Goal: Information Seeking & Learning: Learn about a topic

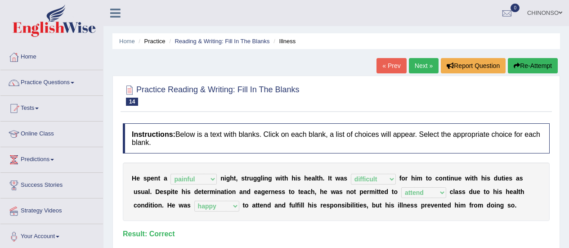
select select "painful"
select select "difficult"
select select "attend"
select select "happy"
click at [420, 66] on link "Next »" at bounding box center [424, 65] width 30 height 15
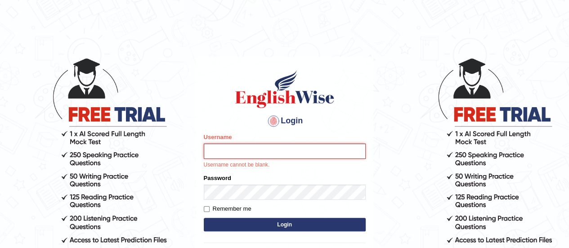
type input "Johncross"
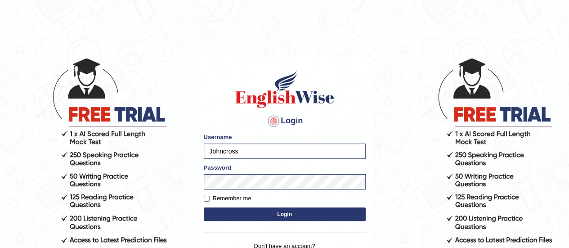
click at [270, 214] on button "Login" at bounding box center [285, 213] width 162 height 13
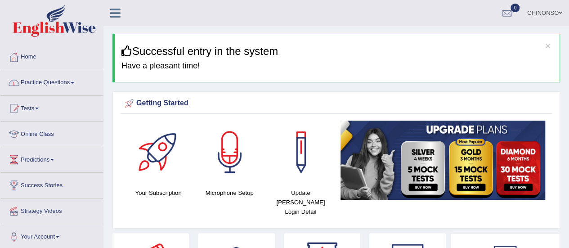
click at [60, 81] on link "Practice Questions" at bounding box center [51, 81] width 102 height 22
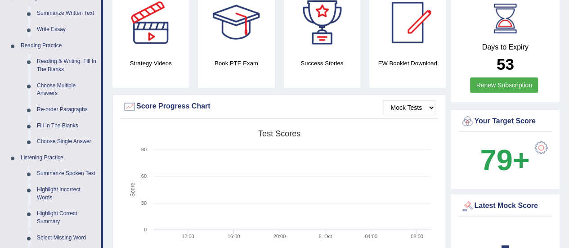
scroll to position [243, 0]
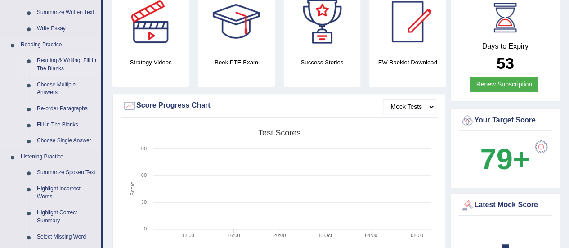
click at [46, 62] on link "Reading & Writing: Fill In The Blanks" at bounding box center [67, 65] width 68 height 24
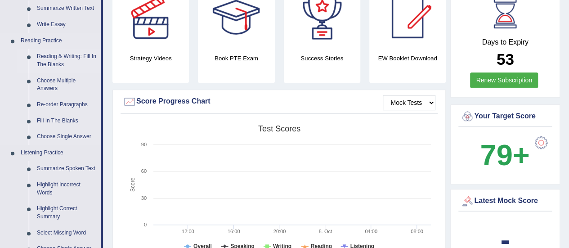
scroll to position [582, 0]
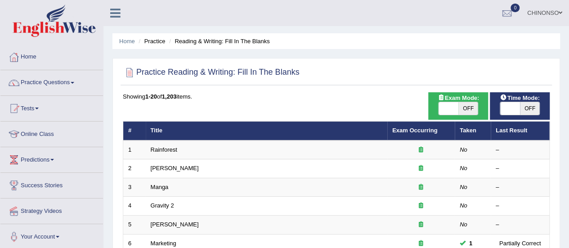
click at [461, 110] on span "OFF" at bounding box center [468, 108] width 20 height 13
checkbox input "true"
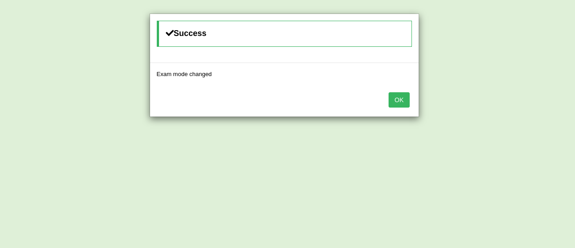
click at [401, 98] on button "OK" at bounding box center [399, 99] width 21 height 15
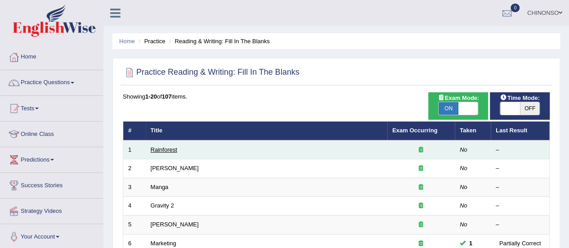
click at [152, 151] on link "Rainforest" at bounding box center [164, 149] width 27 height 7
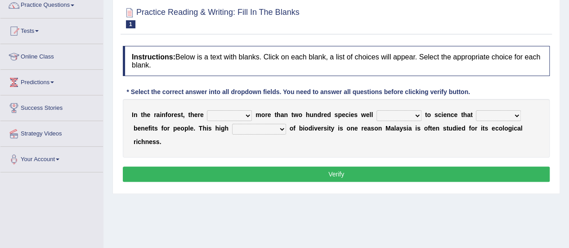
scroll to position [78, 0]
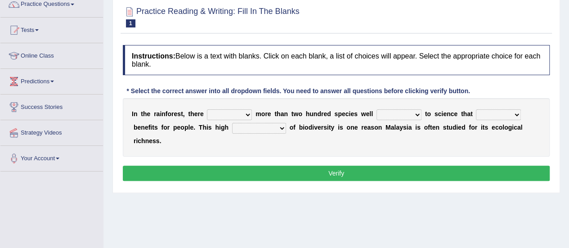
click at [245, 114] on select "have can be has is" at bounding box center [229, 114] width 45 height 11
select select "can be"
click at [207, 109] on select "have can be has is" at bounding box center [229, 114] width 45 height 11
click at [404, 111] on select "knowing known knew know" at bounding box center [398, 114] width 45 height 11
select select "known"
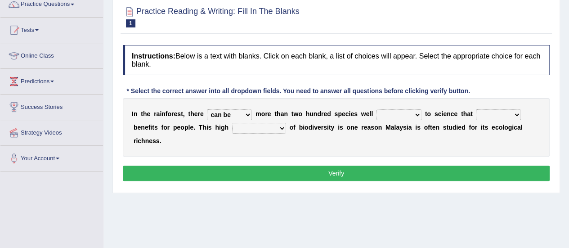
click at [376, 109] on select "knowing known knew know" at bounding box center [398, 114] width 45 height 11
click at [483, 112] on select "contain contained containing contains" at bounding box center [498, 114] width 45 height 11
select select "contains"
click at [476, 109] on select "contain contained containing contains" at bounding box center [498, 114] width 45 height 11
click at [244, 127] on select "condensation conjunction continuity complexity" at bounding box center [259, 128] width 54 height 11
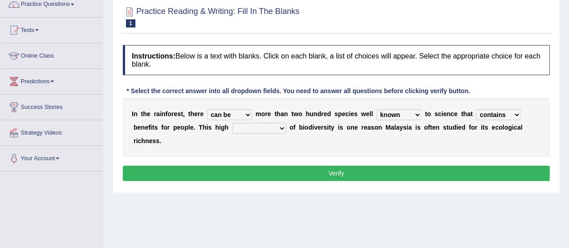
select select "complexity"
click at [232, 123] on select "condensation conjunction continuity complexity" at bounding box center [259, 128] width 54 height 11
click at [263, 172] on button "Verify" at bounding box center [336, 172] width 427 height 15
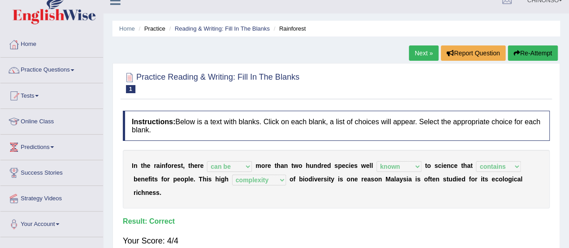
scroll to position [0, 0]
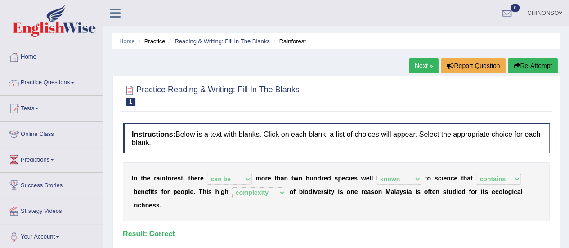
click at [420, 64] on link "Next »" at bounding box center [424, 65] width 30 height 15
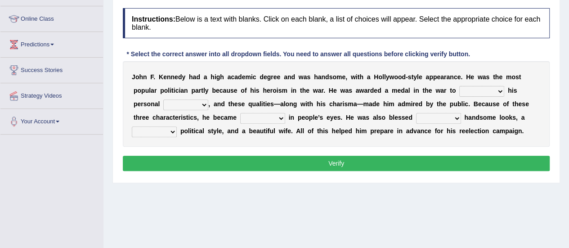
scroll to position [121, 0]
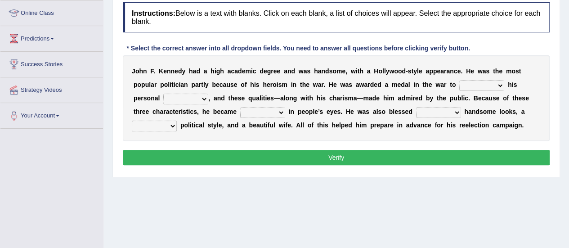
click at [480, 87] on select "prove show evidence upthrow" at bounding box center [481, 85] width 45 height 11
click at [459, 80] on select "prove show evidence upthrow" at bounding box center [481, 85] width 45 height 11
click at [197, 98] on select "passion courage charm liking" at bounding box center [185, 98] width 45 height 11
click at [467, 82] on select "prove show evidence upthrow" at bounding box center [481, 85] width 45 height 11
select select "prove"
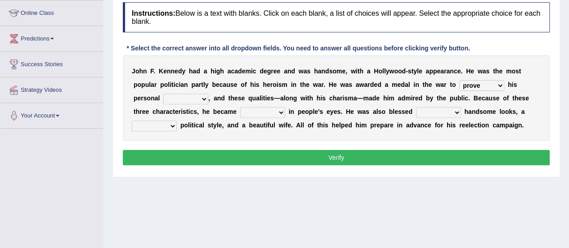
click at [459, 80] on select "prove show evidence upthrow" at bounding box center [481, 85] width 45 height 11
click at [171, 96] on select "passion courage charm liking" at bounding box center [185, 98] width 45 height 11
select select "passion"
click at [163, 93] on select "passion courage charm liking" at bounding box center [185, 98] width 45 height 11
click at [262, 110] on select "iconic ironic identical impotent" at bounding box center [262, 112] width 45 height 11
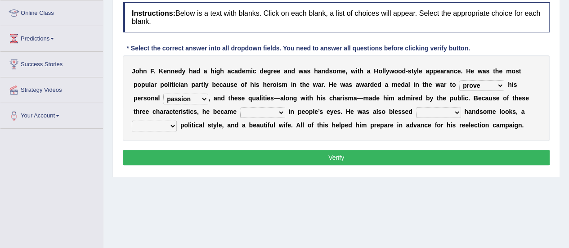
select select "iconic"
click at [240, 107] on select "iconic ironic identical impotent" at bounding box center [262, 112] width 45 height 11
click at [442, 115] on select "with in upon to" at bounding box center [438, 112] width 45 height 11
select select "with"
click at [416, 107] on select "with in upon to" at bounding box center [438, 112] width 45 height 11
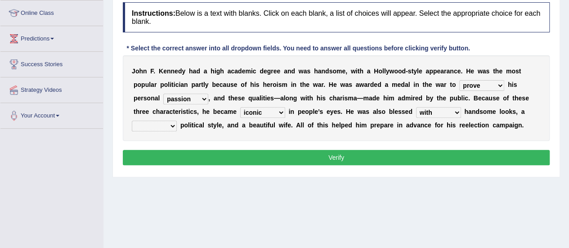
click at [145, 124] on select "mending mends mended mend" at bounding box center [154, 125] width 45 height 11
select select "mending"
click at [132, 120] on select "mending mends mended mend" at bounding box center [154, 125] width 45 height 11
click at [474, 84] on select "prove show evidence upthrow" at bounding box center [481, 85] width 45 height 11
click at [459, 80] on select "prove show evidence upthrow" at bounding box center [481, 85] width 45 height 11
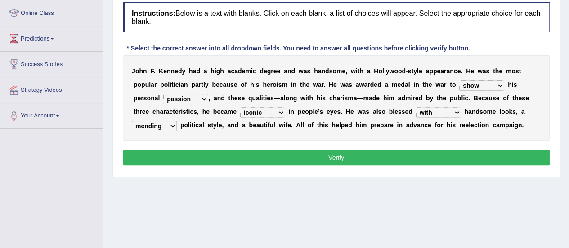
click at [485, 88] on select "prove show evidence upthrow" at bounding box center [481, 85] width 45 height 11
select select "prove"
click at [459, 80] on select "prove show evidence upthrow" at bounding box center [481, 85] width 45 height 11
click at [195, 103] on select "passion courage charm liking" at bounding box center [185, 98] width 45 height 11
select select "courage"
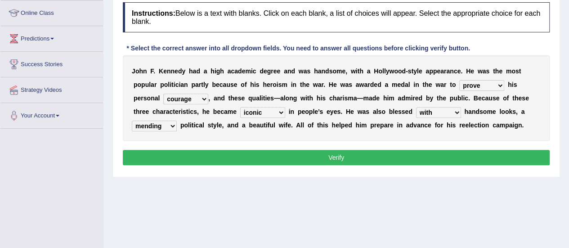
click at [163, 93] on select "passion courage charm liking" at bounding box center [185, 98] width 45 height 11
click at [316, 158] on button "Verify" at bounding box center [336, 157] width 427 height 15
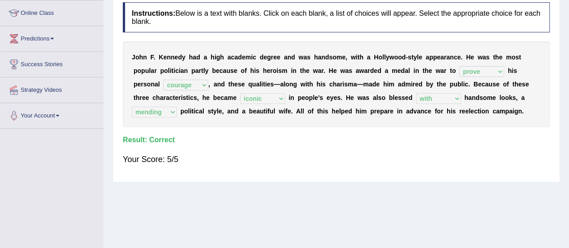
scroll to position [0, 0]
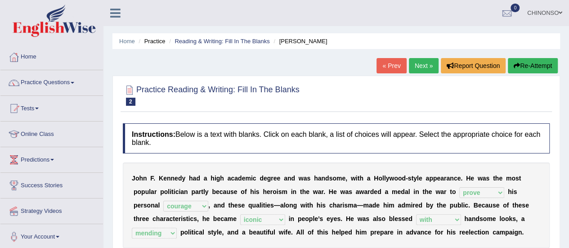
click at [416, 61] on link "Next »" at bounding box center [424, 65] width 30 height 15
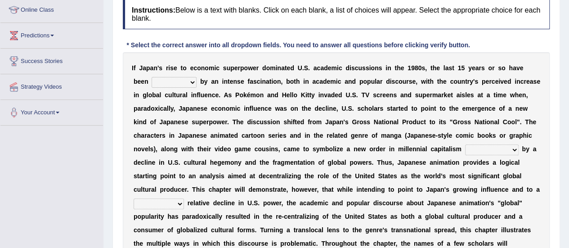
scroll to position [130, 0]
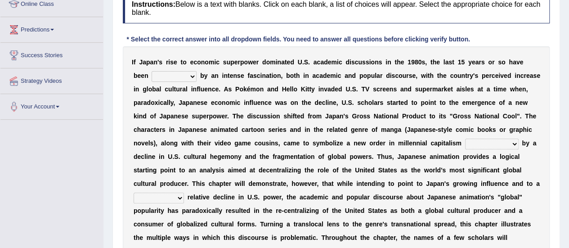
click at [184, 76] on select "marked dedicated made inspired" at bounding box center [173, 76] width 45 height 11
select select "marked"
click at [151, 71] on select "marked dedicated made inspired" at bounding box center [173, 76] width 45 height 11
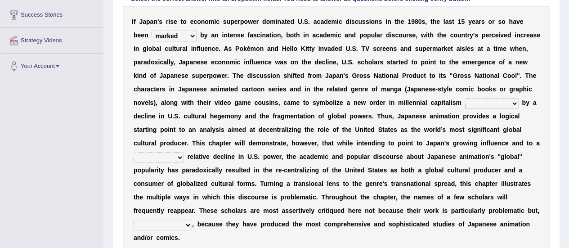
scroll to position [171, 0]
click at [480, 99] on select "pocessed characterized opposed tangled" at bounding box center [491, 103] width 53 height 11
select select "characterized"
click at [465, 98] on select "pocessed characterized opposed tangled" at bounding box center [491, 103] width 53 height 11
click at [482, 101] on select "pocessed characterized opposed tangled" at bounding box center [491, 103] width 53 height 11
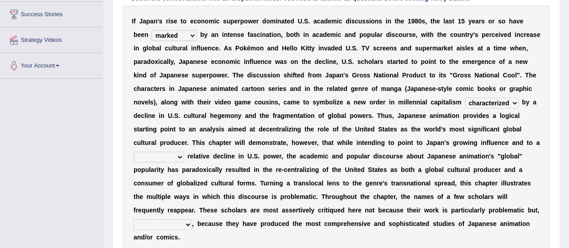
click at [465, 98] on select "pocessed characterized opposed tangled" at bounding box center [491, 103] width 53 height 11
click at [157, 157] on select "concomitant discrete proportional legitimate" at bounding box center [158, 156] width 50 height 11
select select "proportional"
click at [133, 151] on select "concomitant discrete proportional legitimate" at bounding box center [158, 156] width 50 height 11
click at [157, 228] on select "however on the contrary in addition on the whole" at bounding box center [162, 224] width 58 height 11
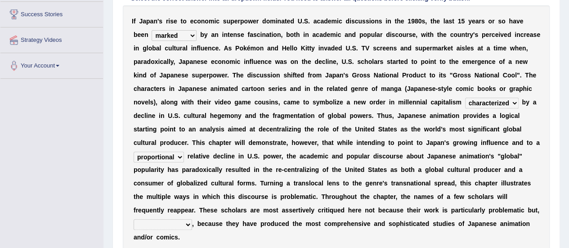
select select "on the contrary"
click at [133, 219] on select "however on the contrary in addition on the whole" at bounding box center [162, 224] width 58 height 11
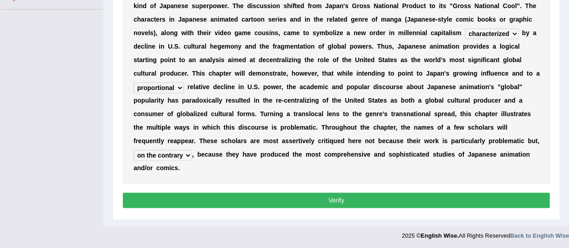
click at [248, 203] on button "Verify" at bounding box center [336, 199] width 427 height 15
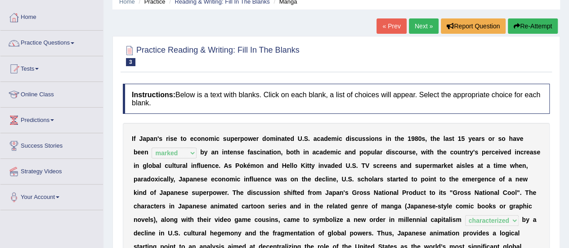
scroll to position [0, 0]
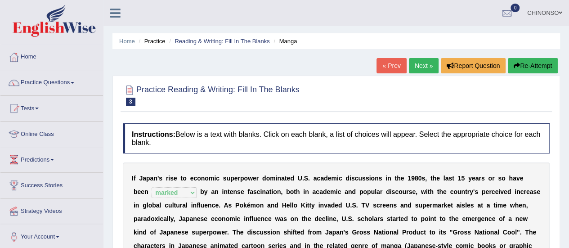
click at [420, 66] on link "Next »" at bounding box center [424, 65] width 30 height 15
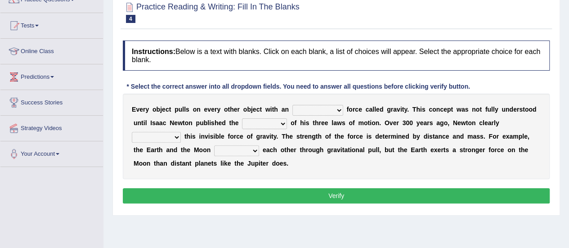
scroll to position [88, 0]
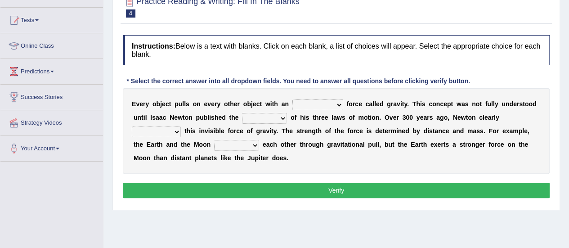
click at [301, 108] on select "invisible unknown unbelievable inconsistent" at bounding box center [317, 104] width 51 height 11
select select "invisible"
click at [292, 99] on select "invisible unknown unbelievable inconsistent" at bounding box center [317, 104] width 51 height 11
click at [256, 116] on select "concept theory method argument" at bounding box center [264, 118] width 45 height 11
select select "theory"
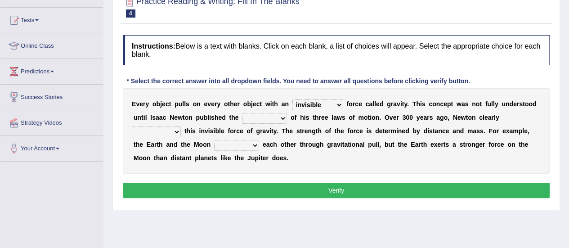
click at [242, 113] on select "concept theory method argument" at bounding box center [264, 118] width 45 height 11
click at [325, 103] on select "invisible unknown unbelievable inconsistent" at bounding box center [317, 104] width 51 height 11
click at [292, 99] on select "invisible unknown unbelievable inconsistent" at bounding box center [317, 104] width 51 height 11
click at [333, 106] on select "invisible unknown unbelievable inconsistent" at bounding box center [317, 104] width 51 height 11
select select "unknown"
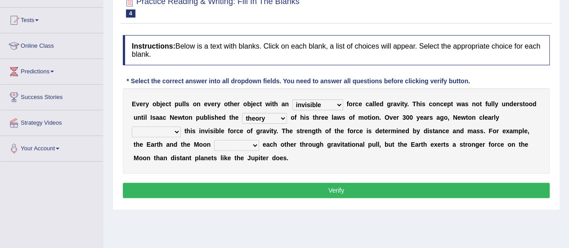
click at [292, 99] on select "invisible unknown unbelievable inconsistent" at bounding box center [317, 104] width 51 height 11
click at [156, 135] on select "explained undermined overturned realized" at bounding box center [156, 131] width 49 height 11
select select "explained"
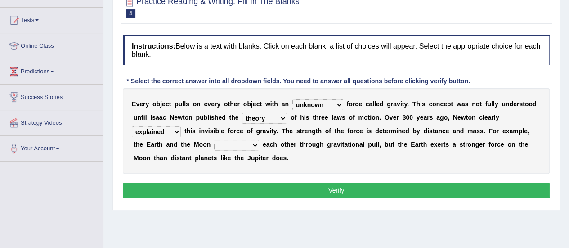
click at [132, 126] on select "explained undermined overturned realized" at bounding box center [156, 131] width 49 height 11
click at [306, 103] on select "invisible unknown unbelievable inconsistent" at bounding box center [317, 104] width 51 height 11
select select "invisible"
click at [292, 99] on select "invisible unknown unbelievable inconsistent" at bounding box center [317, 104] width 51 height 11
click at [227, 142] on select "affect spin evade span" at bounding box center [236, 145] width 45 height 11
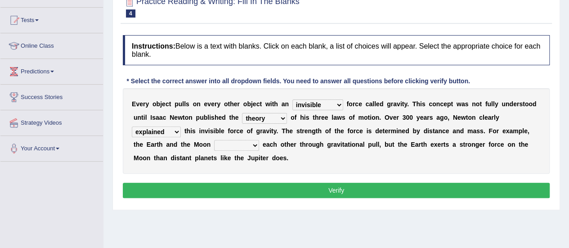
select select "affect"
click at [214, 140] on select "affect spin evade span" at bounding box center [236, 145] width 45 height 11
click at [345, 187] on button "Verify" at bounding box center [336, 189] width 427 height 15
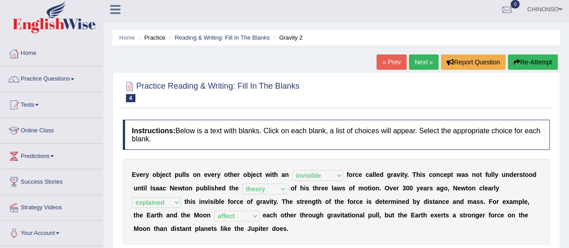
scroll to position [0, 0]
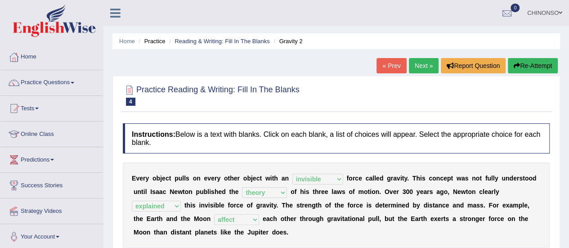
click at [419, 65] on link "Next »" at bounding box center [424, 65] width 30 height 15
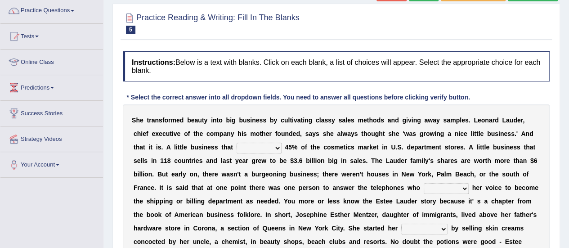
scroll to position [95, 0]
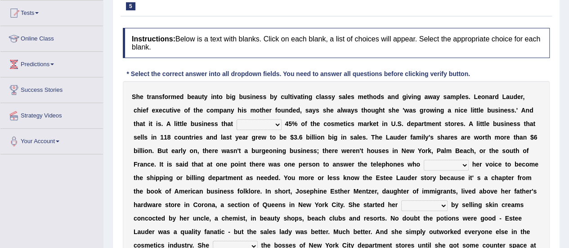
click at [254, 123] on select "has controls makes maintains" at bounding box center [258, 124] width 45 height 11
select select "makes"
click at [236, 119] on select "has controls makes maintains" at bounding box center [258, 124] width 45 height 11
click at [444, 164] on select "switched changed raised used" at bounding box center [445, 165] width 45 height 11
click at [423, 160] on select "switched changed raised used" at bounding box center [445, 165] width 45 height 11
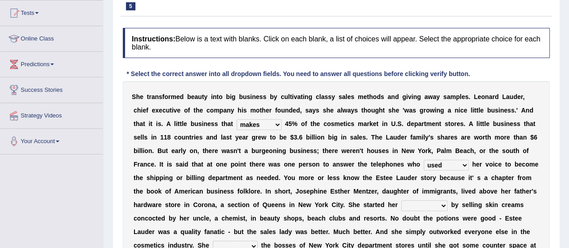
click at [444, 163] on select "switched changed raised used" at bounding box center [445, 165] width 45 height 11
select select "raised"
click at [423, 160] on select "switched changed raised used" at bounding box center [445, 165] width 45 height 11
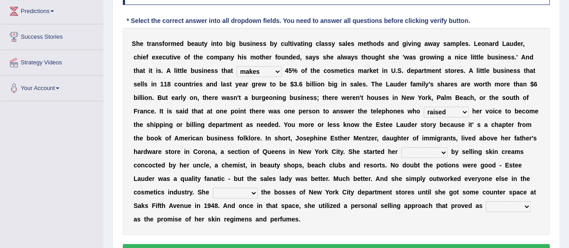
scroll to position [154, 0]
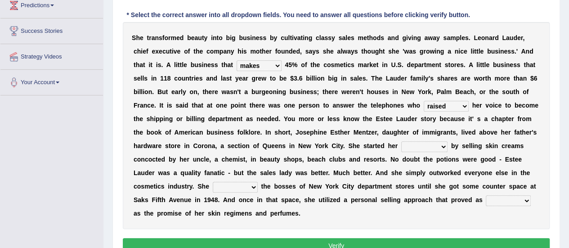
click at [405, 145] on select "job institute companion enterprise" at bounding box center [424, 146] width 46 height 11
select select "enterprise"
click at [401, 141] on select "job institute companion enterprise" at bounding box center [424, 146] width 46 height 11
click at [227, 185] on select "stated bridged stalked heaved" at bounding box center [235, 187] width 45 height 11
select select "stalked"
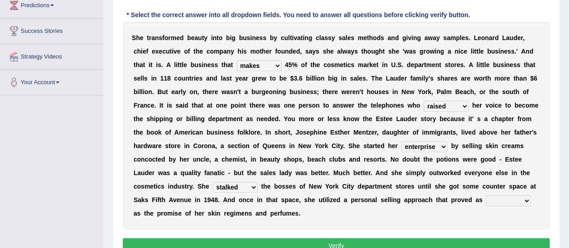
click at [213, 182] on select "stated bridged stalked heaved" at bounding box center [235, 187] width 45 height 11
click at [496, 199] on select "potent ruthless potential expensive" at bounding box center [507, 200] width 45 height 11
select select "potent"
click at [485, 195] on select "potent ruthless potential expensive" at bounding box center [507, 200] width 45 height 11
click at [375, 240] on button "Verify" at bounding box center [336, 245] width 427 height 15
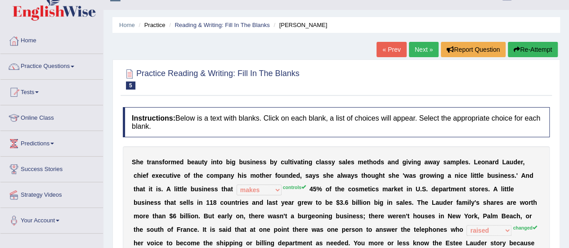
scroll to position [0, 0]
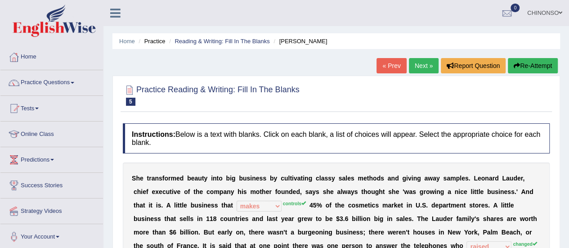
click at [421, 62] on link "Next »" at bounding box center [424, 65] width 30 height 15
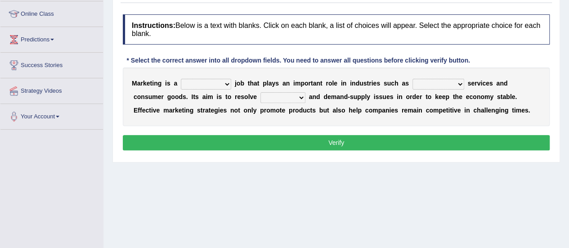
scroll to position [121, 0]
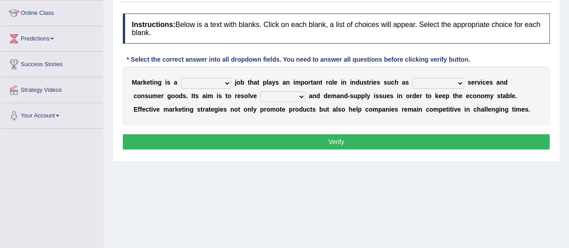
click at [218, 80] on select "professional flexible parochial descriptive" at bounding box center [206, 83] width 50 height 11
select select "professional"
click at [181, 78] on select "professional flexible parochial descriptive" at bounding box center [206, 83] width 50 height 11
click at [454, 83] on select "civil financial conventional foremost" at bounding box center [438, 83] width 52 height 11
select select "financial"
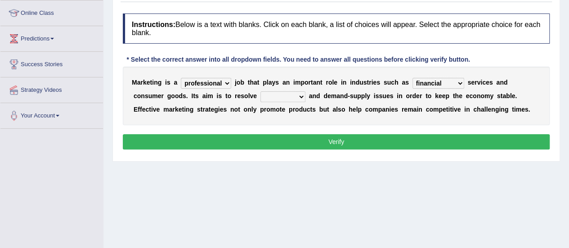
click at [412, 78] on select "civil financial conventional foremost" at bounding box center [438, 83] width 52 height 11
click at [260, 96] on select "imbalance excess symmetry budget" at bounding box center [282, 96] width 45 height 11
select select "imbalance"
click at [260, 91] on select "imbalance excess symmetry budget" at bounding box center [282, 96] width 45 height 11
click at [322, 142] on button "Verify" at bounding box center [336, 141] width 427 height 15
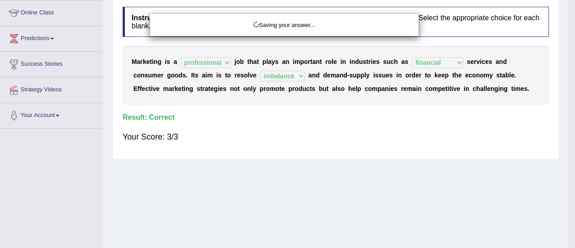
click at [322, 142] on div "Saving your answer..." at bounding box center [287, 124] width 575 height 248
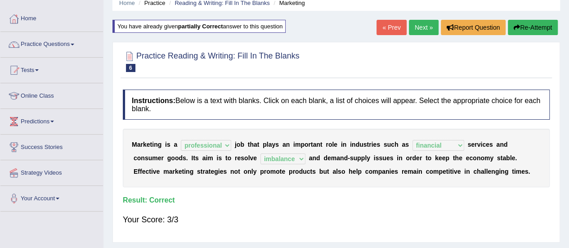
scroll to position [39, 0]
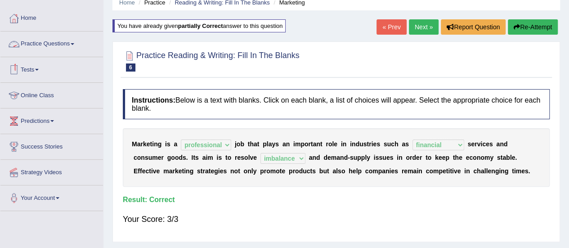
click at [58, 43] on link "Practice Questions" at bounding box center [51, 42] width 102 height 22
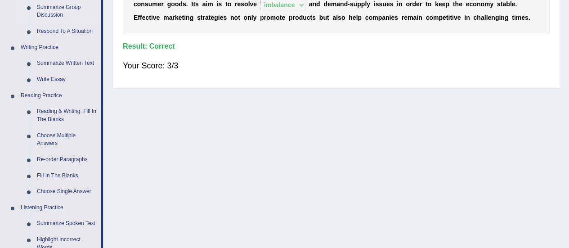
scroll to position [192, 0]
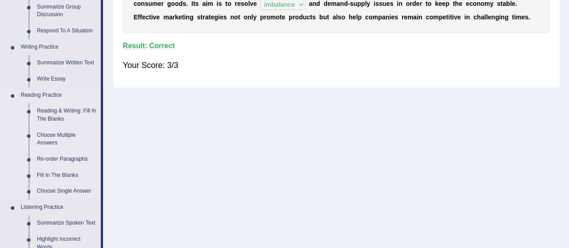
click at [57, 136] on link "Choose Multiple Answers" at bounding box center [67, 139] width 68 height 24
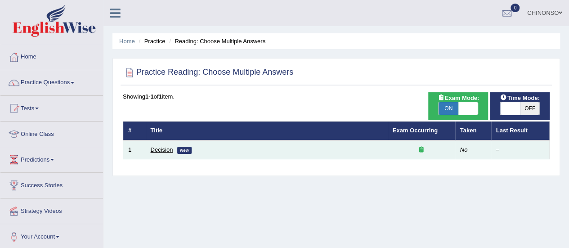
click at [162, 146] on link "Decision" at bounding box center [162, 149] width 22 height 7
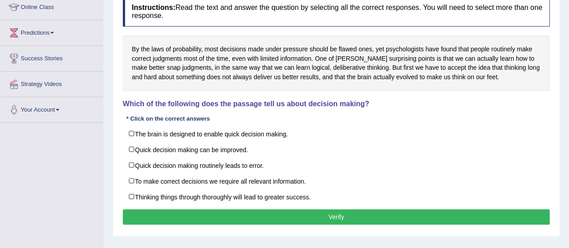
scroll to position [129, 0]
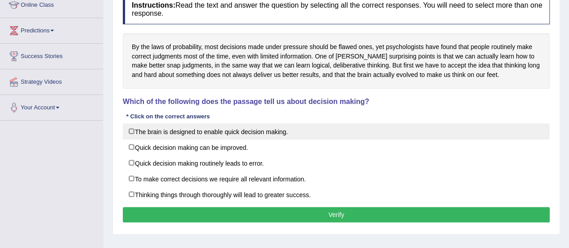
click at [133, 132] on label "The brain is designed to enable quick decision making." at bounding box center [336, 131] width 427 height 16
checkbox input "true"
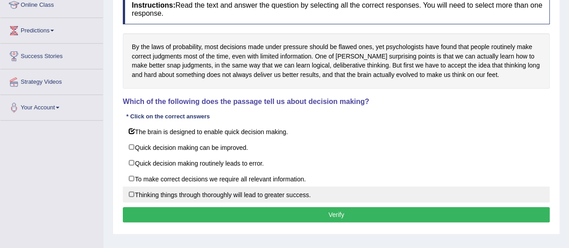
click at [132, 189] on label "Thinking things through thoroughly will lead to greater success." at bounding box center [336, 194] width 427 height 16
checkbox input "true"
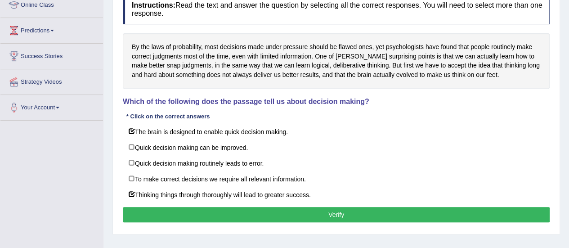
click at [177, 207] on button "Verify" at bounding box center [336, 214] width 427 height 15
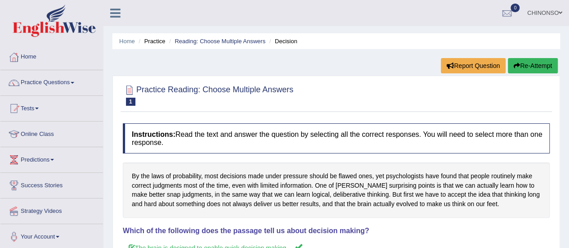
scroll to position [1, 0]
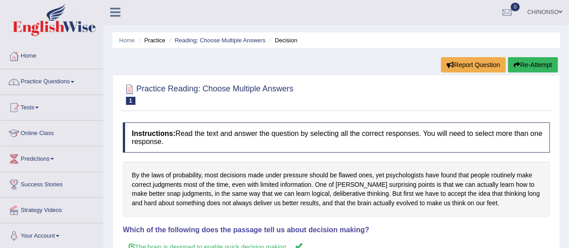
click at [41, 80] on link "Practice Questions" at bounding box center [51, 80] width 102 height 22
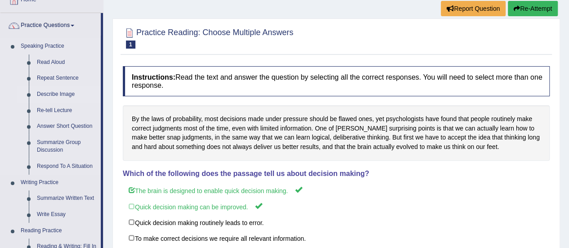
scroll to position [0, 0]
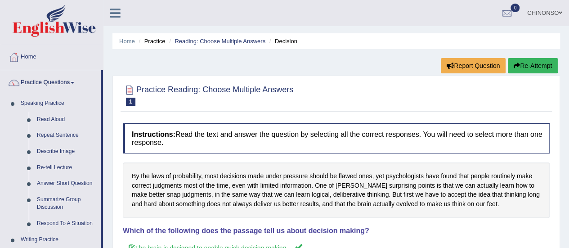
click at [154, 39] on li "Practice" at bounding box center [150, 41] width 29 height 9
click at [244, 41] on link "Reading: Choose Multiple Answers" at bounding box center [219, 41] width 91 height 7
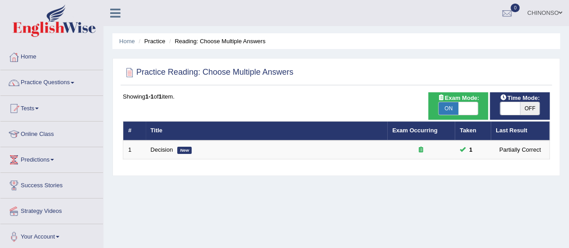
click at [450, 107] on span "ON" at bounding box center [448, 108] width 20 height 13
checkbox input "false"
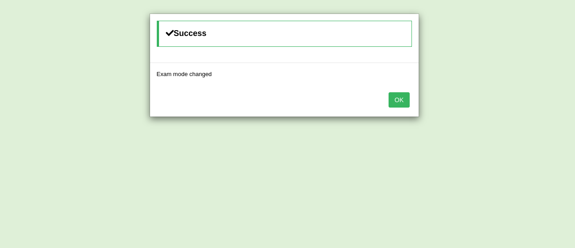
click at [402, 100] on button "OK" at bounding box center [399, 99] width 21 height 15
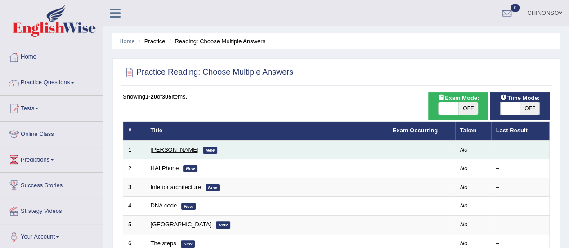
click at [174, 151] on link "[PERSON_NAME]" at bounding box center [175, 149] width 48 height 7
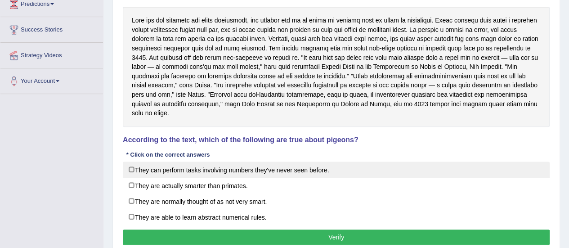
scroll to position [156, 0]
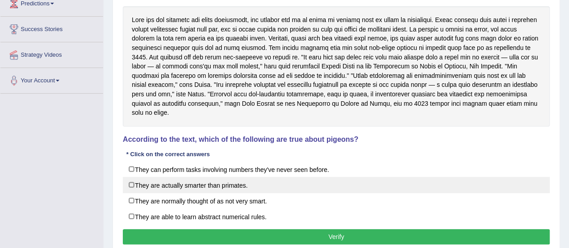
click at [134, 177] on label "They are actually smarter than primates." at bounding box center [336, 185] width 427 height 16
checkbox input "true"
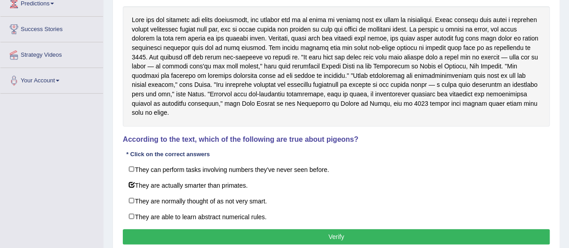
click at [158, 229] on button "Verify" at bounding box center [336, 236] width 427 height 15
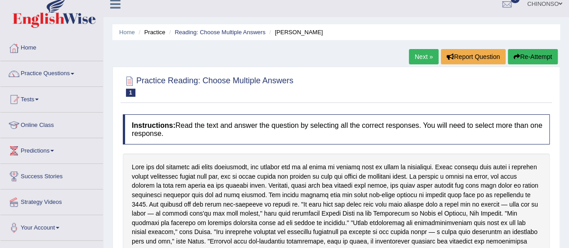
scroll to position [0, 0]
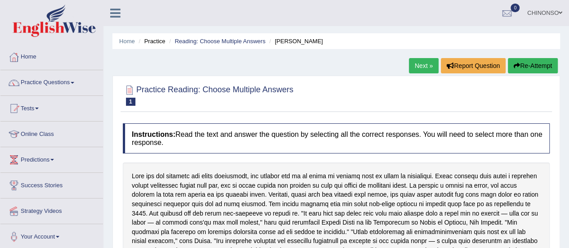
click at [424, 64] on link "Next »" at bounding box center [424, 65] width 30 height 15
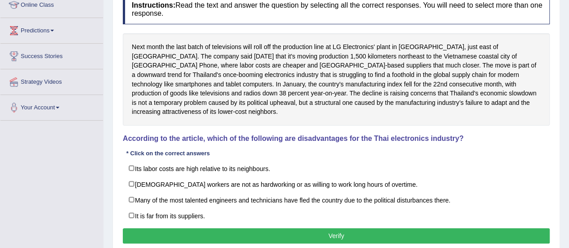
scroll to position [127, 0]
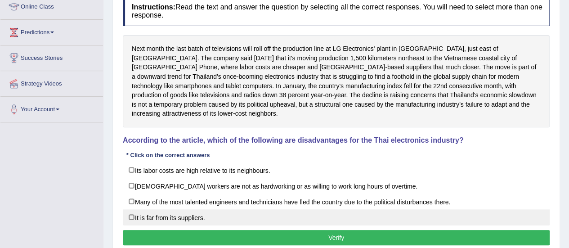
click at [131, 209] on label "It is far from its suppliers." at bounding box center [336, 217] width 427 height 16
checkbox input "true"
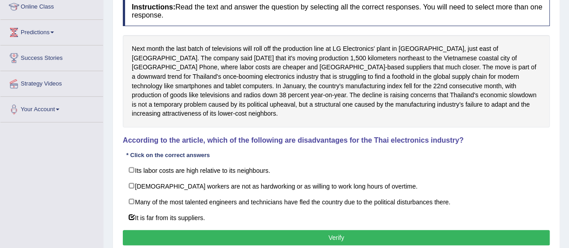
click at [182, 230] on button "Verify" at bounding box center [336, 237] width 427 height 15
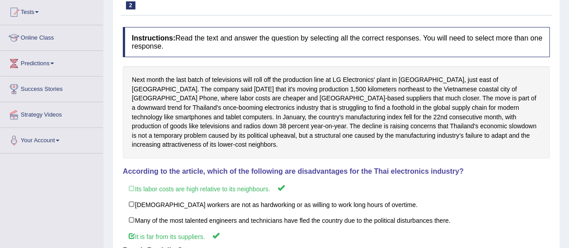
scroll to position [0, 0]
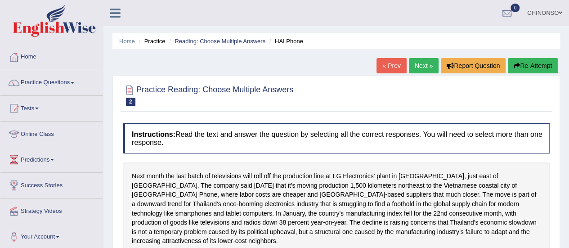
click at [418, 63] on link "Next »" at bounding box center [424, 65] width 30 height 15
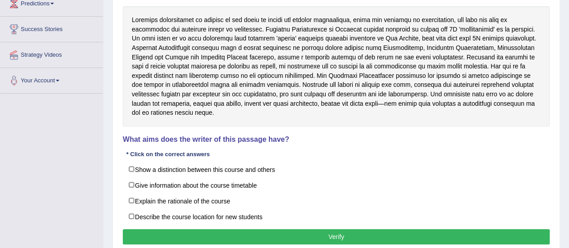
scroll to position [156, 0]
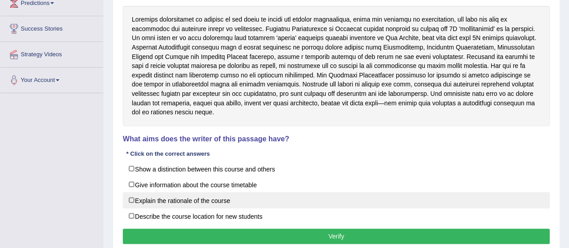
click at [226, 192] on label "Explain the rationale of the course" at bounding box center [336, 200] width 427 height 16
checkbox input "true"
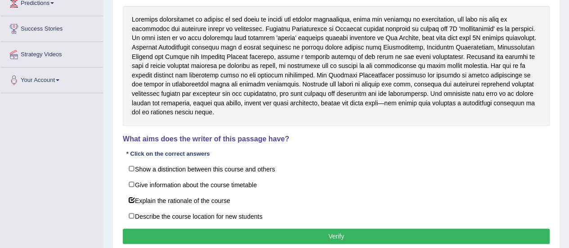
click at [259, 228] on button "Verify" at bounding box center [336, 235] width 427 height 15
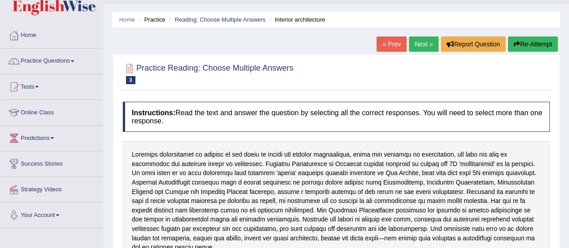
scroll to position [21, 0]
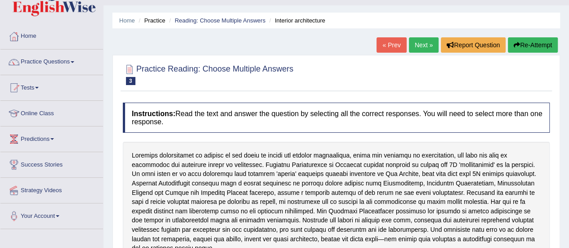
click at [420, 45] on link "Next »" at bounding box center [424, 44] width 30 height 15
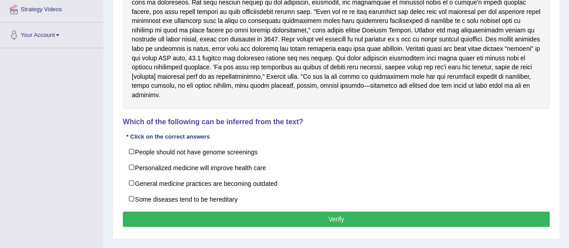
scroll to position [202, 0]
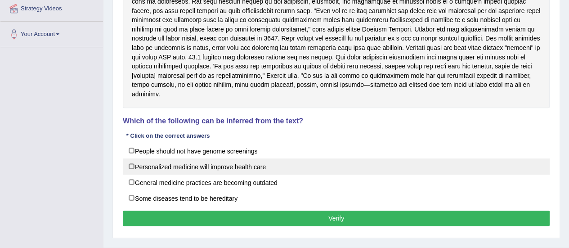
click at [180, 165] on label "Personalized medicine will improve health care" at bounding box center [336, 166] width 427 height 16
checkbox input "true"
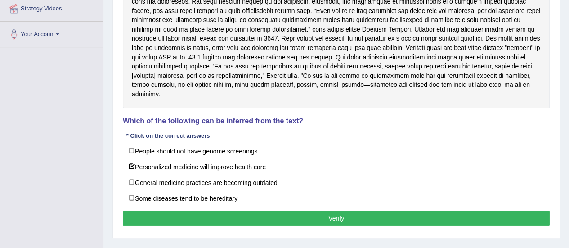
click at [197, 216] on button "Verify" at bounding box center [336, 217] width 427 height 15
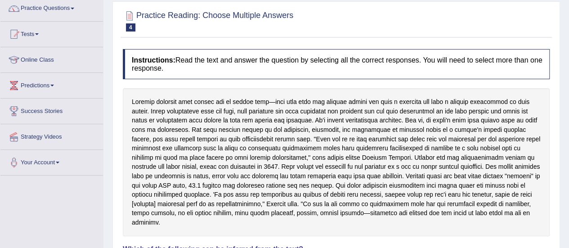
scroll to position [0, 0]
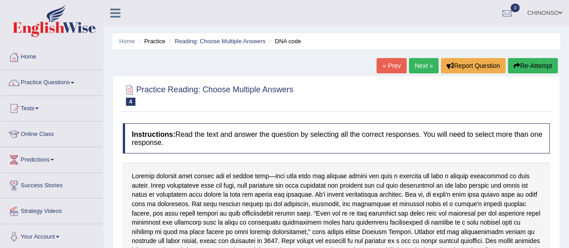
click at [417, 64] on link "Next »" at bounding box center [424, 65] width 30 height 15
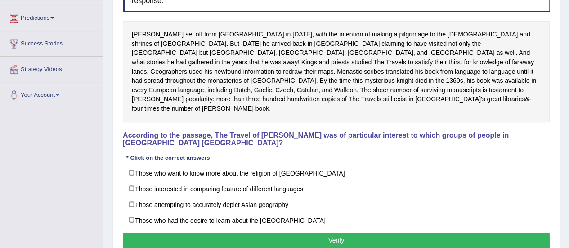
scroll to position [142, 0]
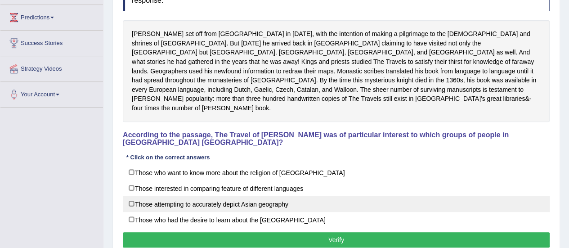
click at [157, 196] on label "Those attempting to accurately depict Asian geography" at bounding box center [336, 204] width 427 height 16
checkbox input "true"
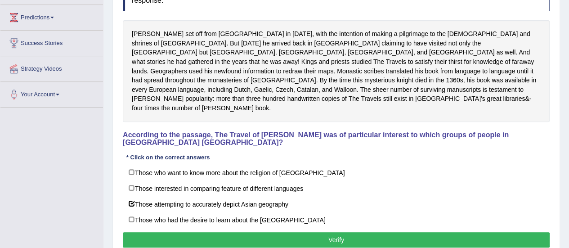
click at [257, 232] on button "Verify" at bounding box center [336, 239] width 427 height 15
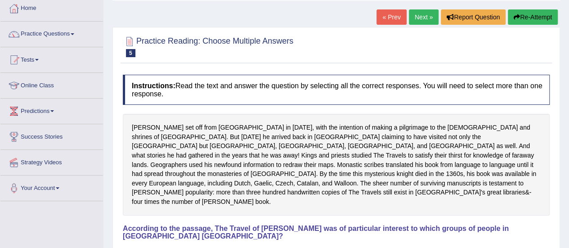
scroll to position [42, 0]
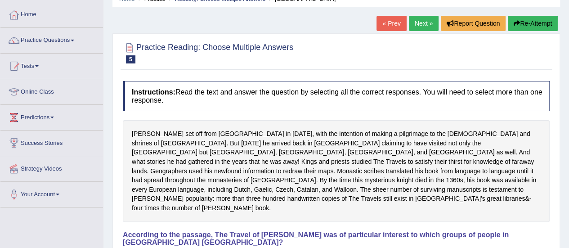
click at [416, 18] on link "Next »" at bounding box center [424, 23] width 30 height 15
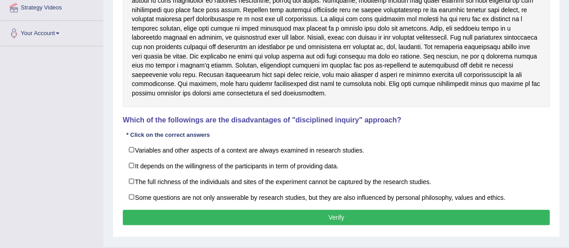
scroll to position [224, 0]
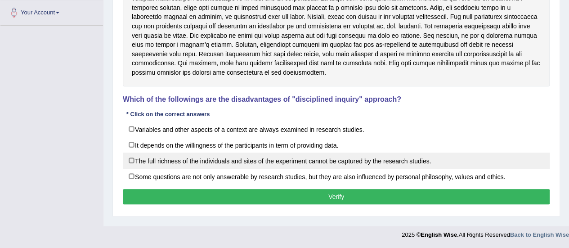
click at [341, 160] on label "The full richness of the individuals and sites of the experiment cannot be capt…" at bounding box center [336, 160] width 427 height 16
checkbox input "true"
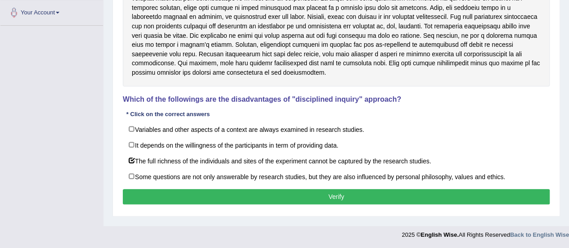
click at [309, 194] on button "Verify" at bounding box center [336, 196] width 427 height 15
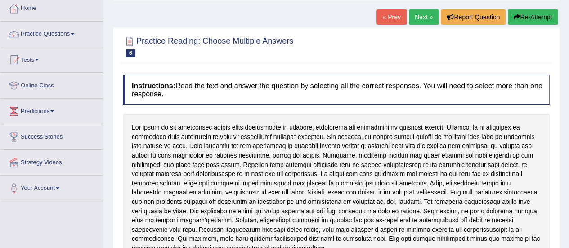
scroll to position [37, 0]
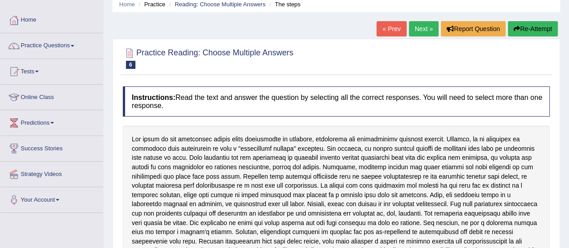
click at [414, 27] on link "Next »" at bounding box center [424, 28] width 30 height 15
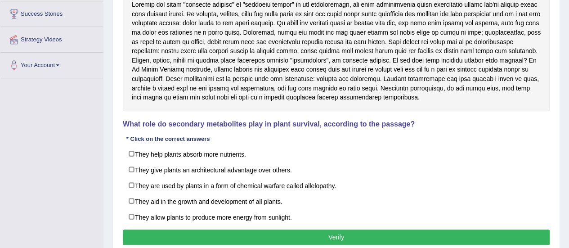
scroll to position [172, 0]
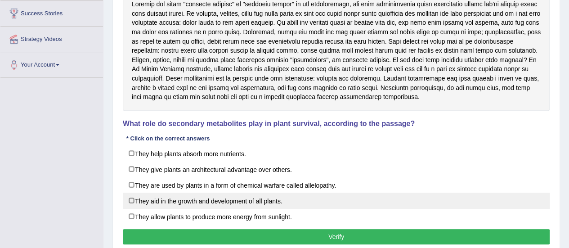
click at [235, 200] on label "They aid in the growth and development of all plants." at bounding box center [336, 200] width 427 height 16
checkbox input "true"
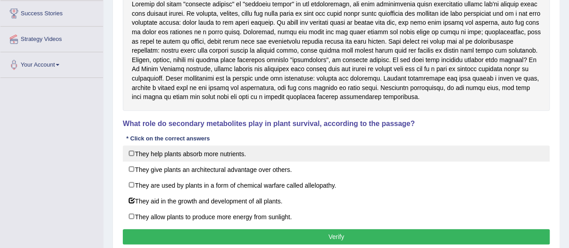
click at [200, 153] on label "They help plants absorb more nutrients." at bounding box center [336, 153] width 427 height 16
checkbox input "true"
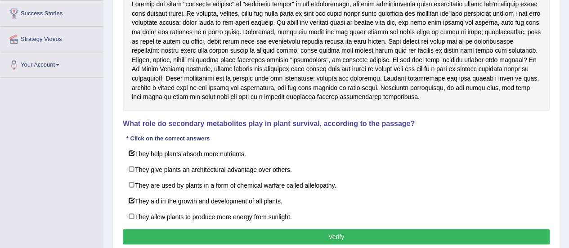
click at [223, 235] on button "Verify" at bounding box center [336, 236] width 427 height 15
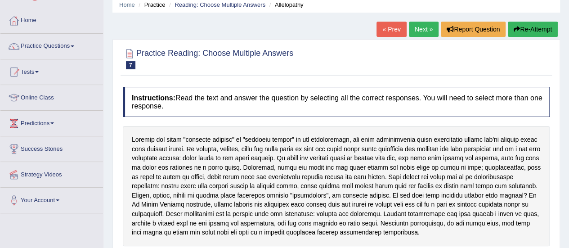
scroll to position [36, 0]
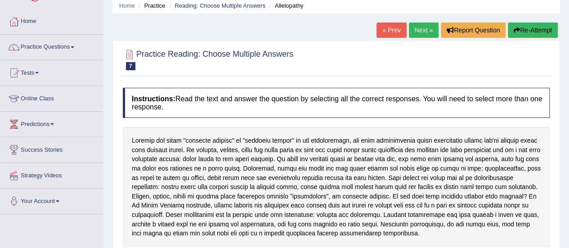
click at [421, 32] on link "Next »" at bounding box center [424, 29] width 30 height 15
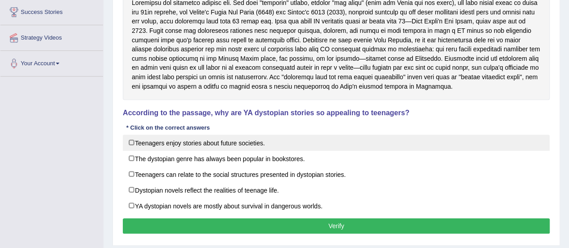
scroll to position [191, 0]
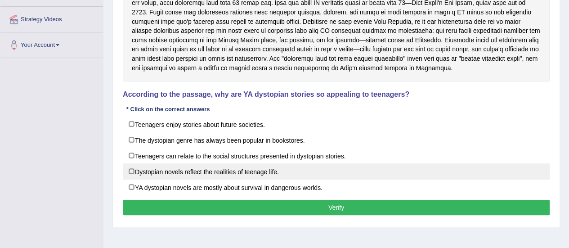
click at [230, 168] on label "Dystopian novels reflect the realities of teenage life." at bounding box center [336, 171] width 427 height 16
checkbox input "true"
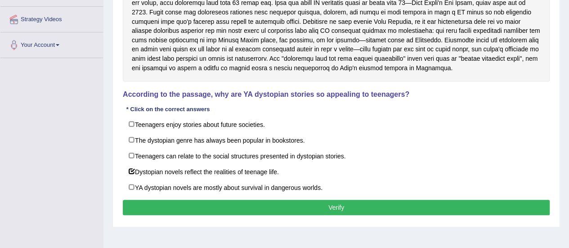
click at [240, 208] on button "Verify" at bounding box center [336, 207] width 427 height 15
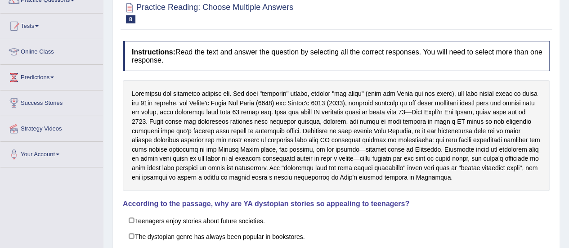
scroll to position [0, 0]
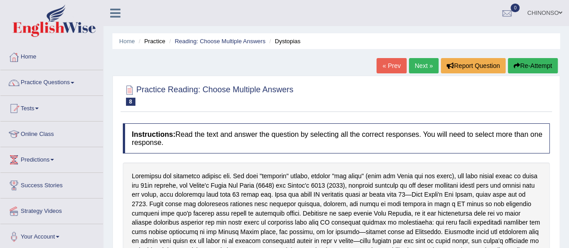
click at [420, 62] on link "Next »" at bounding box center [424, 65] width 30 height 15
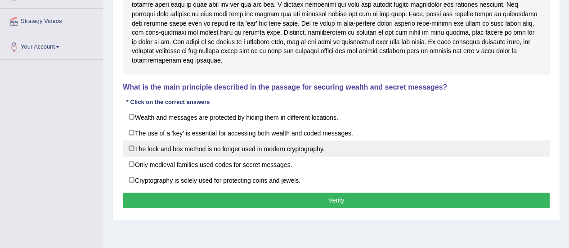
scroll to position [193, 0]
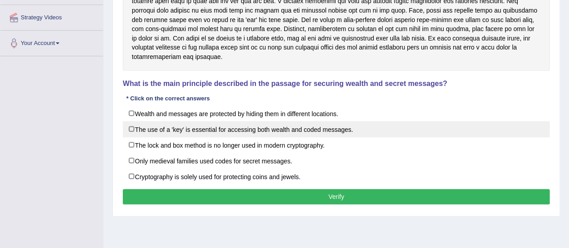
click at [181, 127] on label "The use of a 'key' is essential for accessing both wealth and coded messages." at bounding box center [336, 129] width 427 height 16
checkbox input "true"
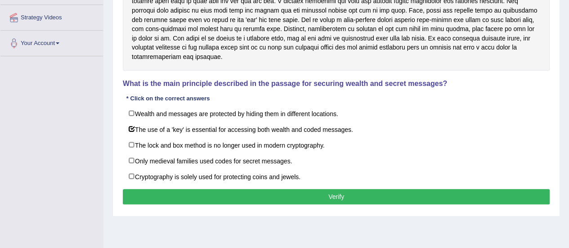
click at [189, 190] on button "Verify" at bounding box center [336, 196] width 427 height 15
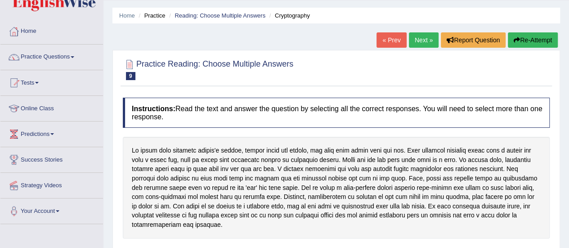
scroll to position [0, 0]
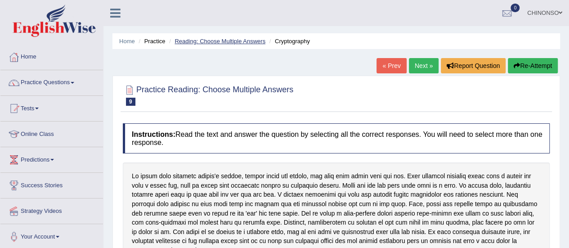
click at [223, 40] on link "Reading: Choose Multiple Answers" at bounding box center [219, 41] width 91 height 7
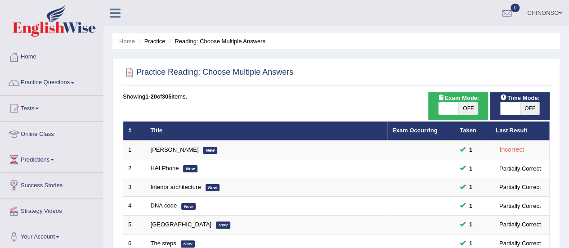
click at [157, 42] on li "Practice" at bounding box center [150, 41] width 29 height 9
click at [184, 41] on li "Reading: Choose Multiple Answers" at bounding box center [216, 41] width 98 height 9
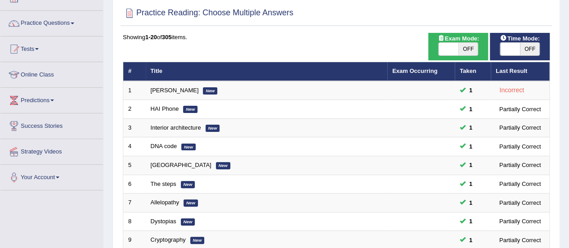
scroll to position [59, 0]
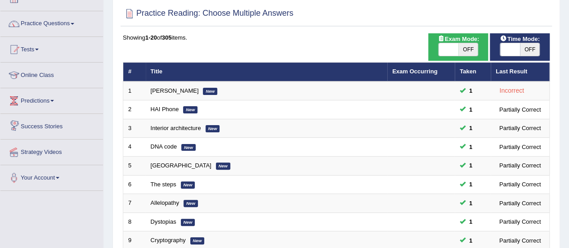
click at [37, 98] on link "Predictions" at bounding box center [51, 99] width 102 height 22
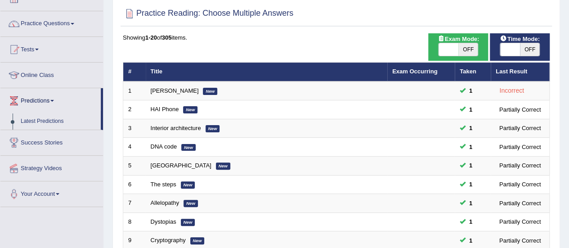
click at [37, 98] on link "Predictions" at bounding box center [50, 99] width 100 height 22
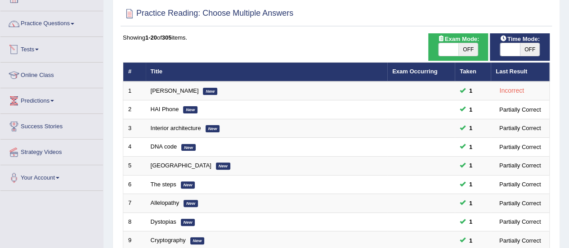
click at [37, 46] on link "Tests" at bounding box center [51, 48] width 102 height 22
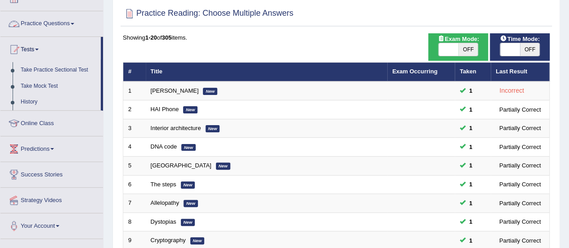
click at [42, 27] on link "Practice Questions" at bounding box center [51, 22] width 102 height 22
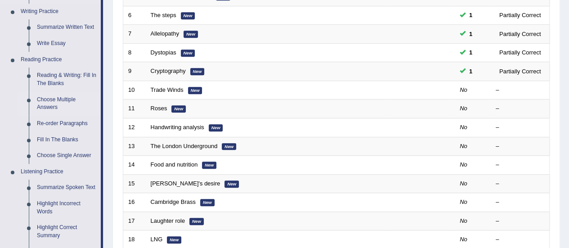
scroll to position [229, 0]
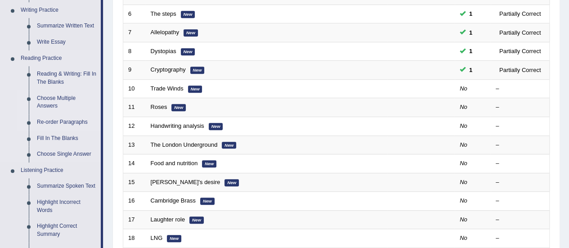
click at [63, 121] on link "Re-order Paragraphs" at bounding box center [67, 122] width 68 height 16
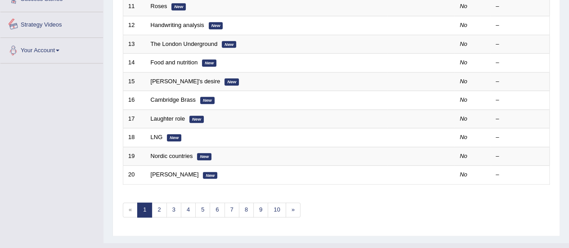
scroll to position [343, 0]
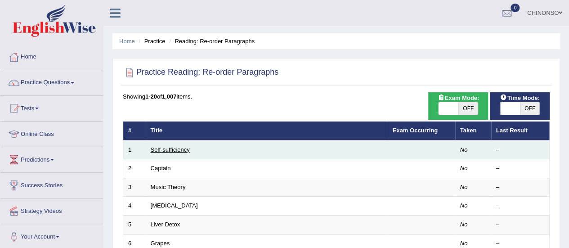
click at [160, 148] on link "Self-sufficiency" at bounding box center [170, 149] width 39 height 7
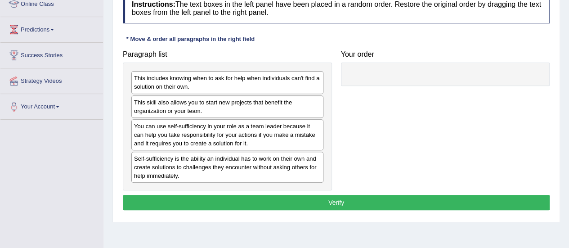
scroll to position [130, 0]
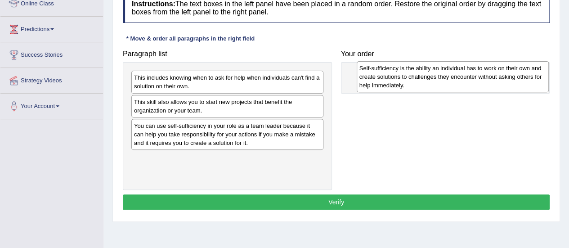
drag, startPoint x: 156, startPoint y: 162, endPoint x: 381, endPoint y: 72, distance: 242.1
click at [381, 72] on div "Self-sufficiency is the ability an individual has to work on their own and crea…" at bounding box center [452, 76] width 192 height 31
click at [381, 72] on div "Self-sufficiency is the ability an individual has to work on their own and crea…" at bounding box center [451, 78] width 192 height 31
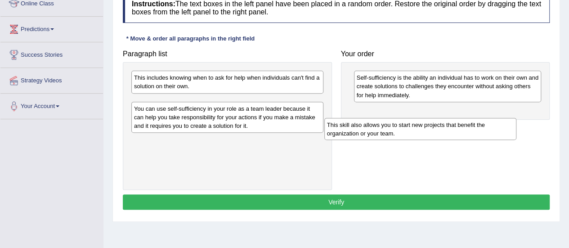
drag, startPoint x: 249, startPoint y: 107, endPoint x: 460, endPoint y: 116, distance: 211.9
click at [460, 118] on div "This skill also allows you to start new projects that benefit the organization …" at bounding box center [420, 129] width 192 height 22
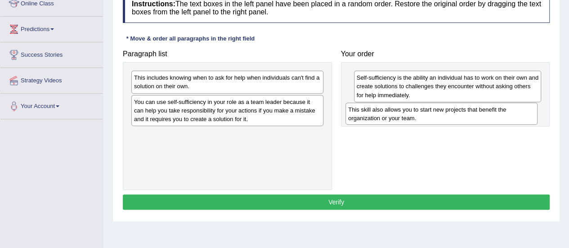
click at [460, 116] on div "This skill also allows you to start new projects that benefit the organization …" at bounding box center [441, 113] width 192 height 22
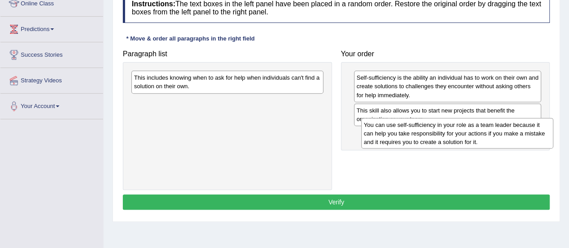
drag, startPoint x: 186, startPoint y: 114, endPoint x: 417, endPoint y: 135, distance: 232.0
click at [417, 135] on div "You can use self-sufficiency in your role as a team leader because it can help …" at bounding box center [457, 133] width 192 height 31
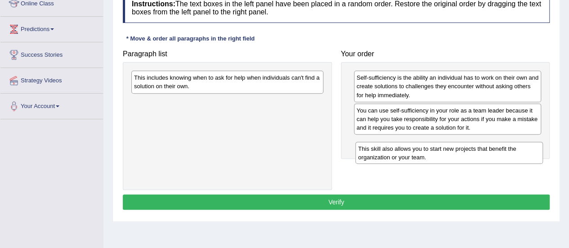
drag, startPoint x: 407, startPoint y: 111, endPoint x: 407, endPoint y: 144, distance: 33.3
click at [407, 144] on div "This skill also allows you to start new projects that benefit the organization …" at bounding box center [448, 153] width 187 height 22
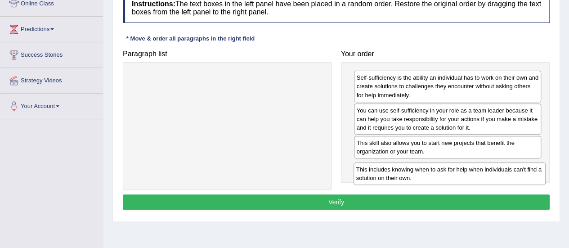
drag, startPoint x: 198, startPoint y: 81, endPoint x: 420, endPoint y: 172, distance: 240.1
click at [420, 172] on div "This includes knowing when to ask for help when individuals can't find a soluti…" at bounding box center [449, 173] width 192 height 22
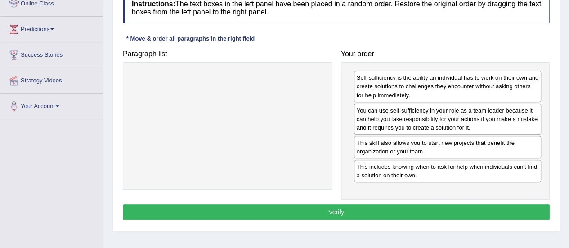
click at [345, 208] on button "Verify" at bounding box center [336, 211] width 427 height 15
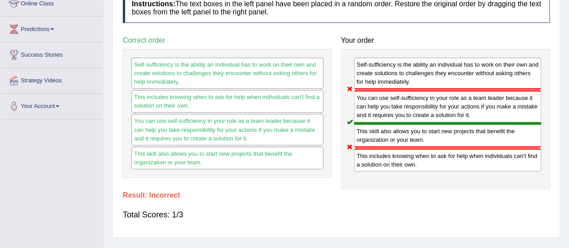
scroll to position [33, 0]
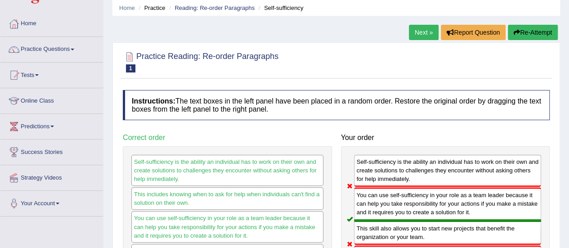
click at [420, 27] on link "Next »" at bounding box center [424, 32] width 30 height 15
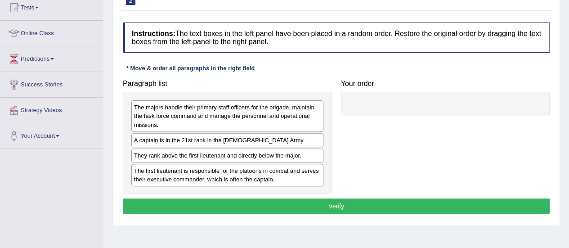
scroll to position [102, 0]
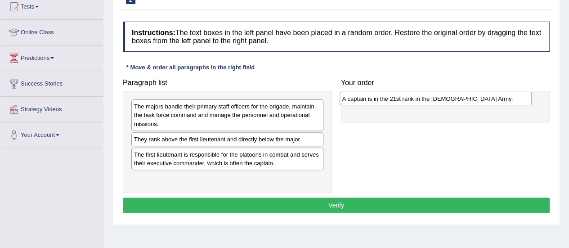
drag, startPoint x: 195, startPoint y: 138, endPoint x: 403, endPoint y: 98, distance: 211.9
click at [403, 98] on div "A captain is in the 21st rank in the US Army." at bounding box center [435, 98] width 192 height 13
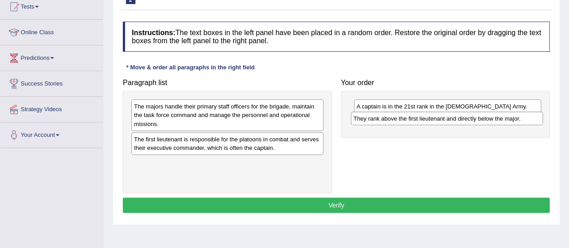
drag, startPoint x: 185, startPoint y: 141, endPoint x: 405, endPoint y: 121, distance: 220.3
click at [405, 121] on div "They rank above the first lieutenant and directly below the major." at bounding box center [447, 117] width 192 height 13
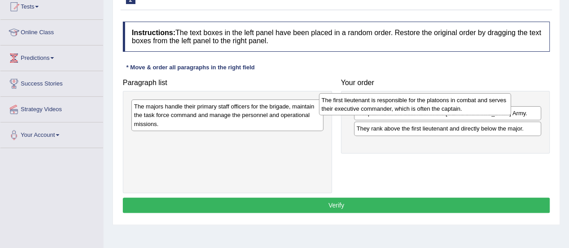
drag, startPoint x: 252, startPoint y: 142, endPoint x: 440, endPoint y: 102, distance: 191.9
click at [440, 102] on div "The first lieutenant is responsible for the platoons in combat and serves their…" at bounding box center [415, 104] width 192 height 22
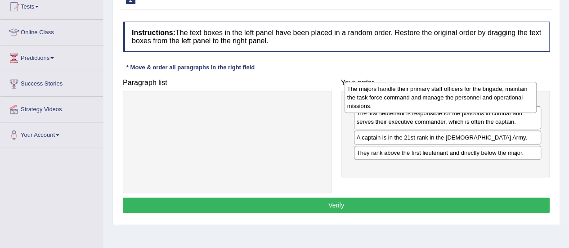
drag, startPoint x: 199, startPoint y: 116, endPoint x: 412, endPoint y: 98, distance: 213.8
click at [412, 98] on div "The majors handle their primary staff officers for the brigade, maintain the ta…" at bounding box center [440, 97] width 192 height 31
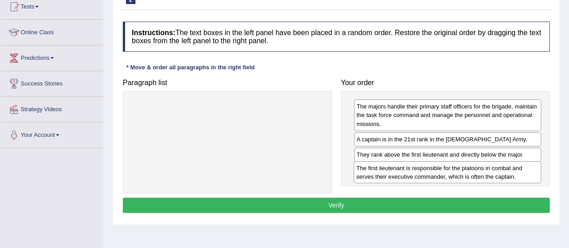
drag, startPoint x: 410, startPoint y: 141, endPoint x: 410, endPoint y: 170, distance: 29.2
click at [410, 170] on div "The first lieutenant is responsible for the platoons in combat and serves their…" at bounding box center [446, 172] width 187 height 22
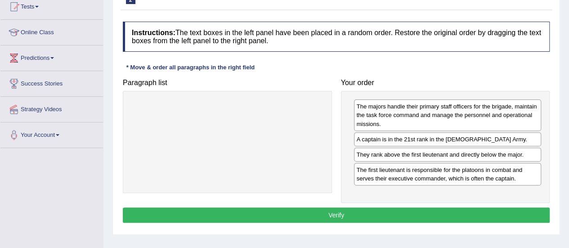
click at [366, 216] on button "Verify" at bounding box center [336, 214] width 427 height 15
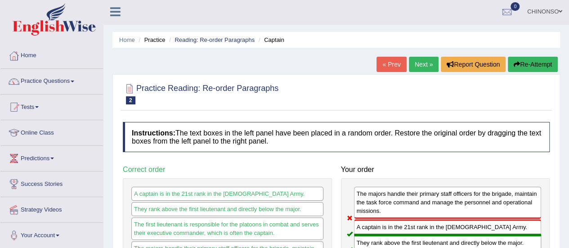
scroll to position [1, 0]
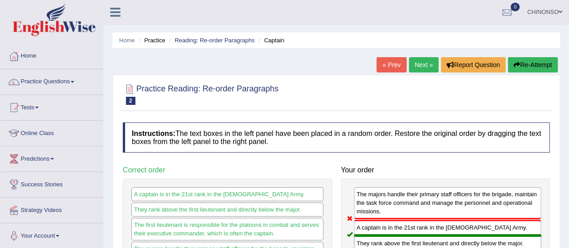
click at [425, 63] on link "Next »" at bounding box center [424, 64] width 30 height 15
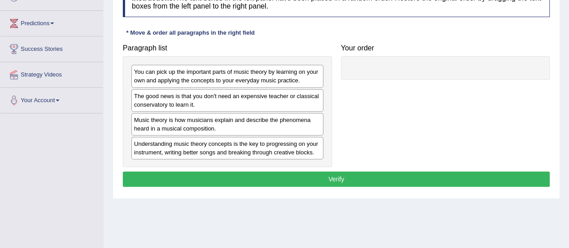
scroll to position [139, 0]
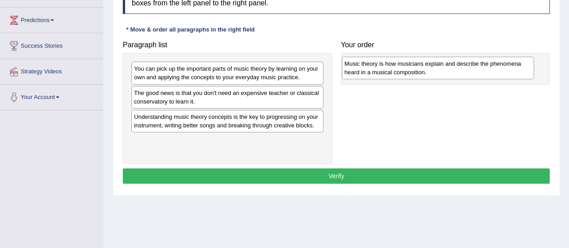
drag, startPoint x: 178, startPoint y: 118, endPoint x: 388, endPoint y: 65, distance: 217.1
click at [388, 65] on div "Music theory is how musicians explain and describe the phenomena heard in a mus…" at bounding box center [438, 68] width 192 height 22
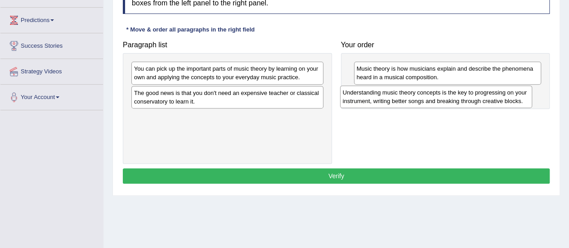
drag, startPoint x: 200, startPoint y: 120, endPoint x: 408, endPoint y: 97, distance: 209.9
click at [408, 97] on div "Understanding music theory concepts is the key to progressing on your instrumen…" at bounding box center [436, 96] width 192 height 22
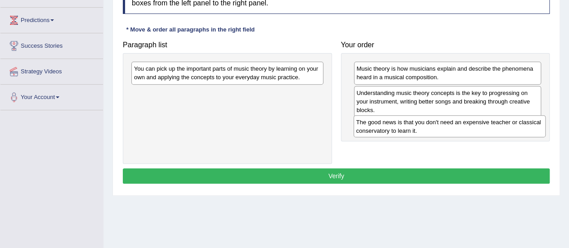
drag, startPoint x: 248, startPoint y: 100, endPoint x: 470, endPoint y: 129, distance: 224.0
click at [470, 129] on div "The good news is that you don't need an expensive teacher or classical conserva…" at bounding box center [449, 126] width 192 height 22
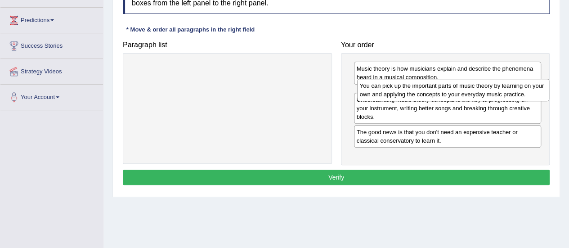
drag, startPoint x: 288, startPoint y: 78, endPoint x: 513, endPoint y: 95, distance: 226.3
click at [513, 95] on div "You can pick up the important parts of music theory by learning on your own and…" at bounding box center [453, 90] width 192 height 22
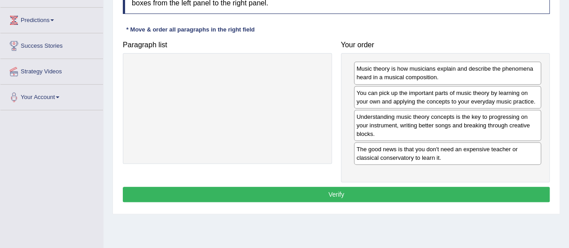
click at [416, 191] on button "Verify" at bounding box center [336, 194] width 427 height 15
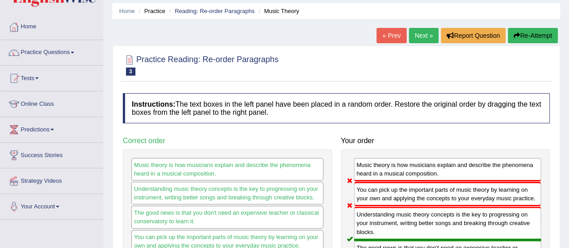
scroll to position [29, 0]
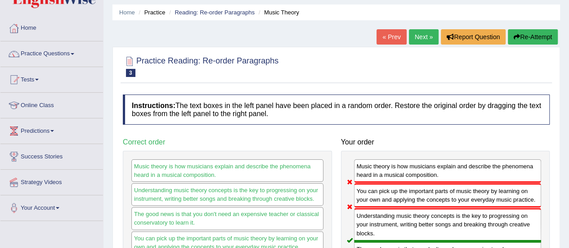
click at [417, 37] on link "Next »" at bounding box center [424, 36] width 30 height 15
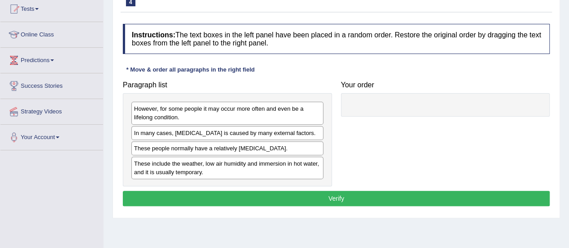
scroll to position [100, 0]
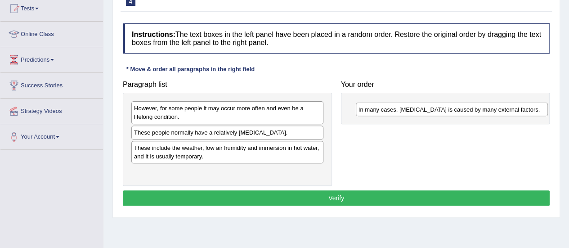
drag, startPoint x: 234, startPoint y: 133, endPoint x: 453, endPoint y: 108, distance: 219.8
click at [453, 108] on div "In many cases, [MEDICAL_DATA] is caused by many external factors." at bounding box center [452, 108] width 192 height 13
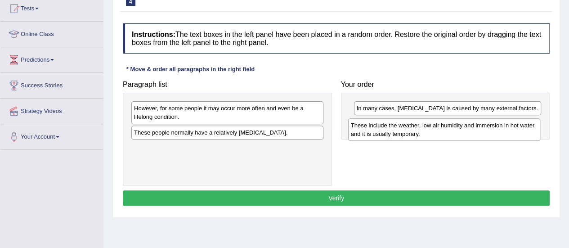
drag, startPoint x: 235, startPoint y: 150, endPoint x: 451, endPoint y: 127, distance: 217.8
click at [451, 127] on div "These include the weather, low air humidity and immersion in hot water, and it …" at bounding box center [444, 129] width 192 height 22
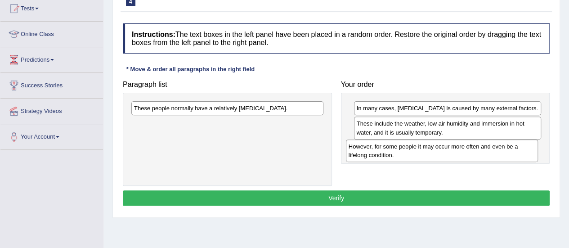
drag, startPoint x: 258, startPoint y: 116, endPoint x: 475, endPoint y: 149, distance: 219.6
click at [475, 149] on div "However, for some people it may occur more often and even be a lifelong conditi…" at bounding box center [442, 150] width 192 height 22
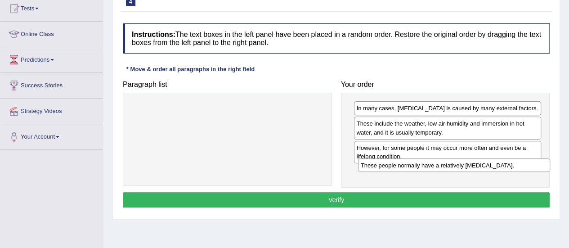
drag, startPoint x: 270, startPoint y: 160, endPoint x: 435, endPoint y: 170, distance: 165.7
click at [435, 170] on div "These people normally have a relatively [MEDICAL_DATA]." at bounding box center [454, 164] width 192 height 13
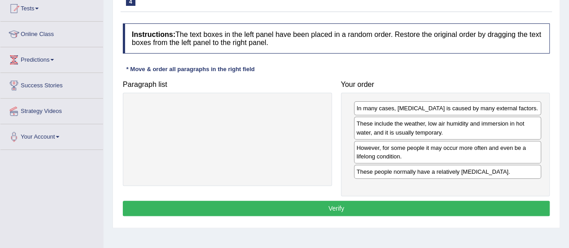
click at [302, 205] on button "Verify" at bounding box center [336, 207] width 427 height 15
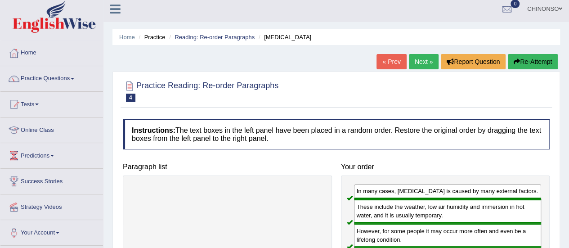
scroll to position [0, 0]
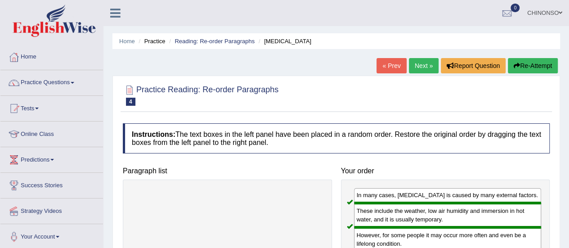
click at [417, 60] on link "Next »" at bounding box center [424, 65] width 30 height 15
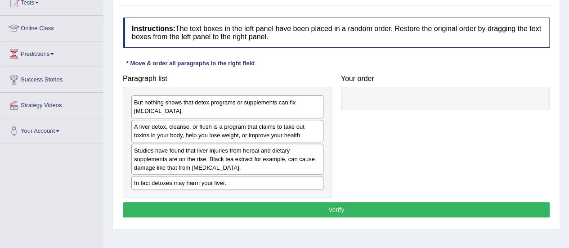
scroll to position [124, 0]
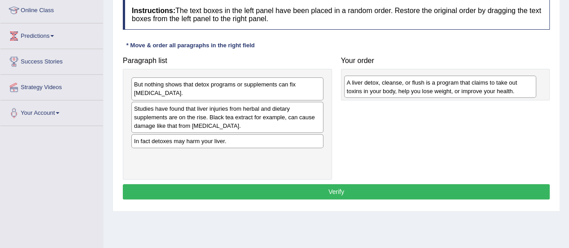
drag, startPoint x: 175, startPoint y: 116, endPoint x: 387, endPoint y: 89, distance: 214.2
click at [387, 89] on div "A liver detox, cleanse, or flush is a program that claims to take out toxins in…" at bounding box center [440, 87] width 192 height 22
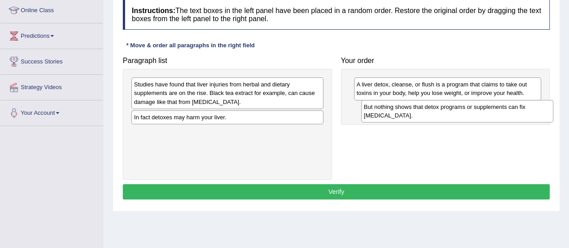
drag, startPoint x: 174, startPoint y: 85, endPoint x: 403, endPoint y: 107, distance: 230.8
click at [403, 107] on div "But nothing shows that detox programs or supplements can fix [MEDICAL_DATA]." at bounding box center [457, 111] width 192 height 22
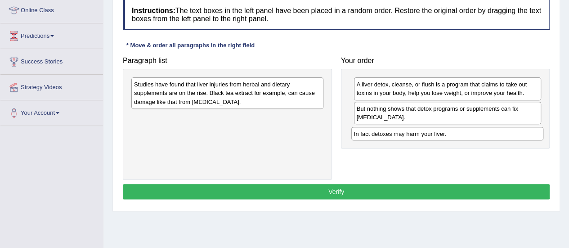
drag, startPoint x: 150, startPoint y: 117, endPoint x: 370, endPoint y: 133, distance: 220.4
click at [370, 133] on div "In fact detoxes may harm your liver." at bounding box center [447, 133] width 192 height 13
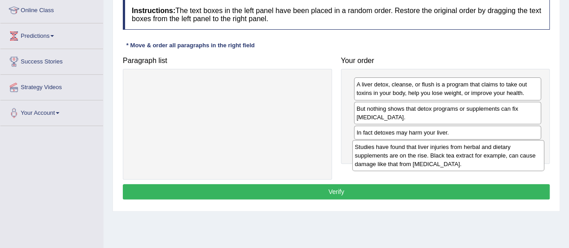
drag, startPoint x: 206, startPoint y: 86, endPoint x: 427, endPoint y: 149, distance: 229.5
click at [427, 149] on div "Studies have found that liver injuries from herbal and dietary supplements are …" at bounding box center [448, 155] width 192 height 31
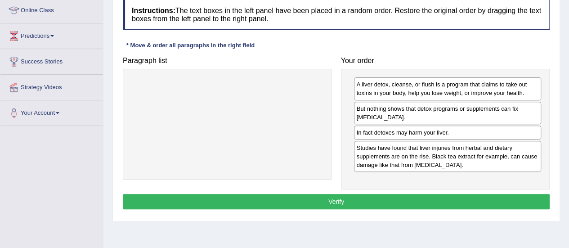
click at [351, 200] on button "Verify" at bounding box center [336, 201] width 427 height 15
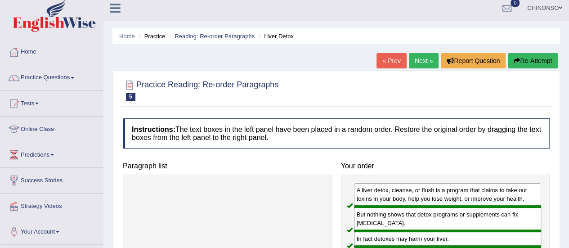
scroll to position [0, 0]
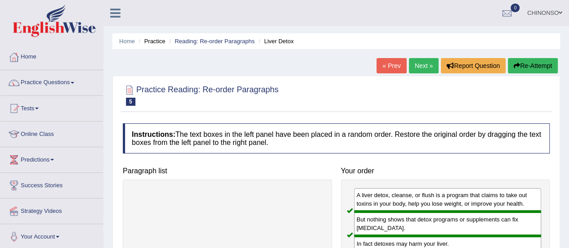
click at [419, 68] on link "Next »" at bounding box center [424, 65] width 30 height 15
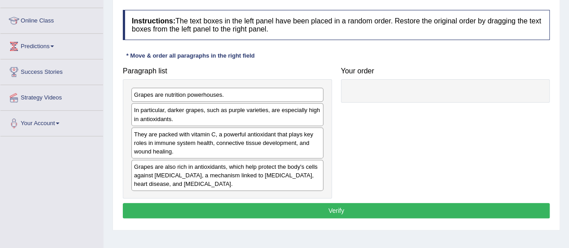
scroll to position [115, 0]
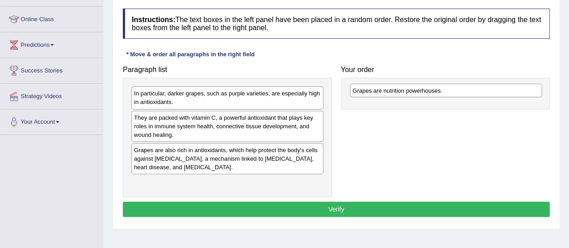
drag, startPoint x: 163, startPoint y: 93, endPoint x: 381, endPoint y: 89, distance: 218.5
click at [381, 89] on div "Grapes are nutrition powerhouses." at bounding box center [446, 90] width 192 height 13
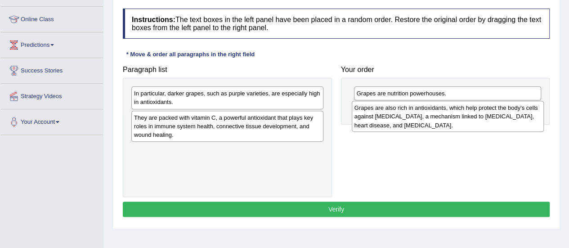
drag, startPoint x: 192, startPoint y: 154, endPoint x: 414, endPoint y: 112, distance: 225.1
click at [414, 112] on div "Grapes are also rich in antioxidants, which help protect the body's cells again…" at bounding box center [447, 116] width 192 height 31
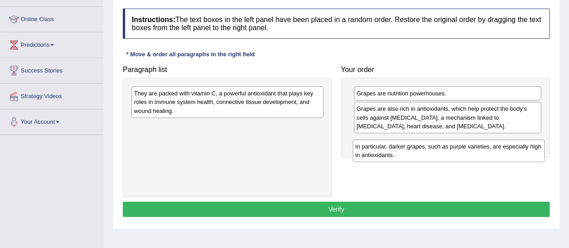
drag, startPoint x: 148, startPoint y: 98, endPoint x: 373, endPoint y: 143, distance: 229.2
click at [373, 143] on div "In particular, darker grapes, such as purple varieties, are especially high in …" at bounding box center [448, 150] width 192 height 22
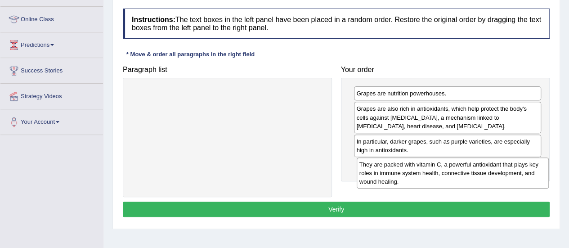
drag, startPoint x: 212, startPoint y: 106, endPoint x: 437, endPoint y: 177, distance: 236.1
click at [437, 177] on div "They are packed with vitamin C, a powerful antioxidant that plays key roles in …" at bounding box center [452, 172] width 192 height 31
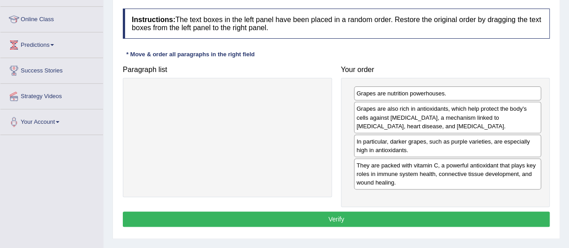
click at [331, 215] on button "Verify" at bounding box center [336, 218] width 427 height 15
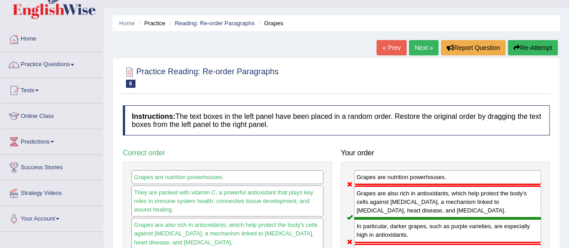
scroll to position [0, 0]
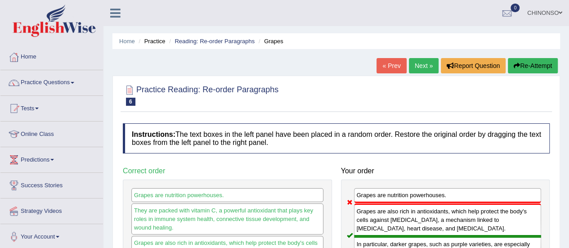
click at [417, 62] on link "Next »" at bounding box center [424, 65] width 30 height 15
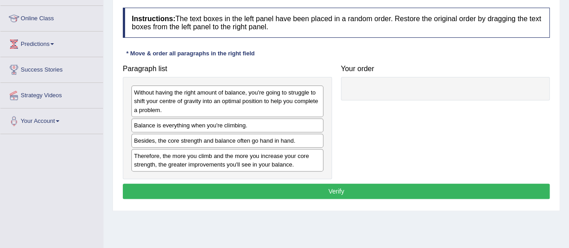
scroll to position [118, 0]
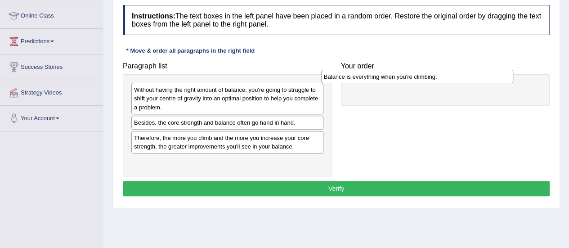
drag, startPoint x: 228, startPoint y: 123, endPoint x: 418, endPoint y: 78, distance: 194.9
click at [418, 78] on div "Balance is everything when you're climbing." at bounding box center [417, 76] width 192 height 13
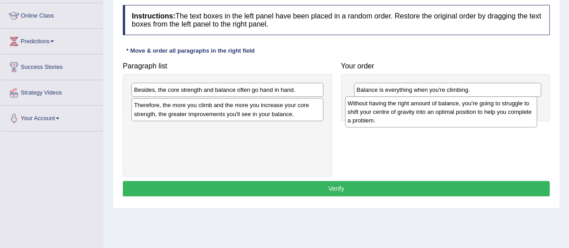
drag, startPoint x: 262, startPoint y: 104, endPoint x: 476, endPoint y: 117, distance: 214.4
click at [476, 117] on div "Without having the right amount of balance, you're going to struggle to shift y…" at bounding box center [441, 111] width 192 height 31
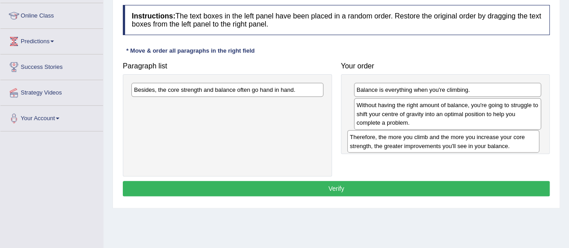
drag, startPoint x: 254, startPoint y: 113, endPoint x: 470, endPoint y: 145, distance: 218.1
click at [470, 145] on div "Therefore, the more you climb and the more you increase your core strength, the…" at bounding box center [443, 141] width 192 height 22
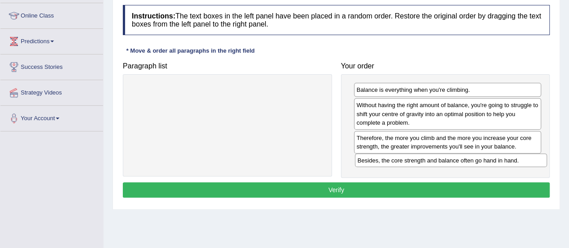
drag, startPoint x: 255, startPoint y: 86, endPoint x: 478, endPoint y: 157, distance: 234.3
click at [478, 157] on div "Besides, the core strength and balance often go hand in hand." at bounding box center [451, 159] width 192 height 13
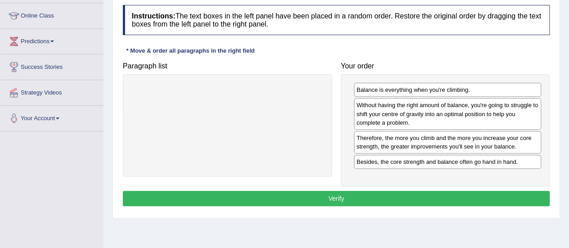
click at [429, 199] on button "Verify" at bounding box center [336, 198] width 427 height 15
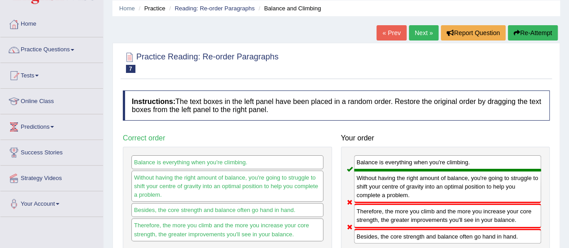
scroll to position [32, 0]
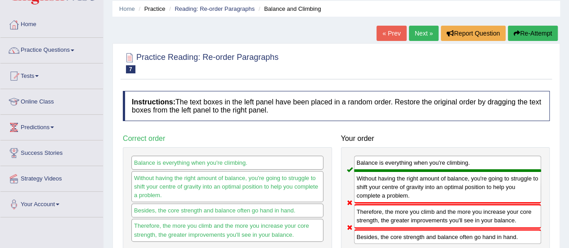
click at [419, 29] on link "Next »" at bounding box center [424, 33] width 30 height 15
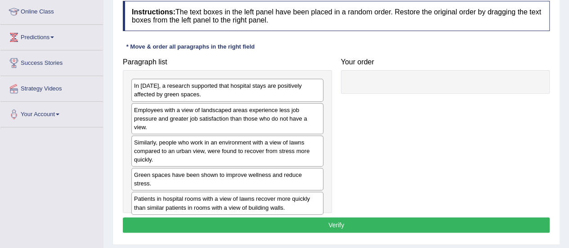
scroll to position [125, 0]
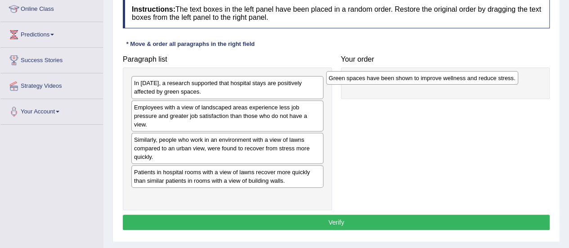
drag, startPoint x: 199, startPoint y: 169, endPoint x: 393, endPoint y: 76, distance: 215.7
click at [393, 76] on div "Green spaces have been shown to improve wellness and reduce stress." at bounding box center [422, 77] width 192 height 13
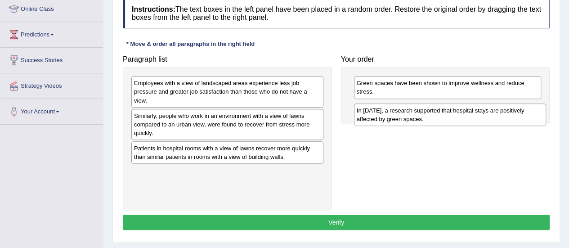
drag, startPoint x: 210, startPoint y: 83, endPoint x: 431, endPoint y: 111, distance: 222.4
click at [431, 111] on div "In 2002, a research supported that hospital stays are positively affected by gr…" at bounding box center [450, 114] width 192 height 22
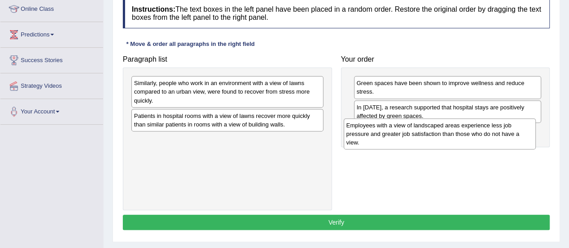
drag, startPoint x: 191, startPoint y: 90, endPoint x: 403, endPoint y: 133, distance: 216.3
click at [403, 133] on div "Employees with a view of landscaped areas experience less job pressure and grea…" at bounding box center [439, 133] width 192 height 31
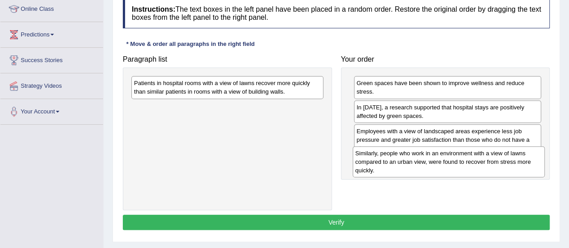
drag, startPoint x: 230, startPoint y: 87, endPoint x: 451, endPoint y: 157, distance: 232.0
click at [451, 157] on div "Similarly, people who work in an environment with a view of lawns compared to a…" at bounding box center [448, 161] width 192 height 31
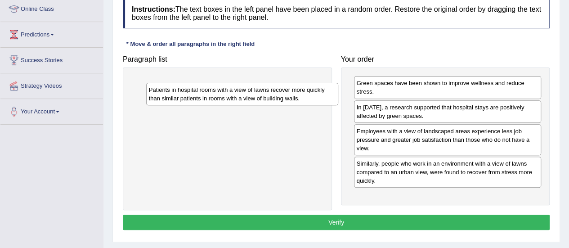
drag, startPoint x: 268, startPoint y: 89, endPoint x: 283, endPoint y: 96, distance: 16.3
click at [283, 96] on div "Patients in hospital rooms with a view of lawns recover more quickly than simil…" at bounding box center [242, 94] width 192 height 22
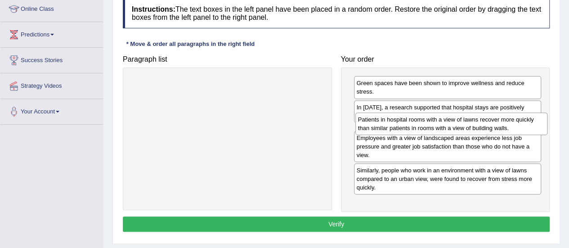
drag, startPoint x: 258, startPoint y: 87, endPoint x: 482, endPoint y: 124, distance: 226.8
click at [482, 124] on div "Patients in hospital rooms with a view of lawns recover more quickly than simil…" at bounding box center [451, 123] width 192 height 22
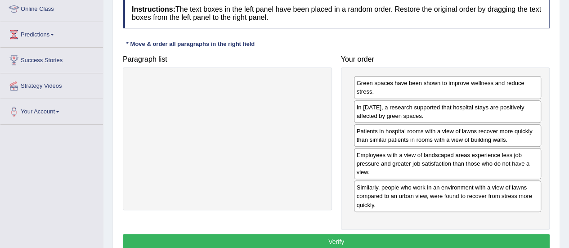
click at [374, 236] on button "Verify" at bounding box center [336, 241] width 427 height 15
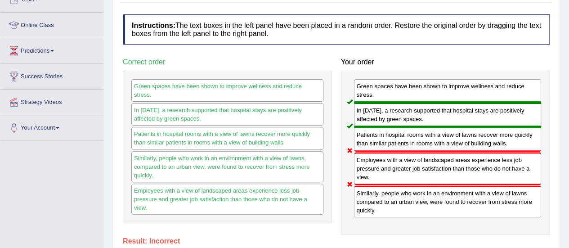
scroll to position [0, 0]
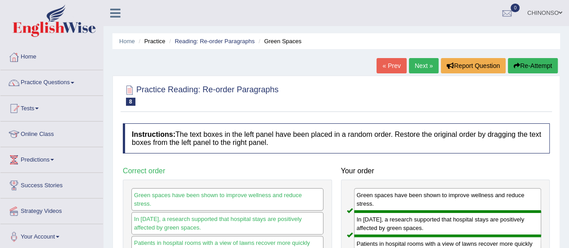
click at [425, 62] on link "Next »" at bounding box center [424, 65] width 30 height 15
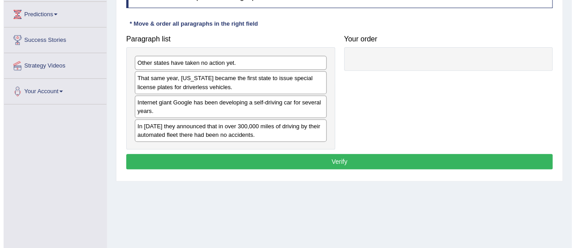
scroll to position [147, 0]
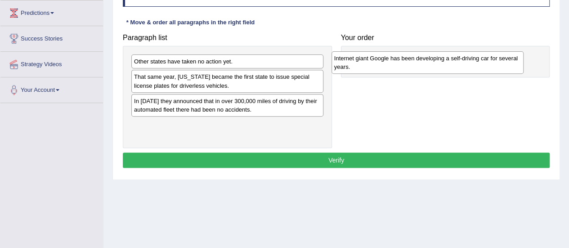
drag, startPoint x: 267, startPoint y: 107, endPoint x: 467, endPoint y: 65, distance: 204.3
click at [467, 65] on div "Internet giant Google has been developing a self-driving car for several years." at bounding box center [427, 62] width 192 height 22
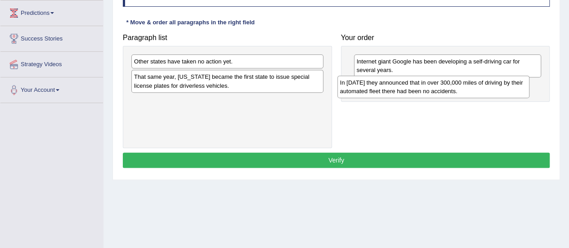
drag, startPoint x: 179, startPoint y: 108, endPoint x: 385, endPoint y: 91, distance: 206.6
click at [385, 91] on div "In [DATE] they announced that in over 300,000 miles of driving by their automat…" at bounding box center [433, 87] width 192 height 22
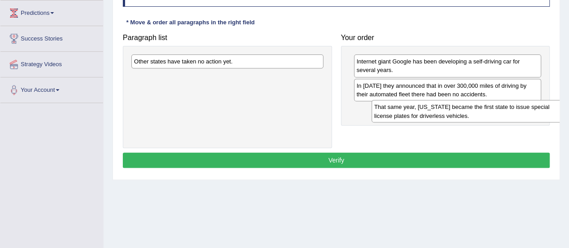
drag, startPoint x: 203, startPoint y: 83, endPoint x: 443, endPoint y: 113, distance: 241.5
click at [443, 113] on div "That same year, [US_STATE] became the first state to issue special license plat…" at bounding box center [467, 111] width 192 height 22
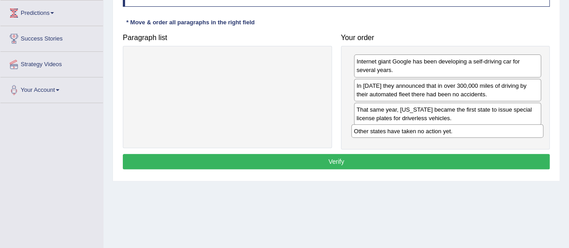
drag, startPoint x: 194, startPoint y: 62, endPoint x: 414, endPoint y: 132, distance: 230.6
click at [414, 132] on div "Other states have taken no action yet." at bounding box center [447, 130] width 192 height 13
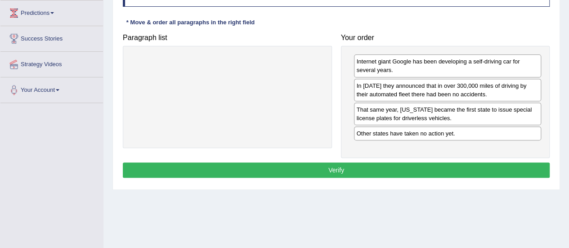
click at [358, 169] on button "Verify" at bounding box center [336, 169] width 427 height 15
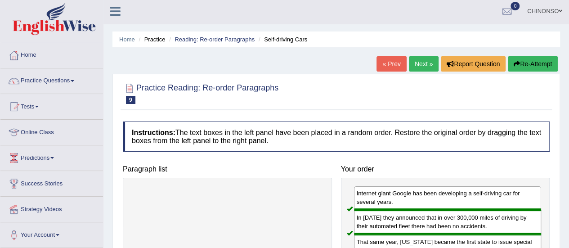
scroll to position [0, 0]
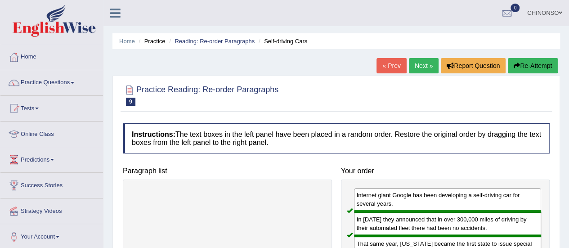
click at [422, 68] on link "Next »" at bounding box center [424, 65] width 30 height 15
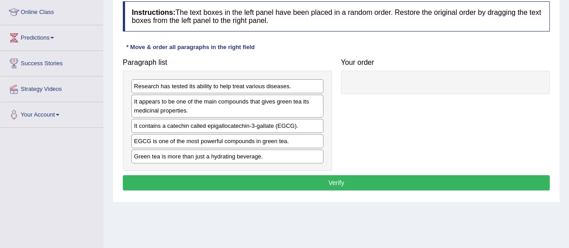
scroll to position [122, 0]
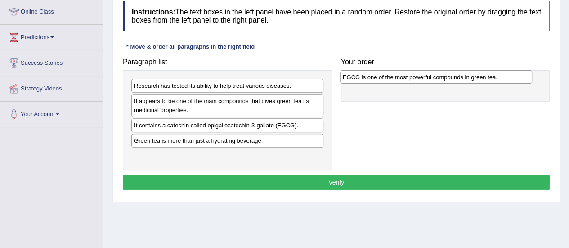
drag, startPoint x: 222, startPoint y: 141, endPoint x: 430, endPoint y: 79, distance: 217.7
click at [430, 79] on div "EGCG is one of the most powerful compounds in green tea." at bounding box center [436, 76] width 192 height 13
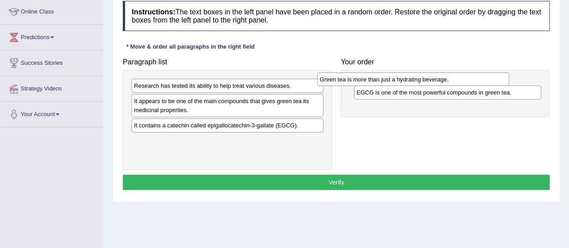
drag, startPoint x: 288, startPoint y: 143, endPoint x: 474, endPoint y: 82, distance: 195.9
click at [474, 82] on div "Green tea is more than just a hydrating beverage." at bounding box center [413, 78] width 192 height 13
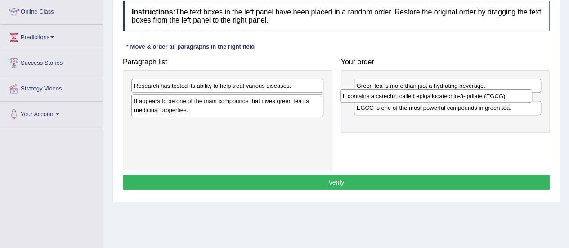
drag, startPoint x: 235, startPoint y: 126, endPoint x: 441, endPoint y: 96, distance: 209.0
click at [441, 96] on div "It contains a catechin called epigallocatechin-3-gallate (EGCG)." at bounding box center [436, 95] width 192 height 13
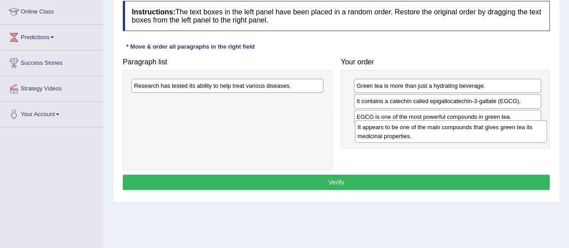
drag, startPoint x: 222, startPoint y: 105, endPoint x: 445, endPoint y: 131, distance: 225.0
click at [445, 131] on div "It appears to be one of the main compounds that gives green tea its medicinal p…" at bounding box center [451, 131] width 192 height 22
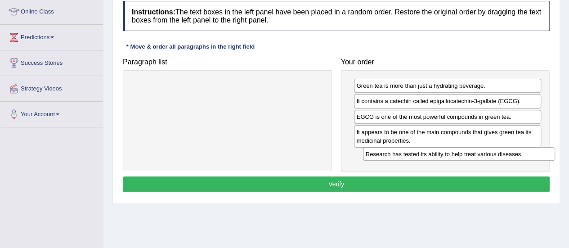
drag, startPoint x: 147, startPoint y: 82, endPoint x: 378, endPoint y: 149, distance: 241.0
click at [378, 149] on div "Research has tested its ability to help treat various diseases." at bounding box center [459, 153] width 192 height 13
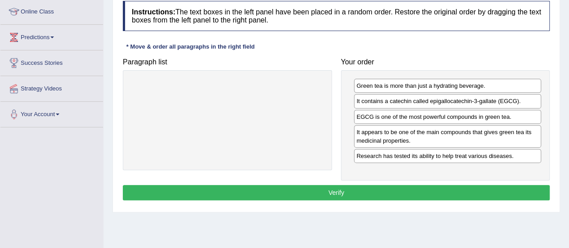
click at [332, 189] on button "Verify" at bounding box center [336, 192] width 427 height 15
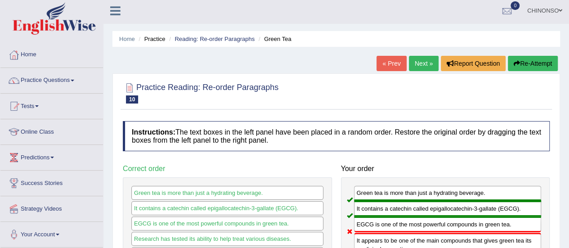
scroll to position [2, 0]
click at [420, 65] on link "Next »" at bounding box center [424, 63] width 30 height 15
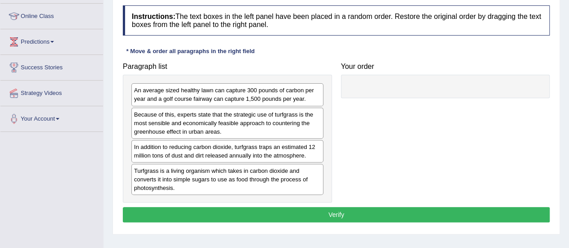
scroll to position [130, 0]
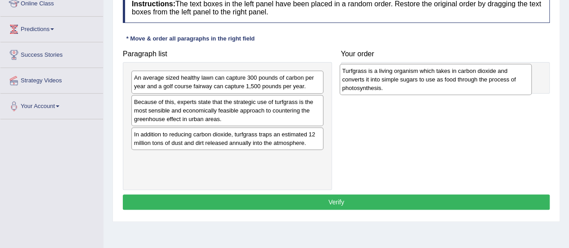
drag, startPoint x: 141, startPoint y: 162, endPoint x: 349, endPoint y: 76, distance: 225.5
click at [349, 76] on div "Turfgrass is a living organism which takes in carbon dioxide and converts it in…" at bounding box center [435, 79] width 192 height 31
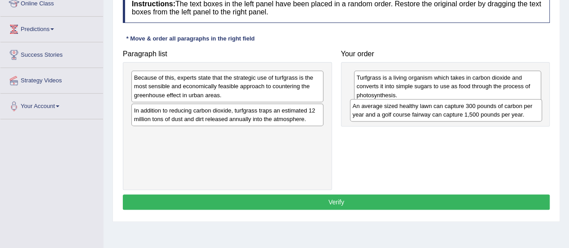
drag, startPoint x: 233, startPoint y: 84, endPoint x: 451, endPoint y: 112, distance: 220.3
click at [451, 112] on div "An average sized healthy lawn can capture 300 pounds of carbon per year and a g…" at bounding box center [446, 110] width 192 height 22
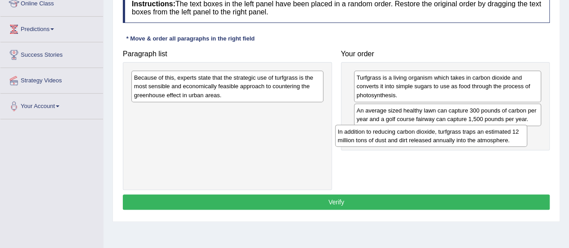
drag, startPoint x: 290, startPoint y: 117, endPoint x: 495, endPoint y: 138, distance: 206.0
click at [495, 138] on div "In addition to reducing carbon dioxide, turfgrass traps an estimated 12 million…" at bounding box center [431, 136] width 192 height 22
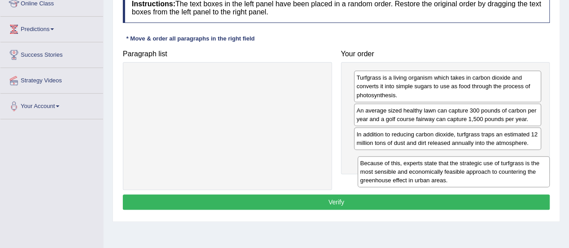
drag, startPoint x: 233, startPoint y: 86, endPoint x: 459, endPoint y: 170, distance: 241.4
click at [459, 170] on div "Because of this, experts state that the strategic use of turfgrass is the most …" at bounding box center [453, 171] width 192 height 31
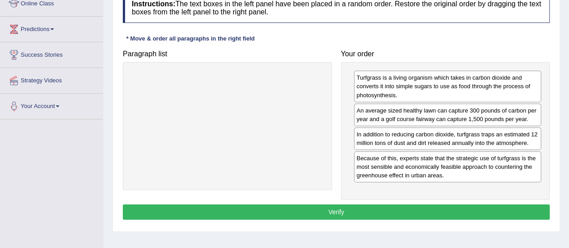
click at [378, 210] on button "Verify" at bounding box center [336, 211] width 427 height 15
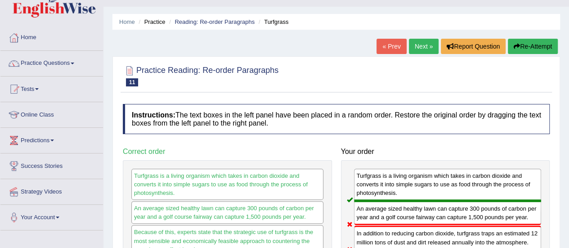
scroll to position [0, 0]
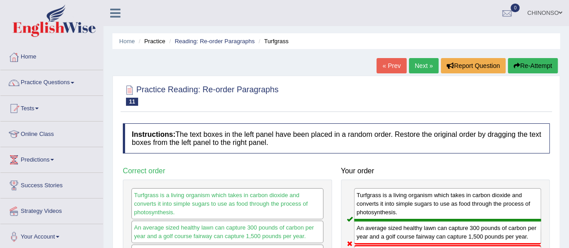
click at [418, 67] on link "Next »" at bounding box center [424, 65] width 30 height 15
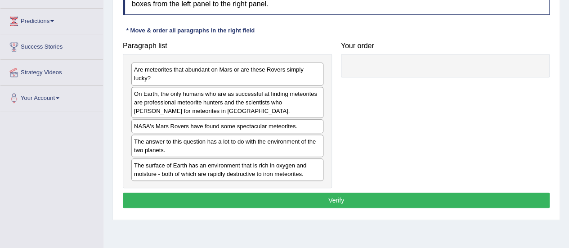
scroll to position [139, 0]
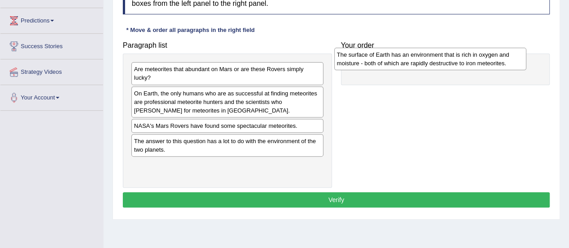
drag, startPoint x: 200, startPoint y: 168, endPoint x: 403, endPoint y: 59, distance: 230.1
click at [403, 59] on div "The surface of Earth has an environment that is rich in oxygen and moisture - b…" at bounding box center [430, 59] width 192 height 22
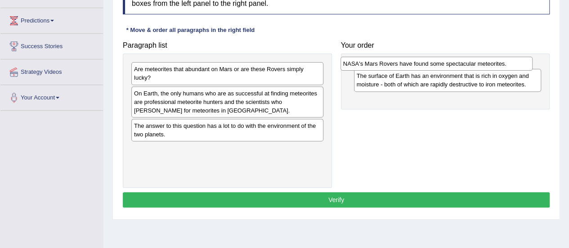
drag, startPoint x: 275, startPoint y: 125, endPoint x: 484, endPoint y: 64, distance: 217.6
click at [484, 64] on div "NASA's Mars Rovers have found some spectacular meteorites." at bounding box center [436, 63] width 192 height 13
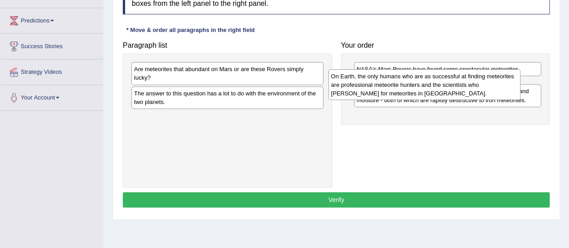
drag, startPoint x: 253, startPoint y: 102, endPoint x: 449, endPoint y: 85, distance: 197.6
click at [449, 85] on div "On Earth, the only humans who are as successful at finding meteorites are profe…" at bounding box center [424, 84] width 192 height 31
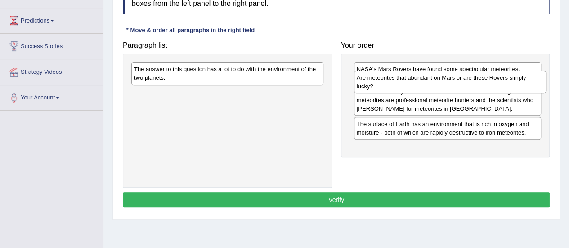
drag, startPoint x: 241, startPoint y: 76, endPoint x: 464, endPoint y: 85, distance: 222.7
click at [464, 85] on div "Are meteorites that abundant on Mars or are these Rovers simply lucky?" at bounding box center [450, 82] width 192 height 22
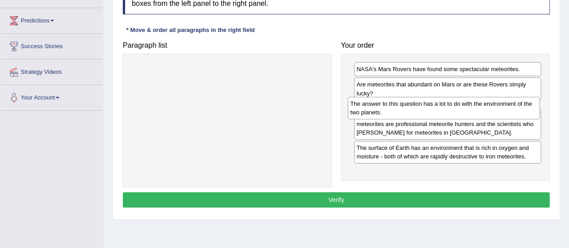
drag, startPoint x: 284, startPoint y: 77, endPoint x: 500, endPoint y: 111, distance: 218.9
click at [500, 111] on div "The answer to this question has a lot to do with the environment of the two pla…" at bounding box center [443, 108] width 192 height 22
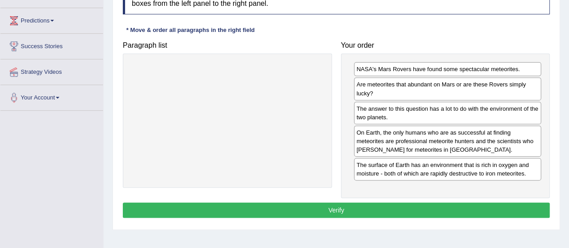
click at [413, 205] on button "Verify" at bounding box center [336, 209] width 427 height 15
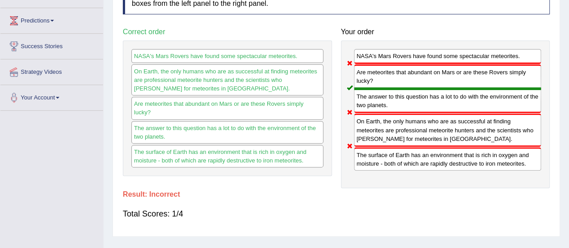
scroll to position [0, 0]
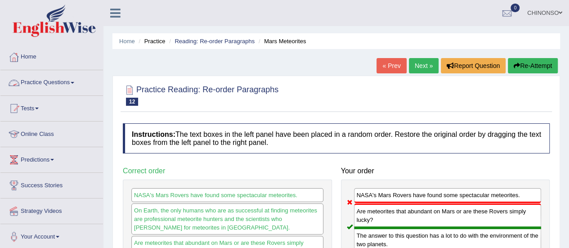
click at [49, 78] on link "Practice Questions" at bounding box center [51, 81] width 102 height 22
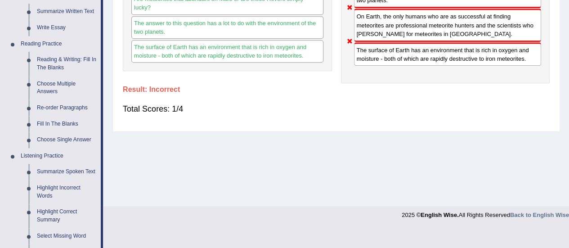
scroll to position [244, 0]
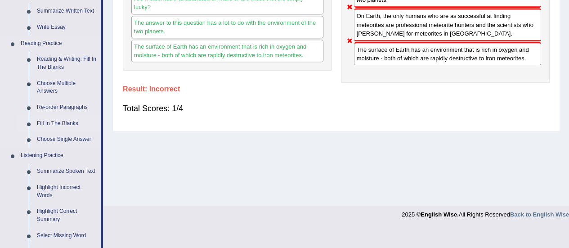
click at [64, 121] on link "Fill In The Blanks" at bounding box center [67, 124] width 68 height 16
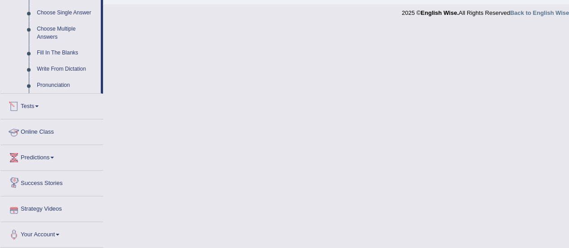
scroll to position [422, 0]
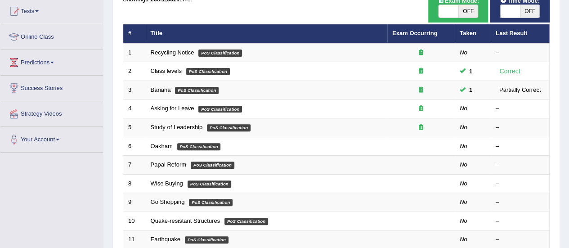
scroll to position [98, 0]
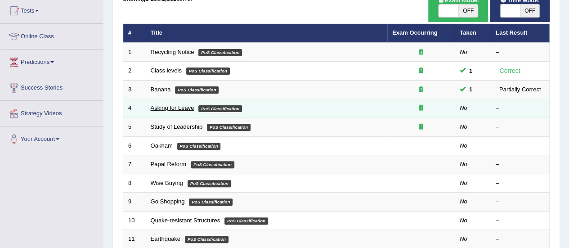
click at [187, 107] on link "Asking for Leave" at bounding box center [173, 107] width 44 height 7
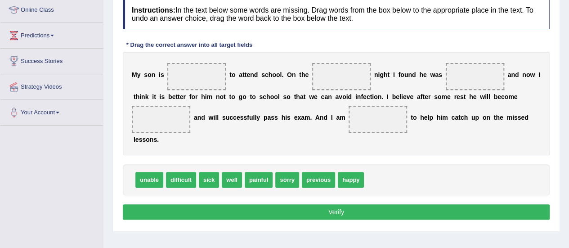
scroll to position [129, 0]
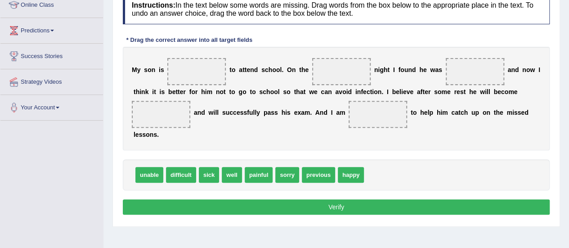
click at [144, 182] on div "unable difficult sick well painful sorry previous happy" at bounding box center [336, 174] width 427 height 31
drag, startPoint x: 144, startPoint y: 182, endPoint x: 179, endPoint y: 85, distance: 102.6
click at [179, 85] on div "Instructions: In the text below some words are missing. Drag words from the box…" at bounding box center [335, 106] width 431 height 232
drag, startPoint x: 149, startPoint y: 173, endPoint x: 194, endPoint y: 71, distance: 111.7
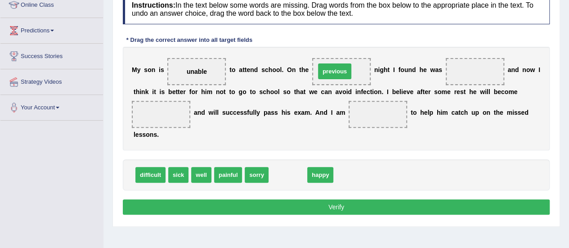
drag, startPoint x: 289, startPoint y: 176, endPoint x: 340, endPoint y: 71, distance: 116.4
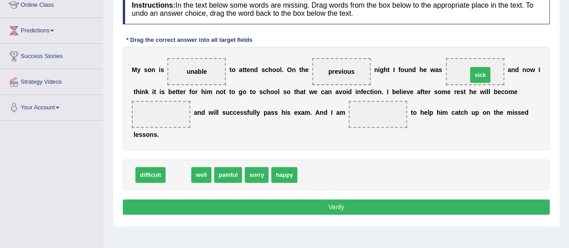
drag, startPoint x: 175, startPoint y: 172, endPoint x: 476, endPoint y: 72, distance: 317.3
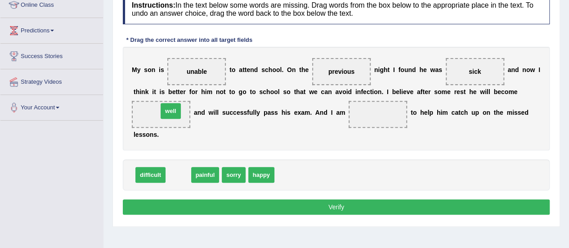
drag, startPoint x: 174, startPoint y: 175, endPoint x: 166, endPoint y: 111, distance: 64.3
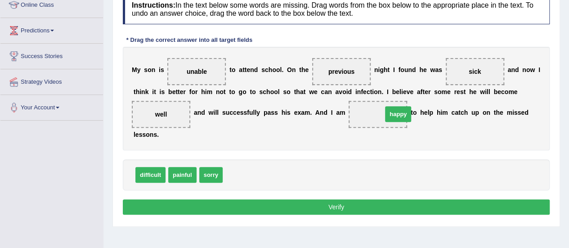
drag, startPoint x: 239, startPoint y: 175, endPoint x: 399, endPoint y: 115, distance: 170.7
click at [346, 204] on button "Verify" at bounding box center [336, 206] width 427 height 15
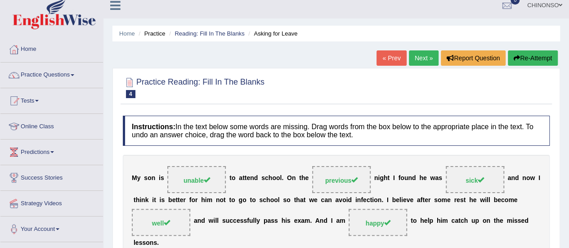
scroll to position [0, 0]
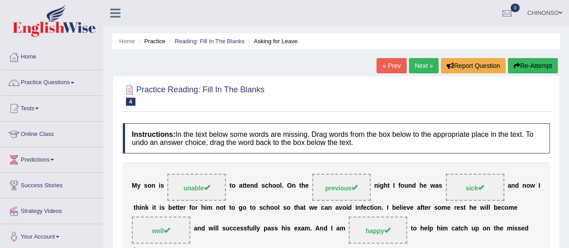
click at [423, 64] on link "Next »" at bounding box center [424, 65] width 30 height 15
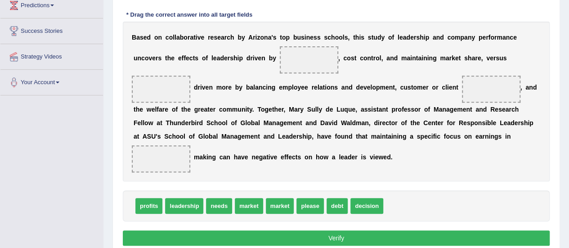
scroll to position [156, 0]
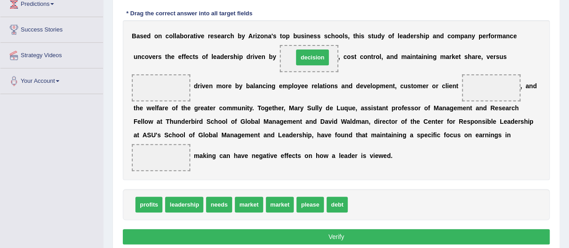
drag, startPoint x: 372, startPoint y: 204, endPoint x: 318, endPoint y: 56, distance: 157.0
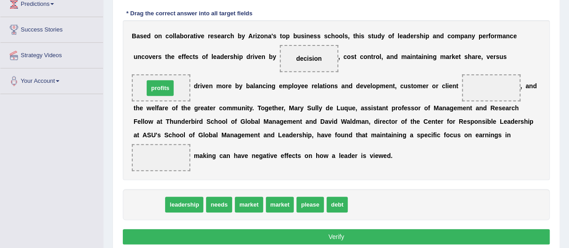
drag, startPoint x: 156, startPoint y: 202, endPoint x: 167, endPoint y: 86, distance: 117.0
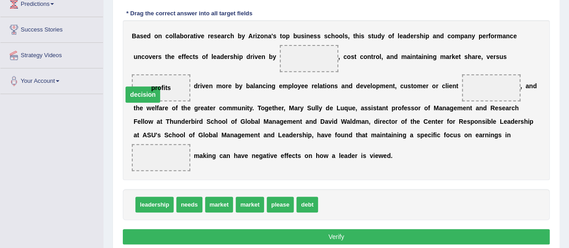
drag, startPoint x: 303, startPoint y: 58, endPoint x: 138, endPoint y: 93, distance: 168.4
drag, startPoint x: 334, startPoint y: 205, endPoint x: 309, endPoint y: 57, distance: 150.3
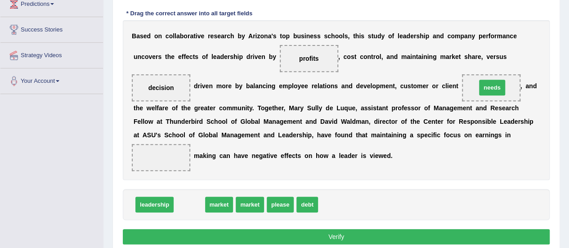
drag, startPoint x: 183, startPoint y: 208, endPoint x: 486, endPoint y: 91, distance: 324.3
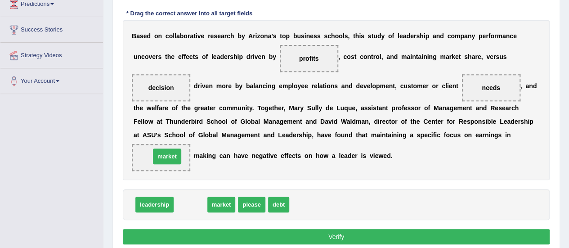
drag, startPoint x: 198, startPoint y: 204, endPoint x: 174, endPoint y: 154, distance: 55.5
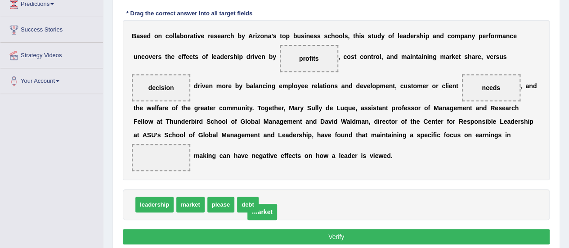
drag, startPoint x: 162, startPoint y: 155, endPoint x: 265, endPoint y: 210, distance: 116.8
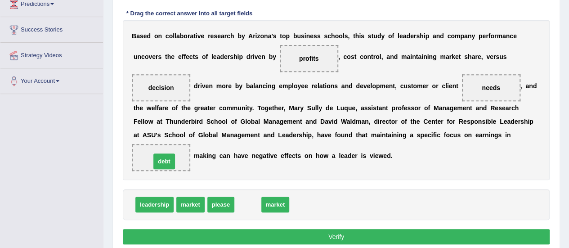
drag, startPoint x: 248, startPoint y: 204, endPoint x: 165, endPoint y: 161, distance: 93.9
click at [301, 239] on button "Verify" at bounding box center [336, 236] width 427 height 15
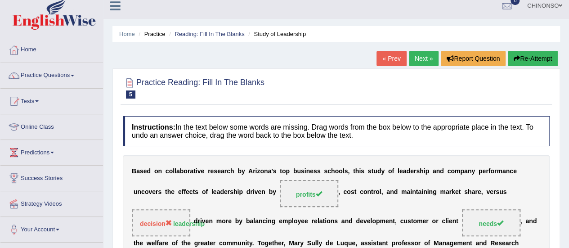
scroll to position [1, 0]
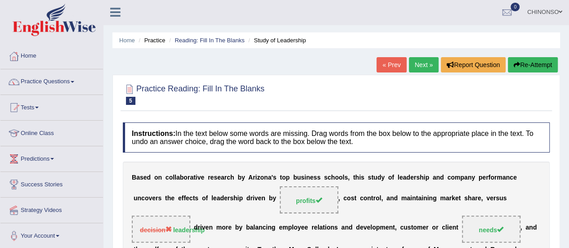
click at [418, 62] on link "Next »" at bounding box center [424, 64] width 30 height 15
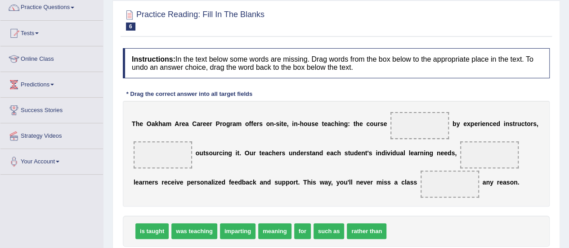
scroll to position [101, 0]
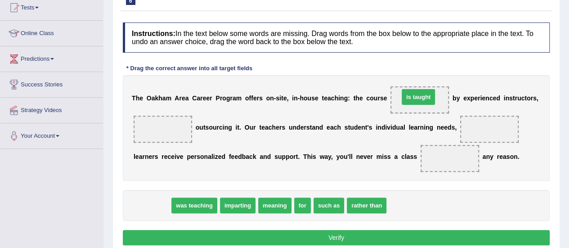
drag, startPoint x: 143, startPoint y: 205, endPoint x: 409, endPoint y: 98, distance: 287.0
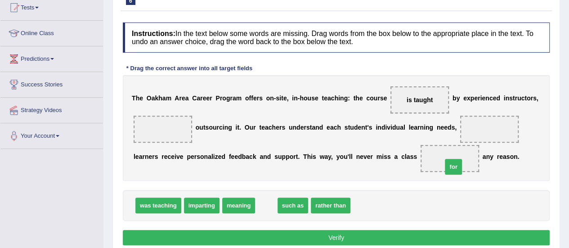
drag, startPoint x: 266, startPoint y: 206, endPoint x: 453, endPoint y: 168, distance: 190.9
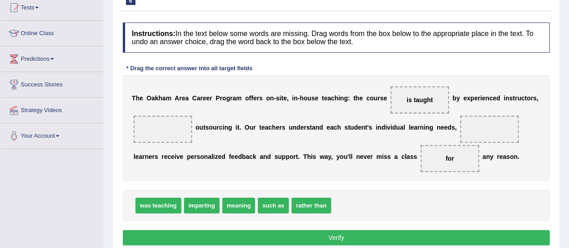
drag, startPoint x: 305, startPoint y: 204, endPoint x: 156, endPoint y: 128, distance: 166.6
drag, startPoint x: 306, startPoint y: 207, endPoint x: 201, endPoint y: 153, distance: 117.2
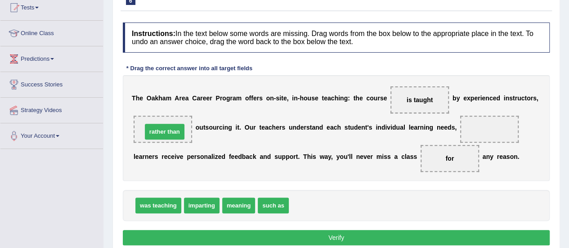
drag, startPoint x: 309, startPoint y: 200, endPoint x: 163, endPoint y: 127, distance: 163.4
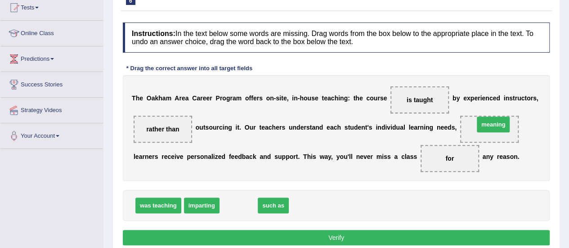
drag, startPoint x: 247, startPoint y: 201, endPoint x: 502, endPoint y: 120, distance: 267.0
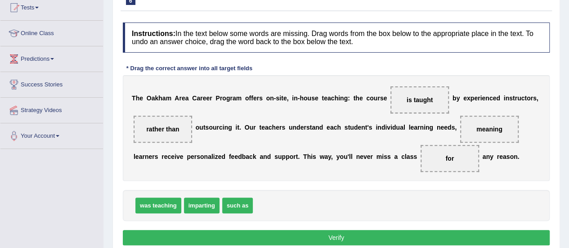
click at [394, 237] on button "Verify" at bounding box center [336, 237] width 427 height 15
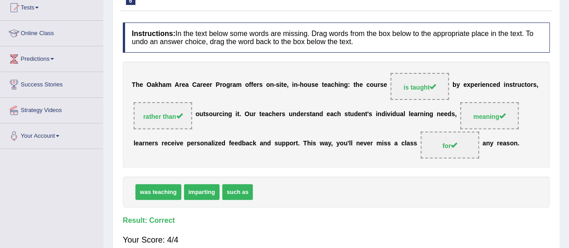
scroll to position [0, 0]
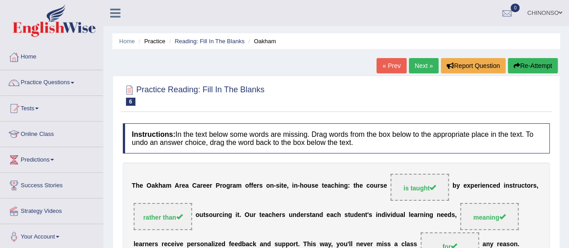
click at [423, 62] on link "Next »" at bounding box center [424, 65] width 30 height 15
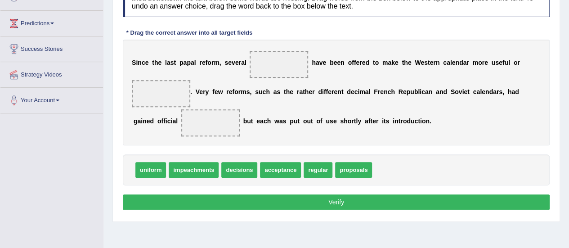
scroll to position [138, 0]
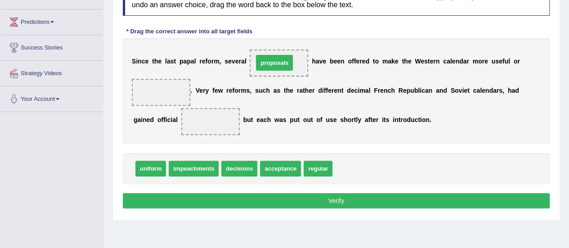
drag, startPoint x: 356, startPoint y: 168, endPoint x: 277, endPoint y: 63, distance: 131.2
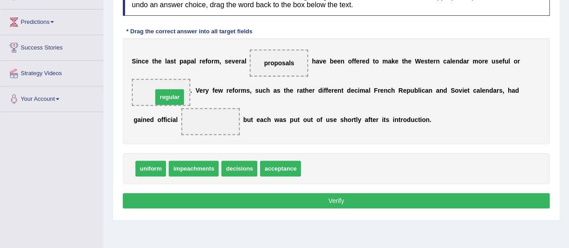
drag, startPoint x: 316, startPoint y: 169, endPoint x: 166, endPoint y: 97, distance: 166.1
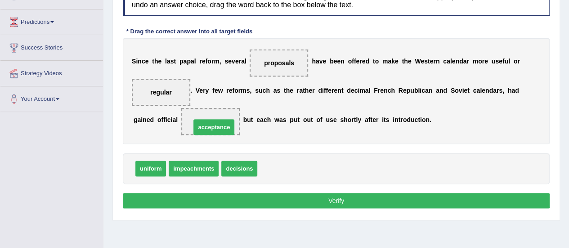
drag, startPoint x: 279, startPoint y: 169, endPoint x: 212, endPoint y: 128, distance: 77.9
click at [323, 203] on button "Verify" at bounding box center [336, 200] width 427 height 15
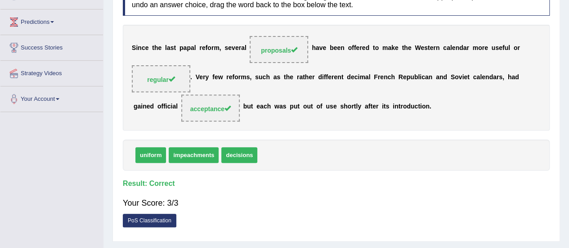
scroll to position [0, 0]
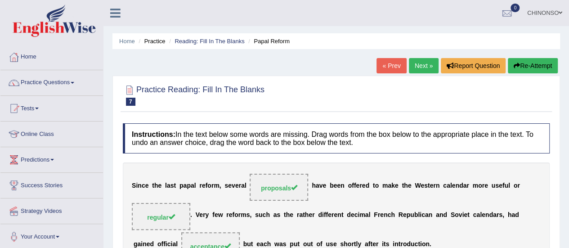
click at [416, 67] on link "Next »" at bounding box center [424, 65] width 30 height 15
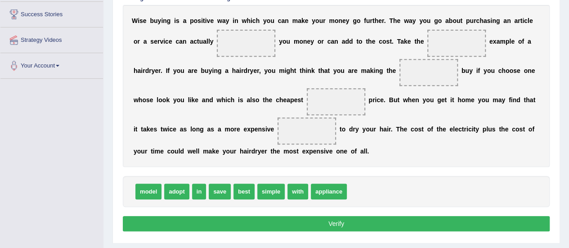
scroll to position [183, 0]
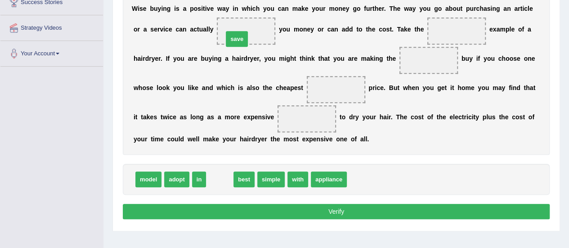
drag, startPoint x: 220, startPoint y: 181, endPoint x: 238, endPoint y: 40, distance: 141.8
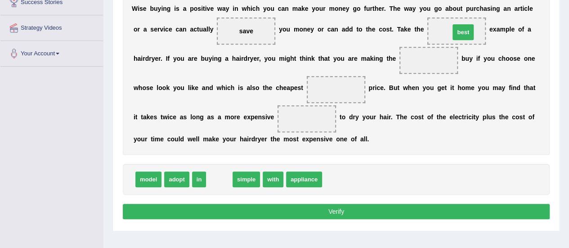
drag, startPoint x: 215, startPoint y: 183, endPoint x: 458, endPoint y: 36, distance: 284.3
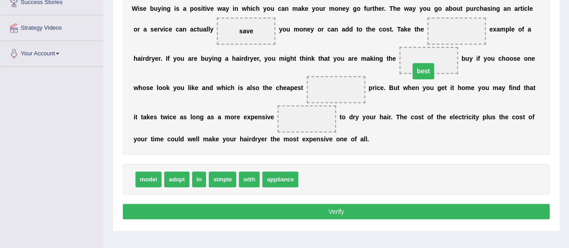
drag, startPoint x: 451, startPoint y: 29, endPoint x: 418, endPoint y: 69, distance: 52.0
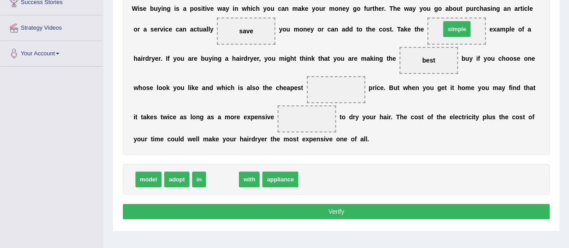
drag, startPoint x: 223, startPoint y: 177, endPoint x: 458, endPoint y: 27, distance: 277.9
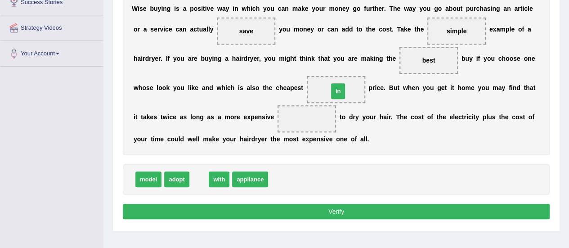
drag, startPoint x: 201, startPoint y: 178, endPoint x: 340, endPoint y: 91, distance: 164.2
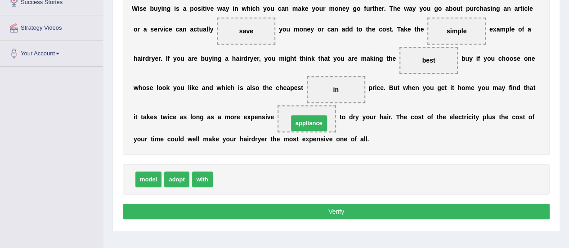
drag, startPoint x: 235, startPoint y: 178, endPoint x: 310, endPoint y: 121, distance: 94.4
click at [282, 210] on button "Verify" at bounding box center [336, 211] width 427 height 15
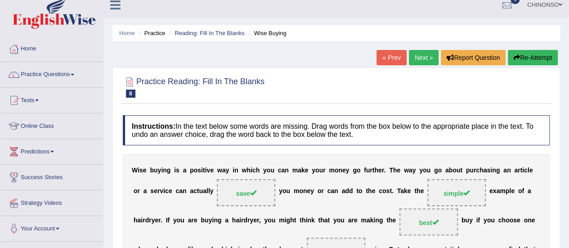
scroll to position [8, 0]
click at [413, 61] on link "Next »" at bounding box center [424, 57] width 30 height 15
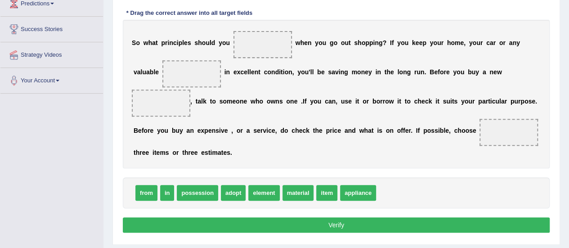
scroll to position [159, 0]
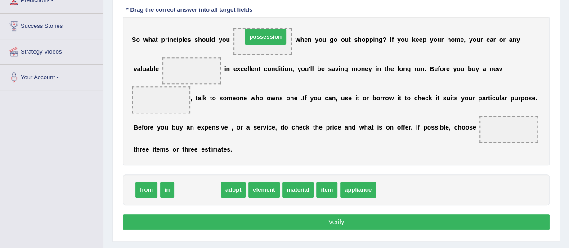
drag, startPoint x: 200, startPoint y: 184, endPoint x: 268, endPoint y: 30, distance: 168.5
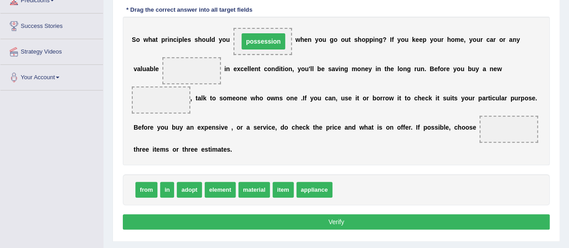
click at [265, 28] on span "possession" at bounding box center [262, 41] width 58 height 27
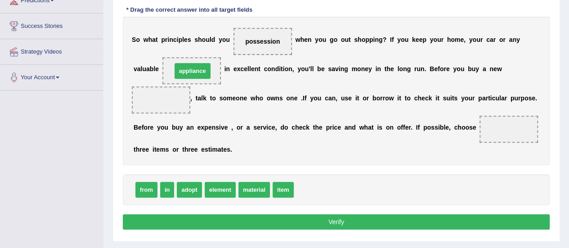
drag, startPoint x: 315, startPoint y: 187, endPoint x: 193, endPoint y: 69, distance: 170.1
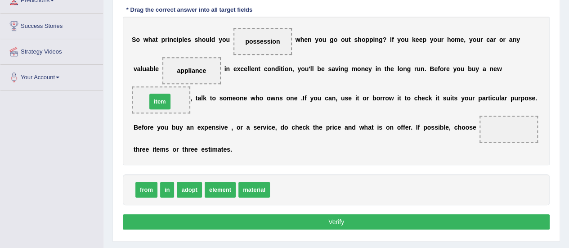
drag, startPoint x: 284, startPoint y: 186, endPoint x: 161, endPoint y: 98, distance: 151.4
drag, startPoint x: 159, startPoint y: 101, endPoint x: 301, endPoint y: 184, distance: 165.2
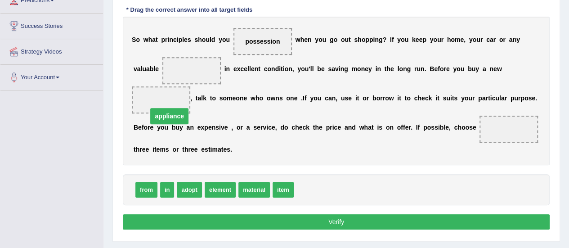
drag, startPoint x: 193, startPoint y: 71, endPoint x: 169, endPoint y: 116, distance: 51.3
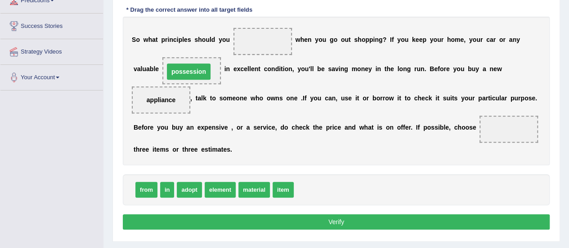
drag, startPoint x: 259, startPoint y: 41, endPoint x: 185, endPoint y: 71, distance: 79.6
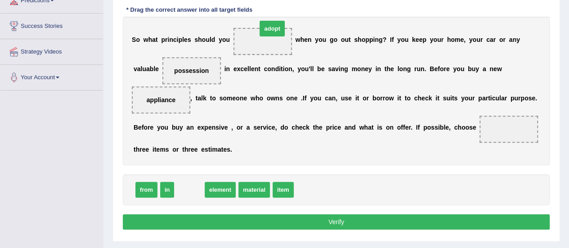
drag, startPoint x: 186, startPoint y: 188, endPoint x: 270, endPoint y: 26, distance: 182.1
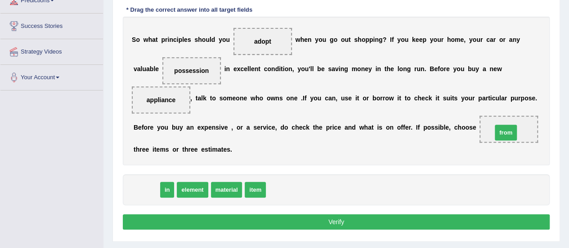
drag, startPoint x: 143, startPoint y: 187, endPoint x: 503, endPoint y: 129, distance: 363.7
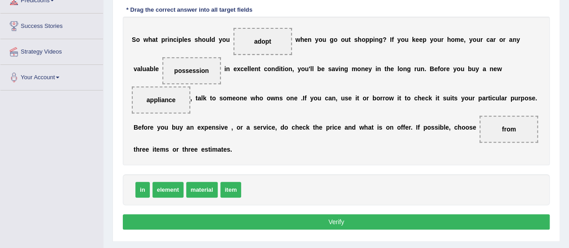
click at [329, 221] on button "Verify" at bounding box center [336, 221] width 427 height 15
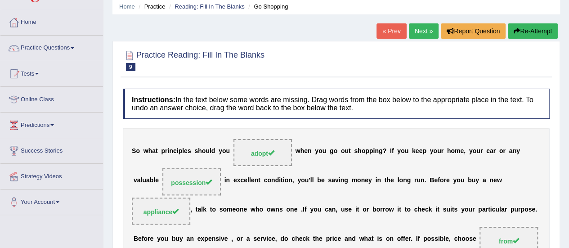
scroll to position [34, 0]
click at [417, 33] on link "Next »" at bounding box center [424, 31] width 30 height 15
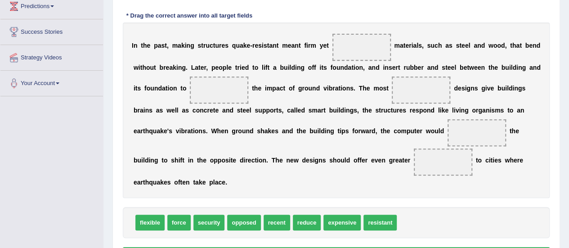
scroll to position [153, 0]
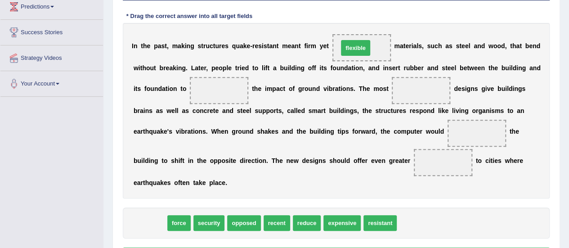
drag, startPoint x: 159, startPoint y: 224, endPoint x: 364, endPoint y: 49, distance: 269.8
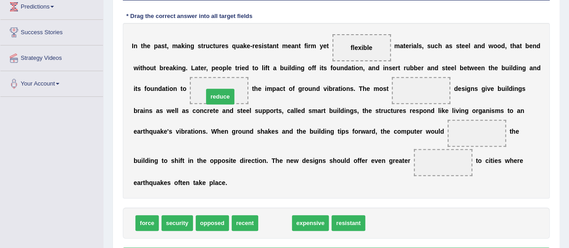
drag, startPoint x: 276, startPoint y: 223, endPoint x: 221, endPoint y: 97, distance: 137.7
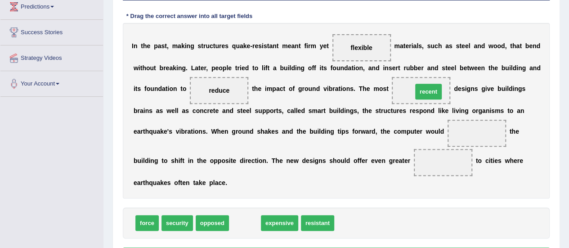
drag, startPoint x: 245, startPoint y: 225, endPoint x: 429, endPoint y: 94, distance: 225.5
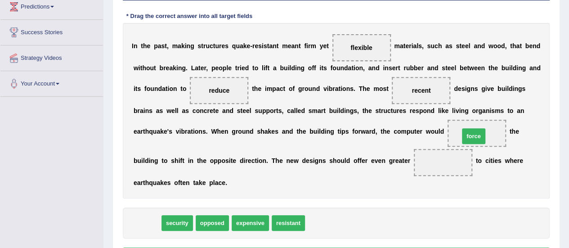
drag, startPoint x: 150, startPoint y: 221, endPoint x: 476, endPoint y: 134, distance: 337.7
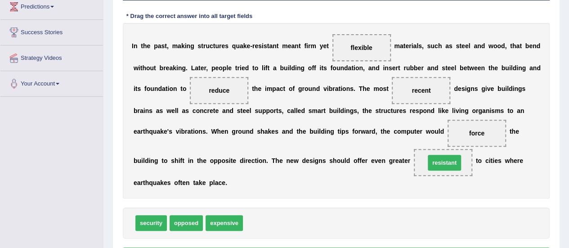
drag, startPoint x: 254, startPoint y: 221, endPoint x: 436, endPoint y: 160, distance: 191.7
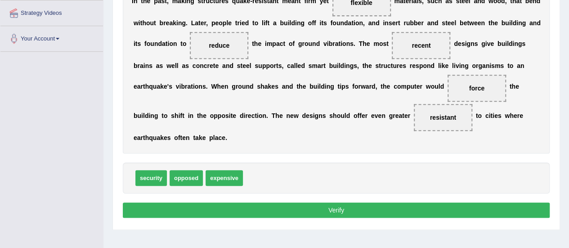
scroll to position [199, 0]
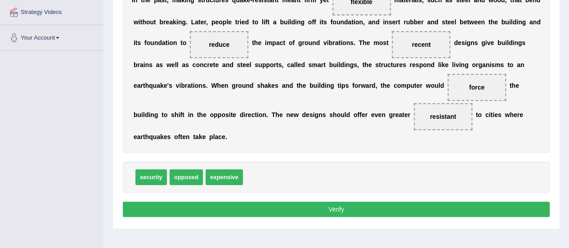
click at [351, 206] on button "Verify" at bounding box center [336, 208] width 427 height 15
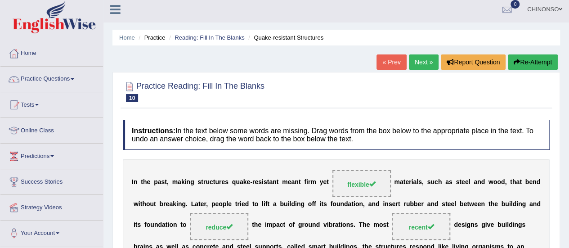
scroll to position [3, 0]
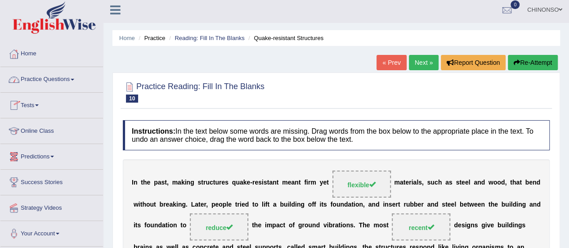
click at [46, 74] on link "Practice Questions" at bounding box center [51, 78] width 102 height 22
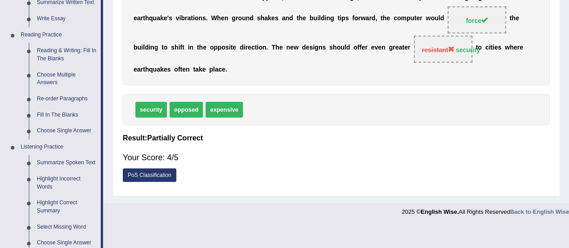
scroll to position [254, 0]
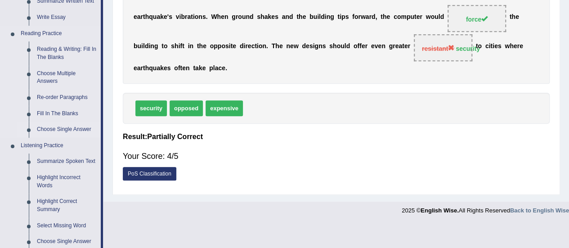
click at [45, 127] on link "Choose Single Answer" at bounding box center [67, 129] width 68 height 16
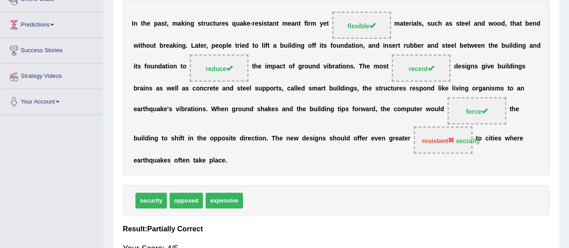
scroll to position [119, 0]
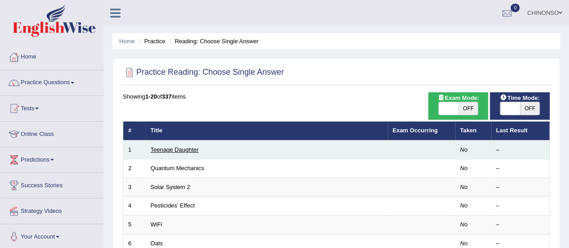
click at [169, 147] on link "Teenage Daughter" at bounding box center [175, 149] width 48 height 7
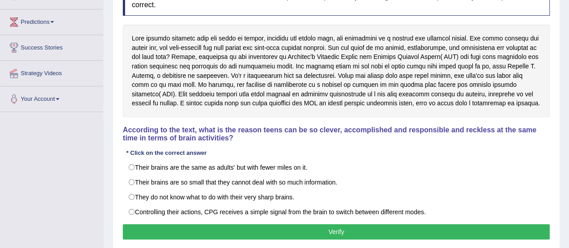
scroll to position [139, 0]
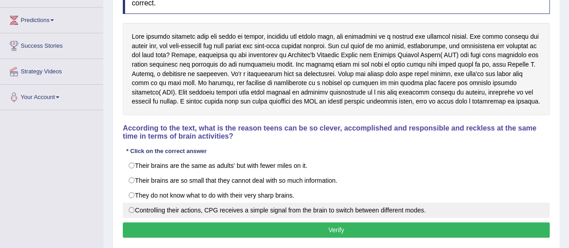
click at [155, 207] on label "Controlling their actions, CPG receives a simple signal from the brain to switc…" at bounding box center [336, 209] width 427 height 15
radio input "true"
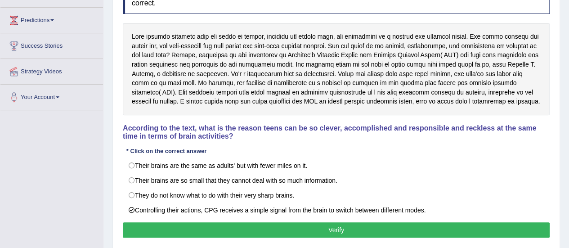
click at [162, 226] on button "Verify" at bounding box center [336, 229] width 427 height 15
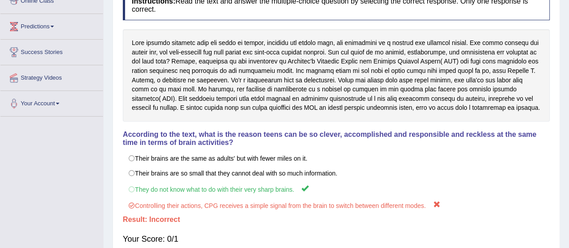
scroll to position [0, 0]
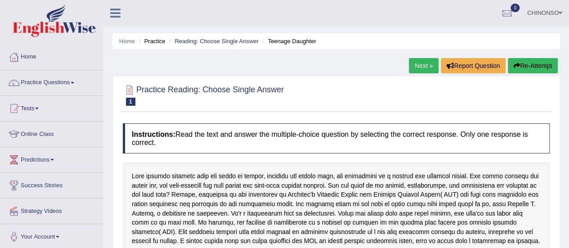
click at [423, 62] on link "Next »" at bounding box center [424, 65] width 30 height 15
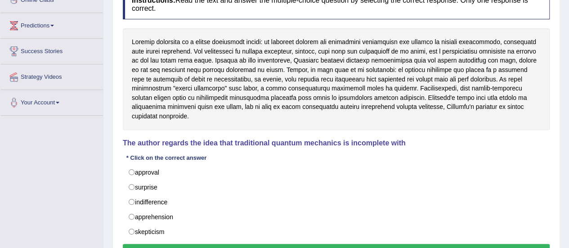
scroll to position [134, 0]
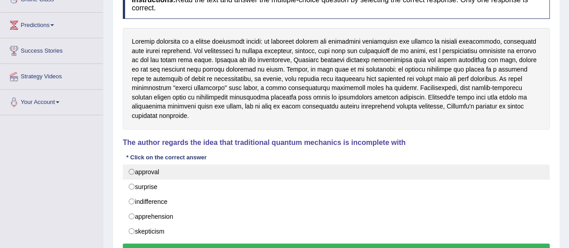
click at [135, 164] on label "approval" at bounding box center [336, 171] width 427 height 15
radio input "true"
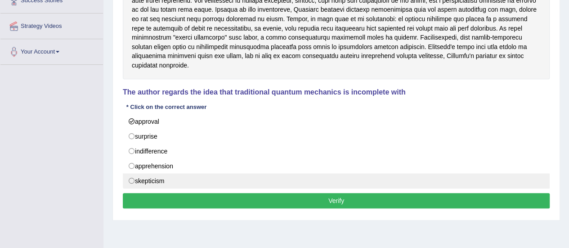
scroll to position [186, 0]
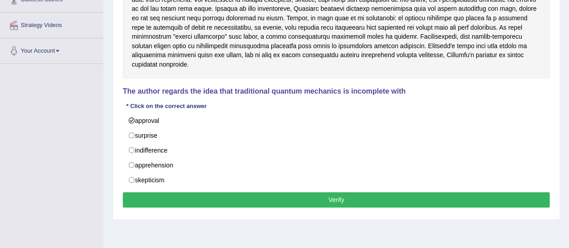
click at [164, 192] on button "Verify" at bounding box center [336, 199] width 427 height 15
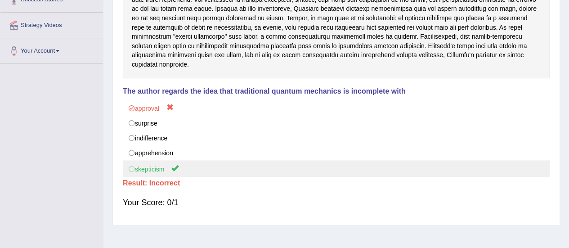
click at [149, 160] on label "skepticism" at bounding box center [336, 168] width 427 height 17
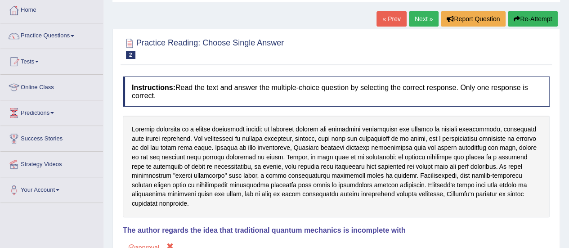
scroll to position [46, 0]
click at [414, 18] on link "Next »" at bounding box center [424, 19] width 30 height 15
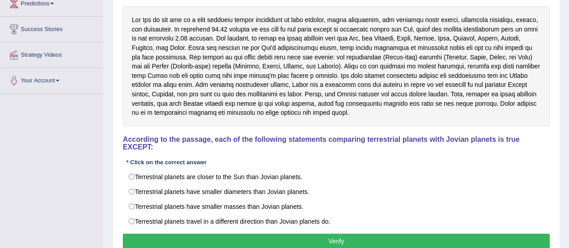
scroll to position [159, 0]
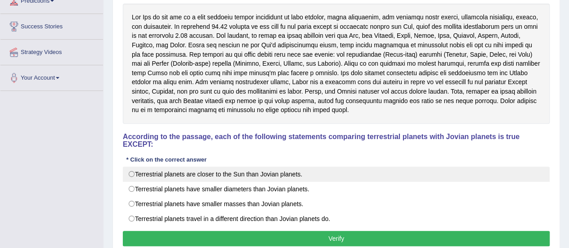
click at [132, 174] on label "Terrestrial planets are closer to the Sun than Jovian planets." at bounding box center [336, 173] width 427 height 15
radio input "true"
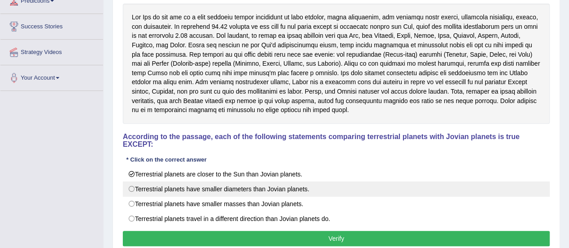
click at [136, 186] on label "Terrestrial planets have smaller diameters than Jovian planets." at bounding box center [336, 188] width 427 height 15
radio input "true"
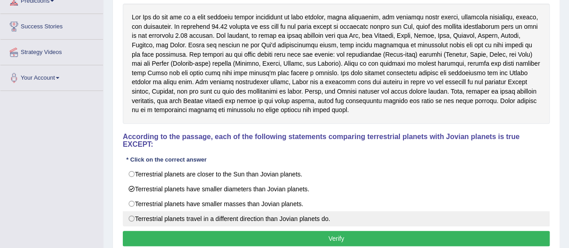
click at [138, 218] on label "Terrestrial planets travel in a different direction than Jovian planets do." at bounding box center [336, 218] width 427 height 15
radio input "true"
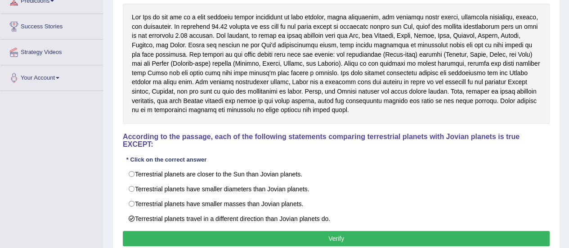
click at [204, 234] on button "Verify" at bounding box center [336, 238] width 427 height 15
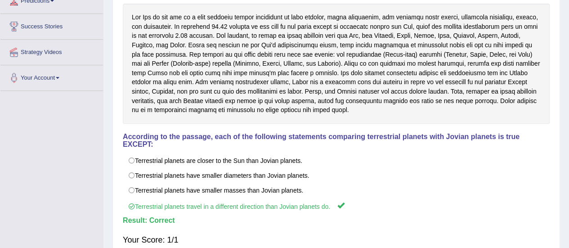
scroll to position [0, 0]
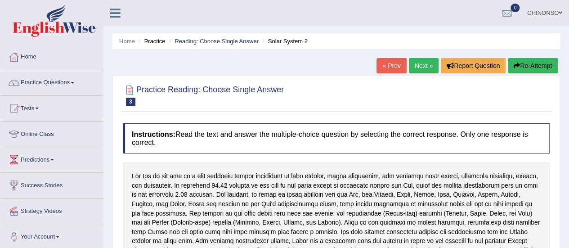
click at [419, 62] on link "Next »" at bounding box center [424, 65] width 30 height 15
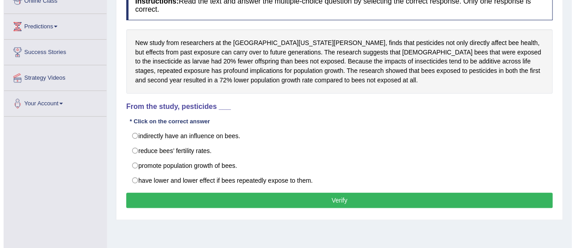
scroll to position [128, 0]
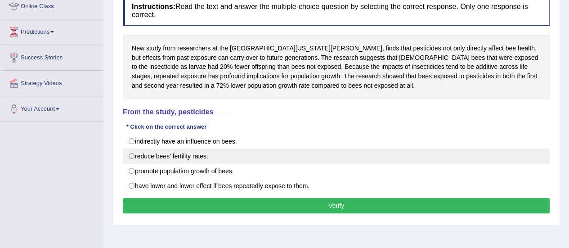
click at [163, 159] on label "reduce bees’ fertility rates." at bounding box center [336, 155] width 427 height 15
radio input "true"
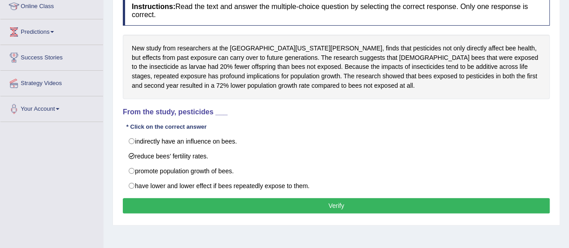
click at [185, 198] on button "Verify" at bounding box center [336, 205] width 427 height 15
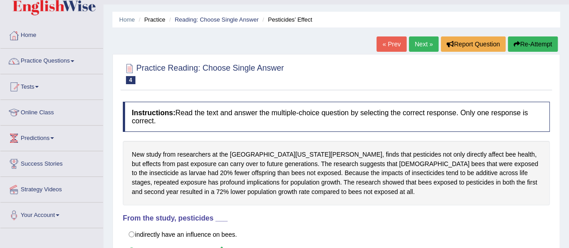
scroll to position [0, 0]
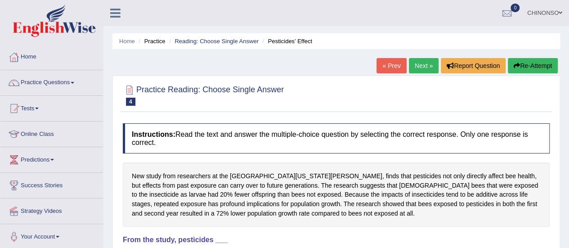
click at [419, 64] on link "Next »" at bounding box center [424, 65] width 30 height 15
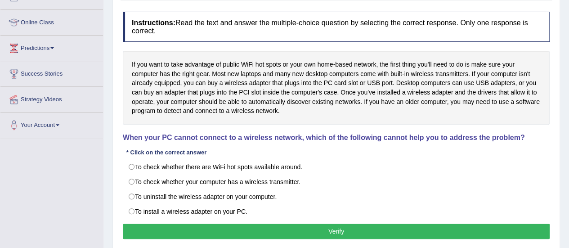
scroll to position [127, 0]
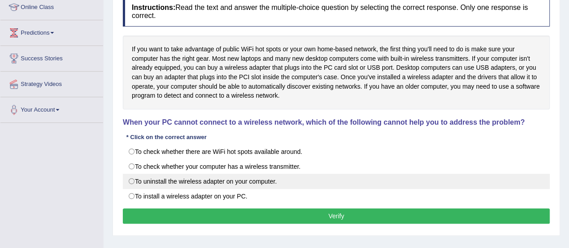
click at [132, 178] on label "To uninstall the wireless adapter on your computer." at bounding box center [336, 181] width 427 height 15
radio input "true"
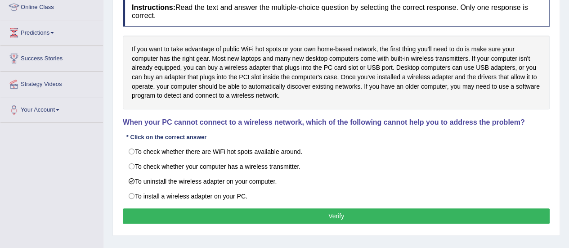
click at [176, 209] on button "Verify" at bounding box center [336, 215] width 427 height 15
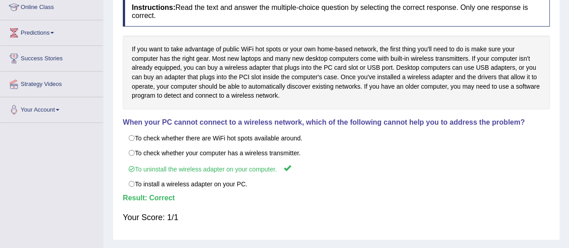
scroll to position [0, 0]
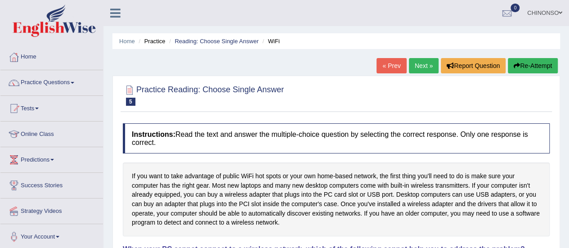
click at [423, 64] on link "Next »" at bounding box center [424, 65] width 30 height 15
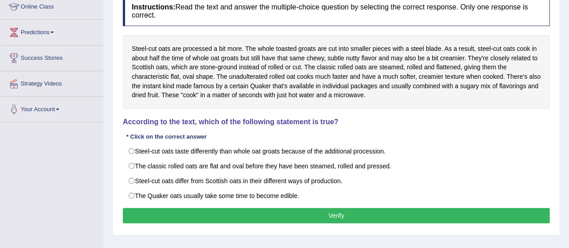
scroll to position [130, 0]
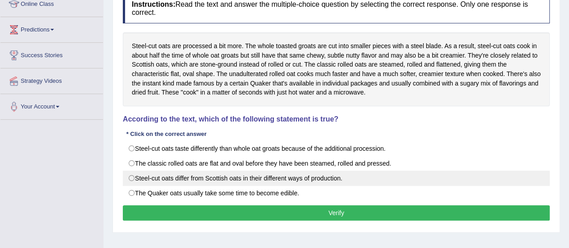
click at [255, 173] on label "Steel-cut oats differ from Scottish oats in their different ways of production." at bounding box center [336, 177] width 427 height 15
radio input "true"
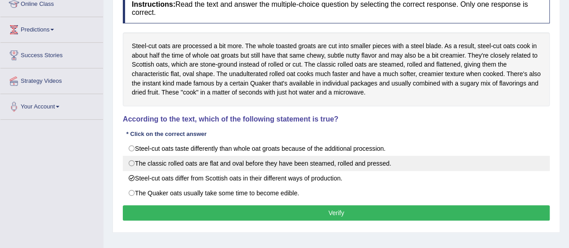
click at [139, 160] on label "The classic rolled oats are flat and oval before they have been steamed, rolled…" at bounding box center [336, 163] width 427 height 15
radio input "true"
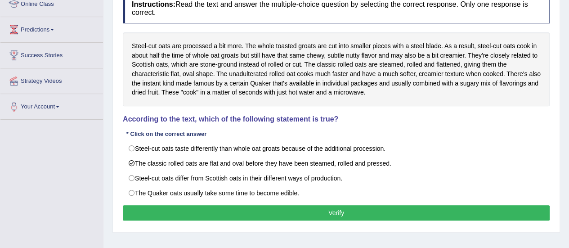
click at [188, 211] on button "Verify" at bounding box center [336, 212] width 427 height 15
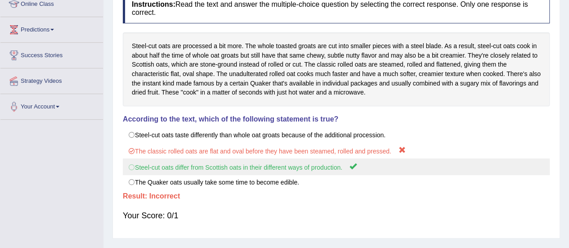
click at [246, 168] on label "Steel-cut oats differ from Scottish oats in their different ways of production." at bounding box center [336, 166] width 427 height 17
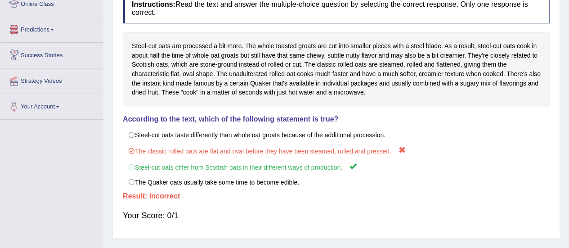
scroll to position [0, 0]
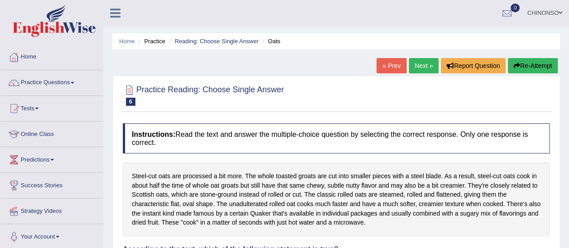
click at [40, 82] on link "Practice Questions" at bounding box center [51, 81] width 102 height 22
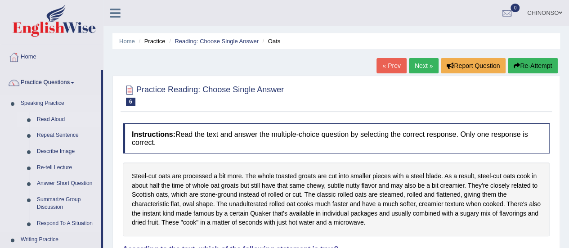
click at [46, 118] on link "Read Aloud" at bounding box center [67, 119] width 68 height 16
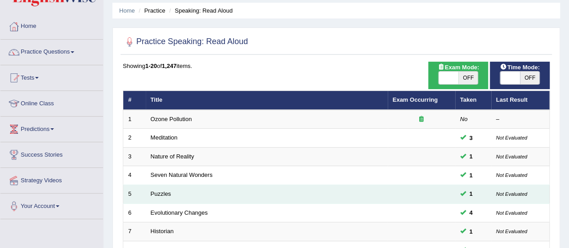
scroll to position [30, 0]
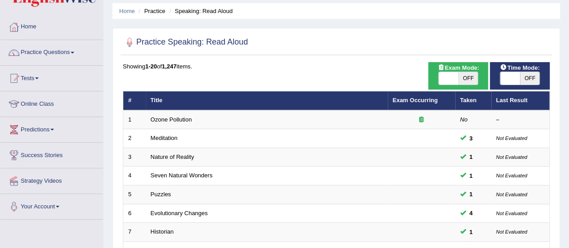
click at [446, 81] on span at bounding box center [448, 78] width 20 height 13
checkbox input "true"
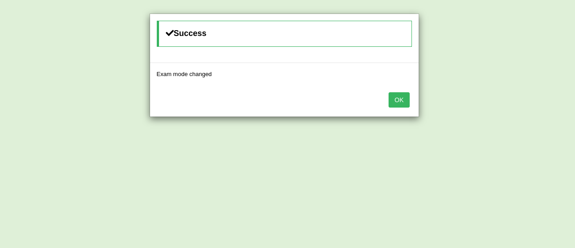
click at [404, 95] on button "OK" at bounding box center [399, 99] width 21 height 15
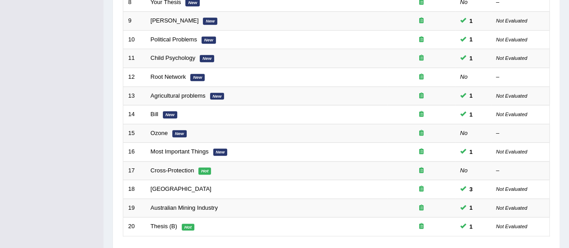
scroll to position [343, 0]
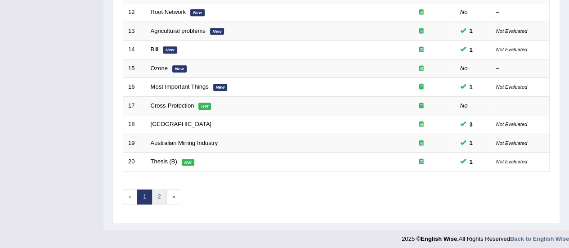
click at [156, 192] on link "2" at bounding box center [158, 196] width 15 height 15
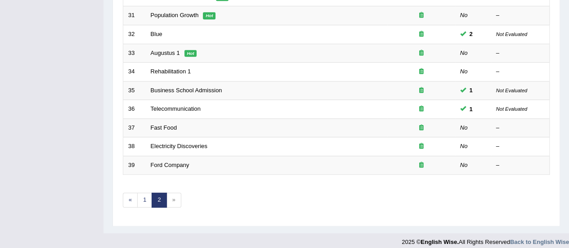
scroll to position [325, 0]
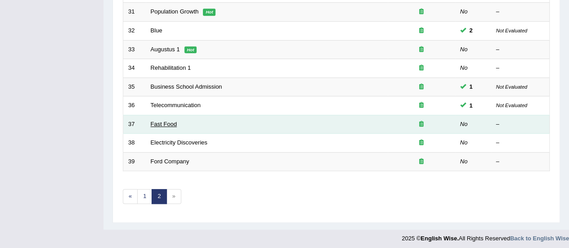
click at [161, 122] on link "Fast Food" at bounding box center [164, 123] width 27 height 7
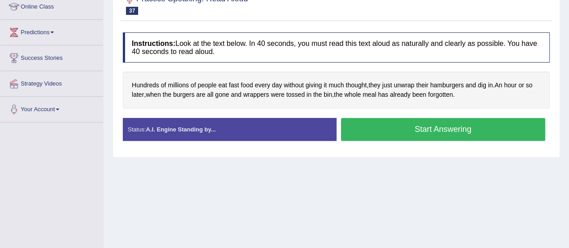
scroll to position [128, 0]
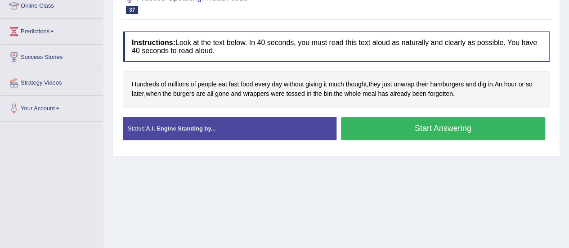
click at [386, 127] on button "Start Answering" at bounding box center [443, 128] width 205 height 23
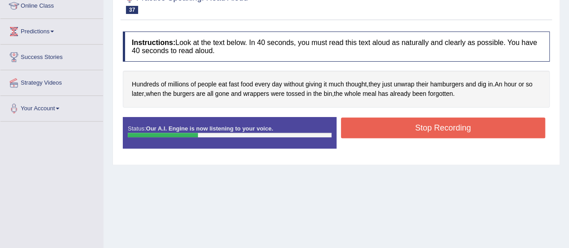
click at [386, 127] on button "Stop Recording" at bounding box center [443, 127] width 205 height 21
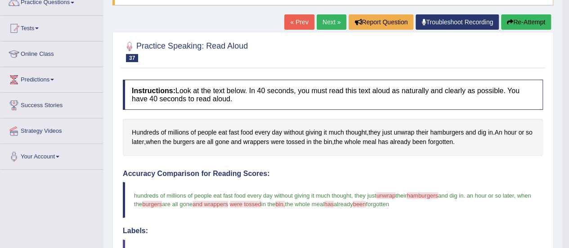
scroll to position [80, 0]
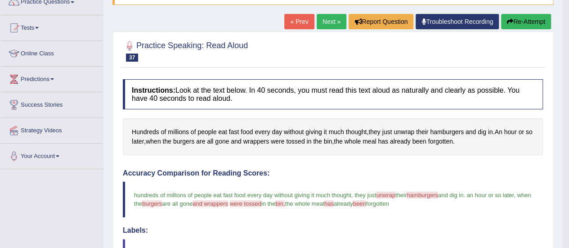
click at [325, 21] on link "Next »" at bounding box center [331, 21] width 30 height 15
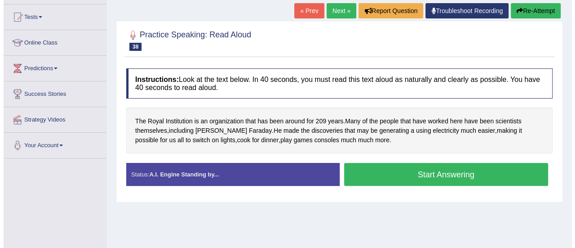
scroll to position [93, 0]
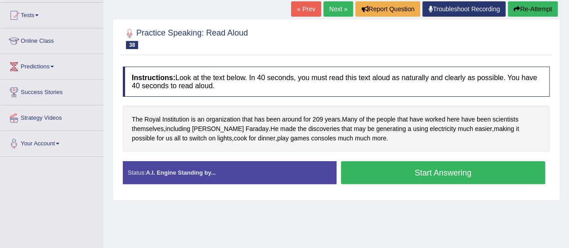
click at [414, 171] on button "Start Answering" at bounding box center [443, 172] width 205 height 23
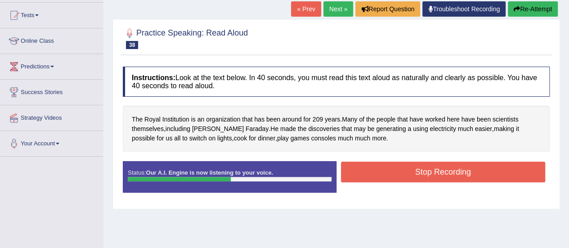
click at [414, 171] on button "Stop Recording" at bounding box center [443, 171] width 205 height 21
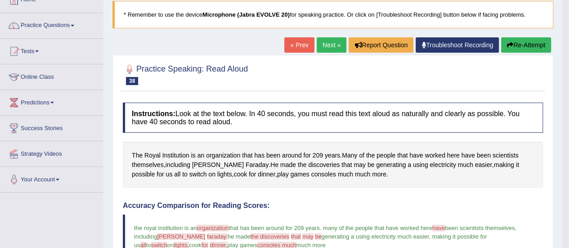
scroll to position [18, 0]
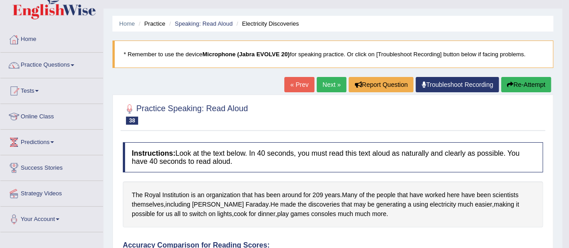
click at [521, 86] on button "Re-Attempt" at bounding box center [526, 84] width 50 height 15
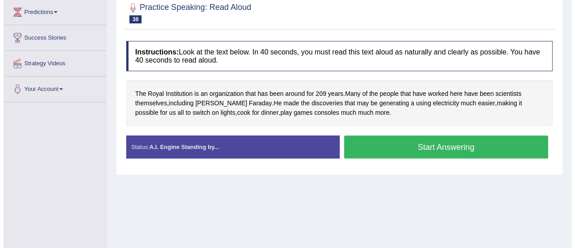
scroll to position [150, 0]
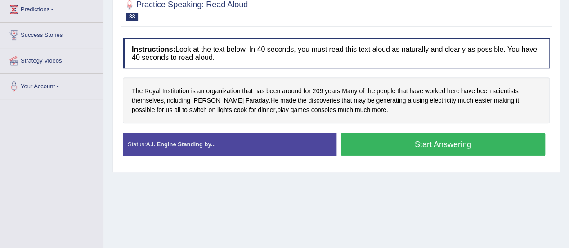
click at [394, 140] on button "Start Answering" at bounding box center [443, 144] width 205 height 23
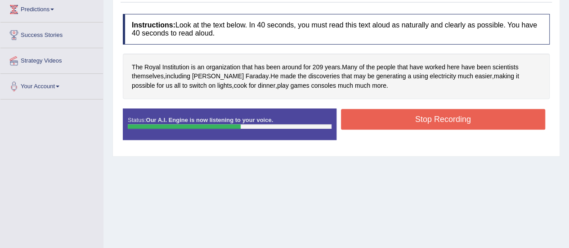
click at [391, 118] on button "Stop Recording" at bounding box center [443, 119] width 205 height 21
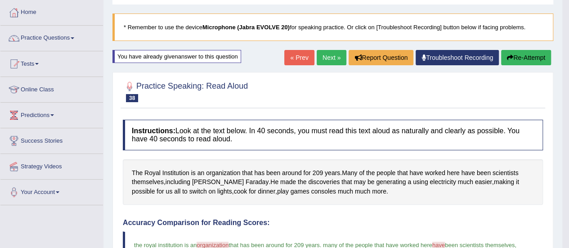
scroll to position [43, 0]
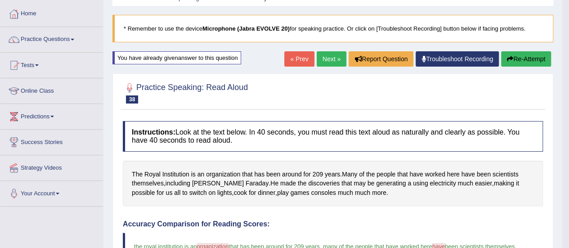
click at [321, 58] on link "Next »" at bounding box center [331, 58] width 30 height 15
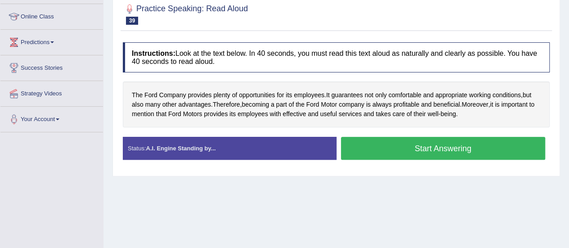
scroll to position [118, 0]
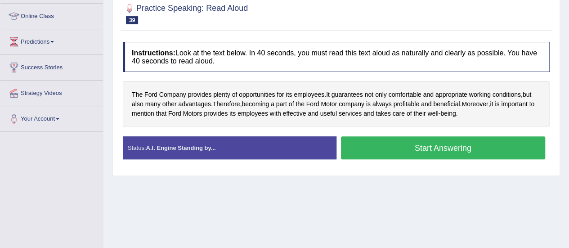
click at [383, 149] on button "Start Answering" at bounding box center [443, 147] width 205 height 23
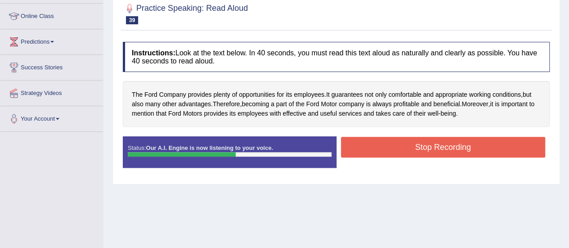
click at [383, 149] on button "Stop Recording" at bounding box center [443, 147] width 205 height 21
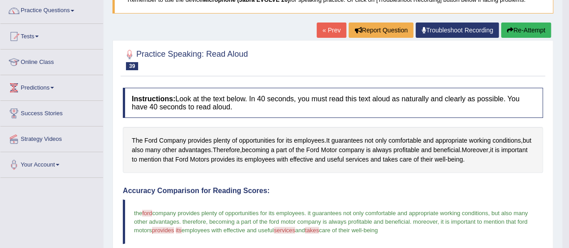
scroll to position [39, 0]
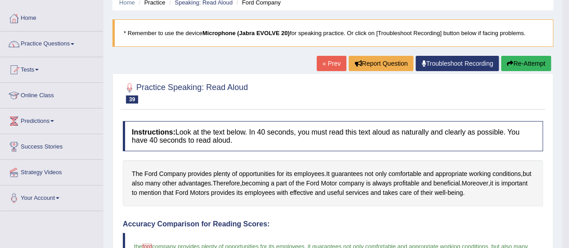
click at [531, 64] on button "Re-Attempt" at bounding box center [526, 63] width 50 height 15
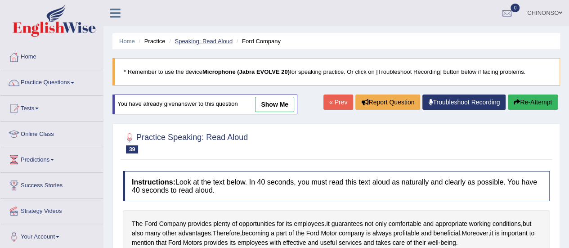
click at [194, 40] on link "Speaking: Read Aloud" at bounding box center [203, 41] width 58 height 7
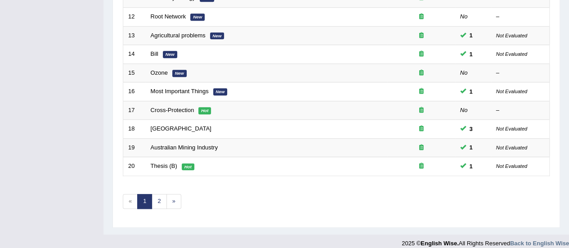
scroll to position [343, 0]
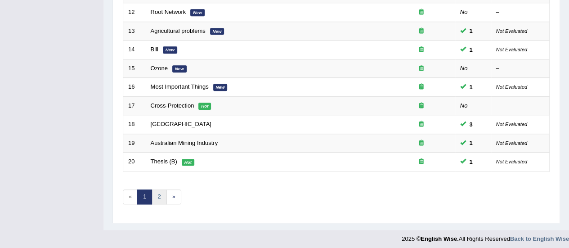
click at [160, 195] on link "2" at bounding box center [158, 196] width 15 height 15
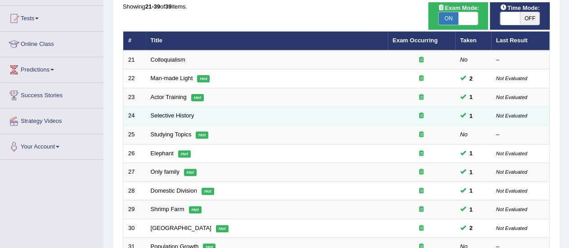
scroll to position [89, 0]
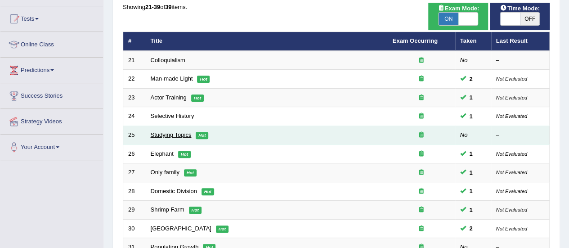
click at [155, 135] on link "Studying Topics" at bounding box center [171, 134] width 41 height 7
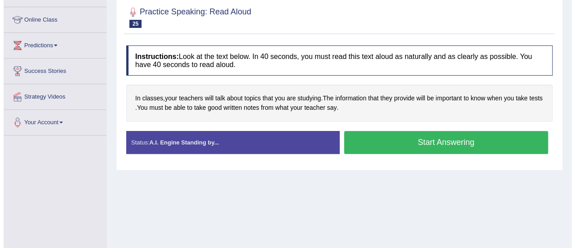
scroll to position [115, 0]
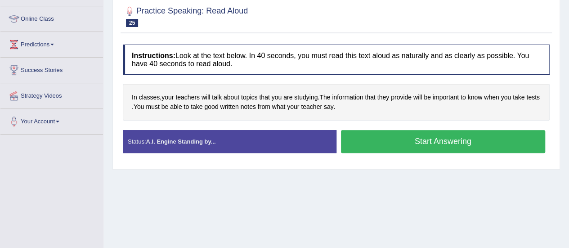
click at [411, 140] on button "Start Answering" at bounding box center [443, 141] width 205 height 23
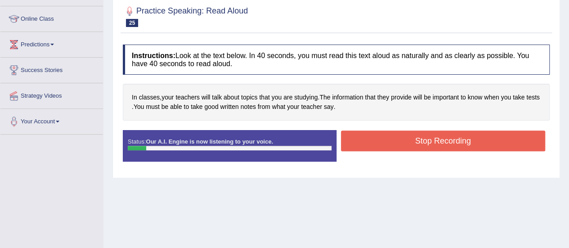
click at [411, 140] on button "Stop Recording" at bounding box center [443, 140] width 205 height 21
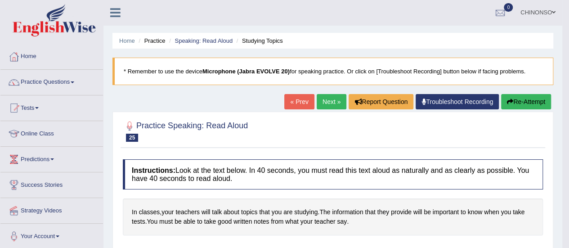
scroll to position [0, 0]
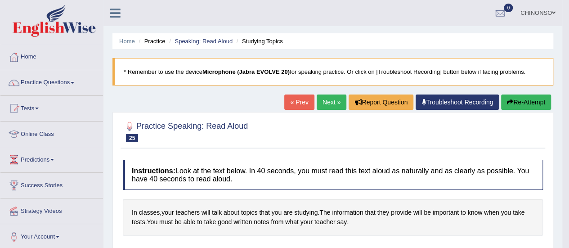
click at [526, 103] on button "Re-Attempt" at bounding box center [526, 101] width 50 height 15
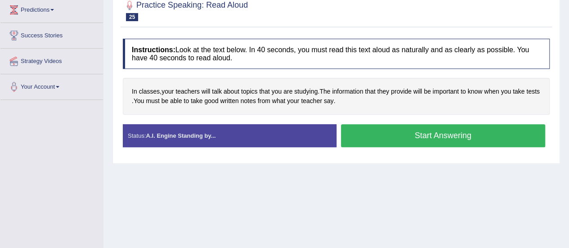
scroll to position [145, 0]
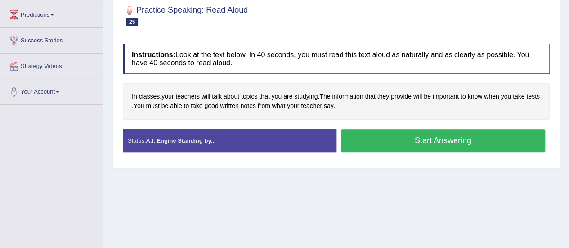
click at [417, 138] on button "Start Answering" at bounding box center [443, 140] width 205 height 23
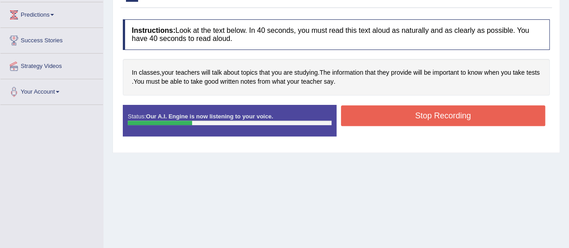
click at [415, 110] on button "Stop Recording" at bounding box center [443, 115] width 205 height 21
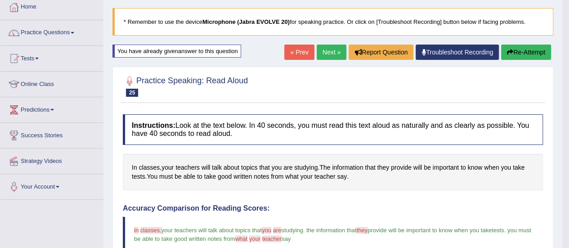
scroll to position [0, 0]
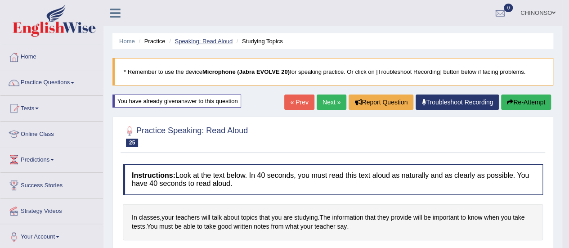
click at [212, 38] on link "Speaking: Read Aloud" at bounding box center [203, 41] width 58 height 7
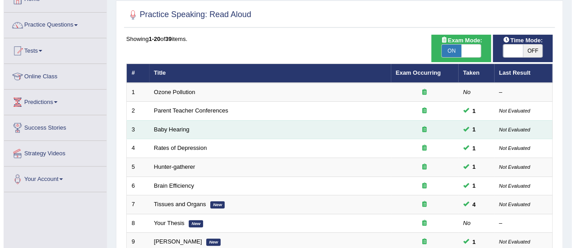
scroll to position [57, 0]
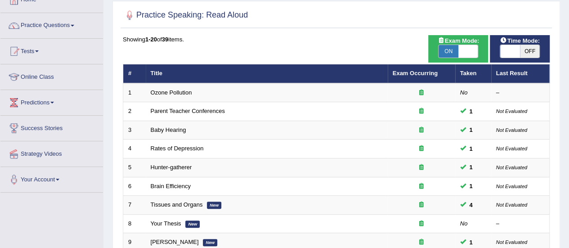
click at [459, 53] on span at bounding box center [468, 51] width 20 height 13
checkbox input "false"
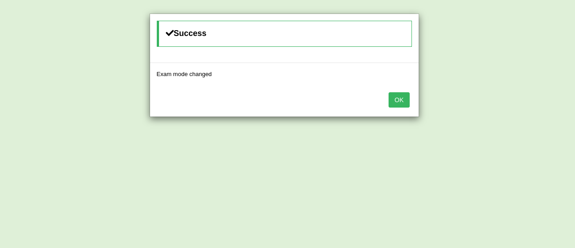
click at [403, 96] on button "OK" at bounding box center [399, 99] width 21 height 15
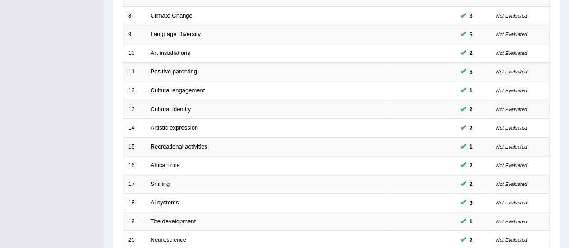
scroll to position [343, 0]
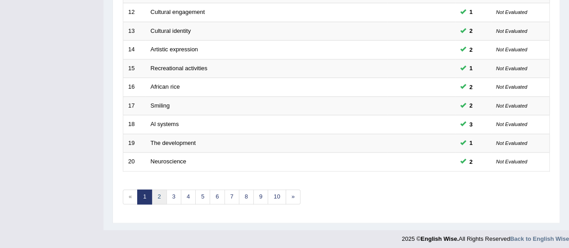
click at [158, 194] on link "2" at bounding box center [158, 196] width 15 height 15
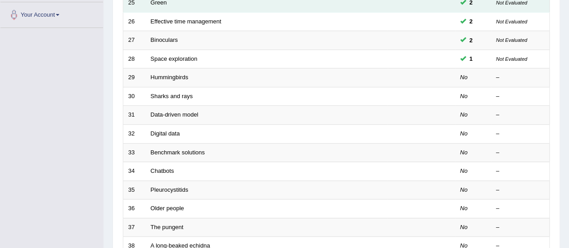
scroll to position [222, 0]
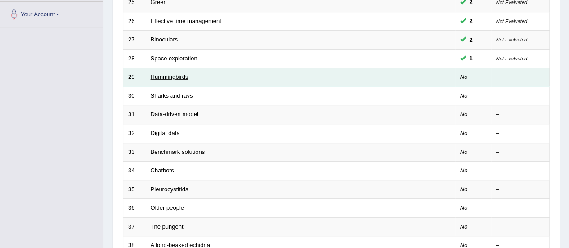
click at [159, 73] on link "Hummingbirds" at bounding box center [170, 76] width 38 height 7
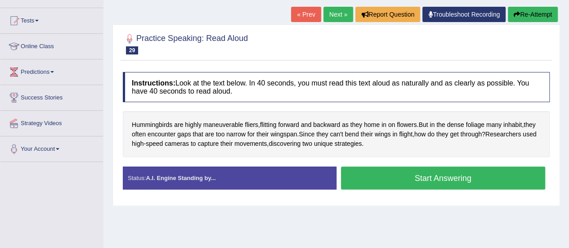
scroll to position [91, 0]
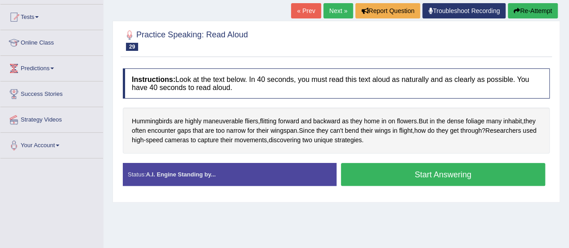
click at [396, 173] on button "Start Answering" at bounding box center [443, 174] width 205 height 23
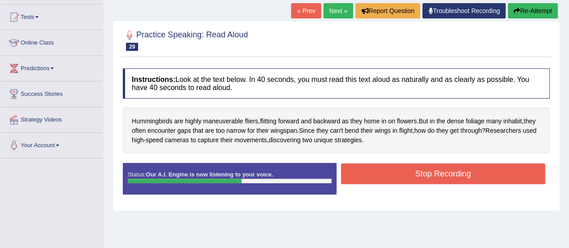
click at [396, 173] on button "Stop Recording" at bounding box center [443, 173] width 205 height 21
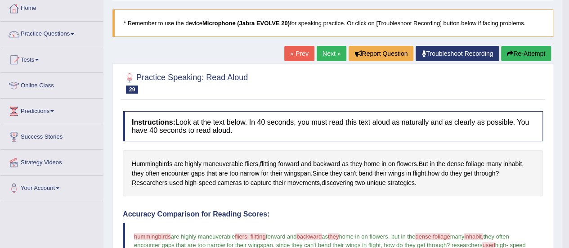
scroll to position [48, 0]
click at [331, 53] on link "Next »" at bounding box center [331, 53] width 30 height 15
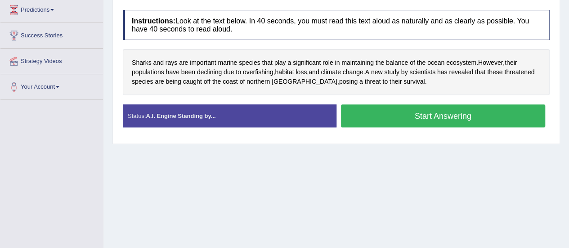
scroll to position [150, 0]
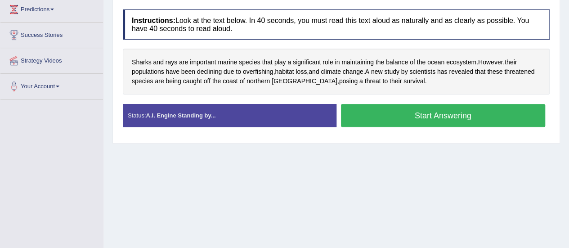
click at [393, 113] on button "Start Answering" at bounding box center [443, 115] width 205 height 23
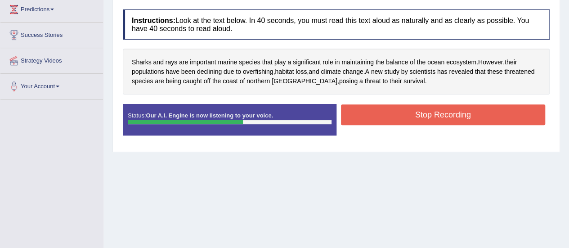
click at [393, 113] on button "Stop Recording" at bounding box center [443, 114] width 205 height 21
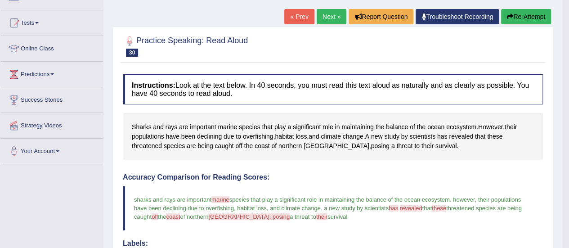
scroll to position [66, 0]
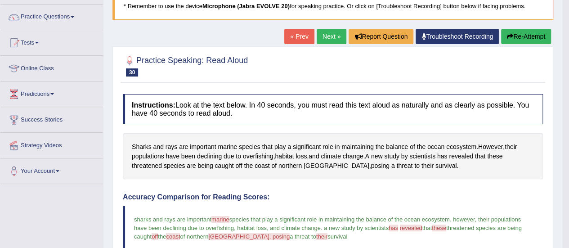
click at [329, 31] on link "Next »" at bounding box center [331, 36] width 30 height 15
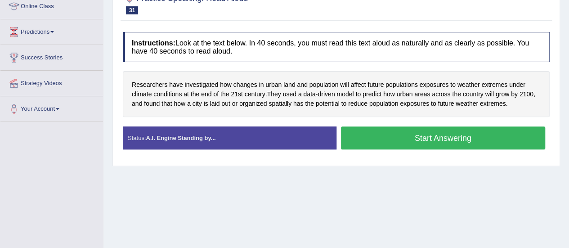
scroll to position [127, 0]
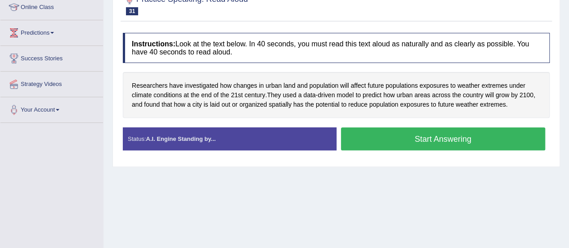
click at [368, 139] on button "Start Answering" at bounding box center [443, 138] width 205 height 23
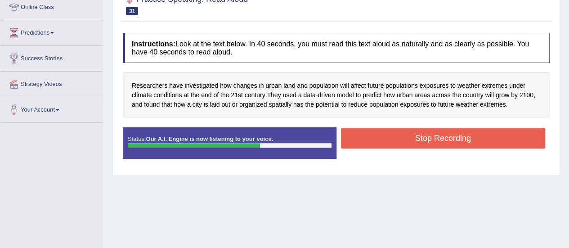
click at [368, 139] on button "Stop Recording" at bounding box center [443, 138] width 205 height 21
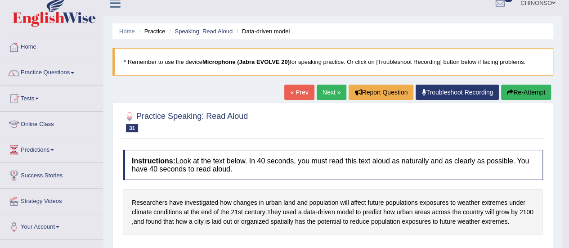
scroll to position [0, 0]
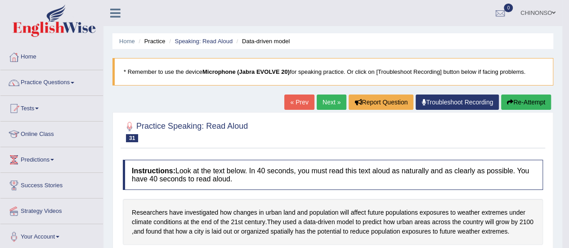
click at [325, 98] on link "Next »" at bounding box center [331, 101] width 30 height 15
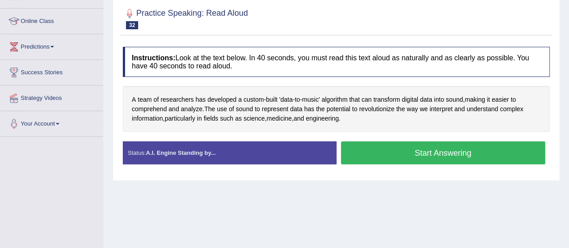
scroll to position [113, 0]
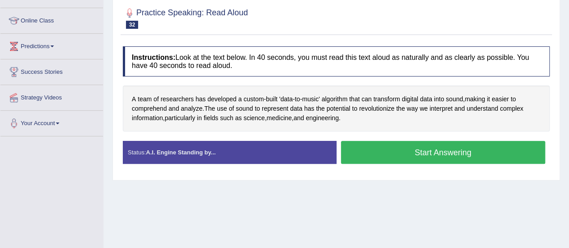
click at [389, 150] on button "Start Answering" at bounding box center [443, 152] width 205 height 23
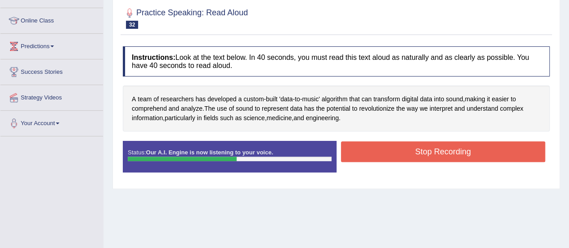
click at [389, 150] on button "Stop Recording" at bounding box center [443, 151] width 205 height 21
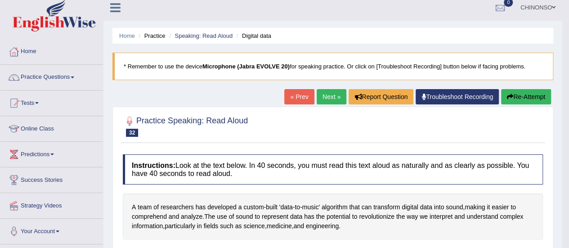
scroll to position [0, 0]
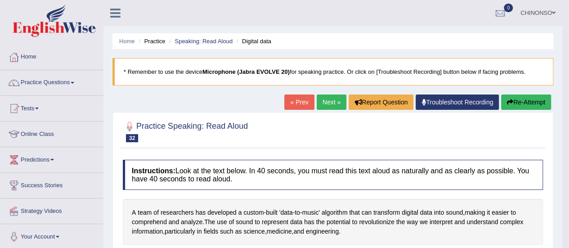
click at [516, 100] on button "Re-Attempt" at bounding box center [526, 101] width 50 height 15
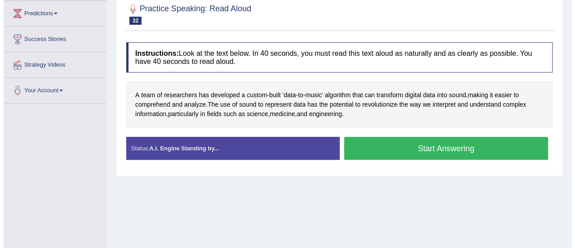
scroll to position [147, 0]
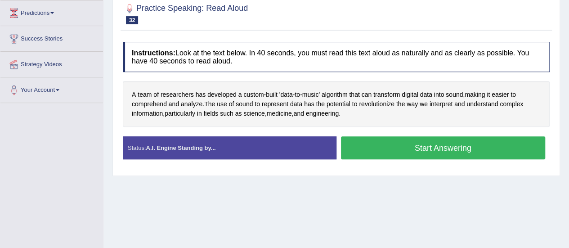
click at [410, 146] on button "Start Answering" at bounding box center [443, 147] width 205 height 23
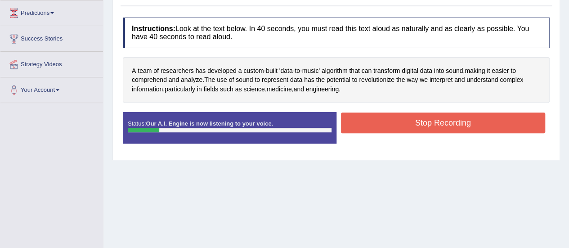
click at [423, 120] on button "Stop Recording" at bounding box center [443, 122] width 205 height 21
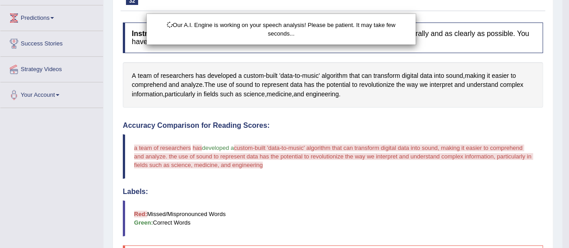
scroll to position [103, 0]
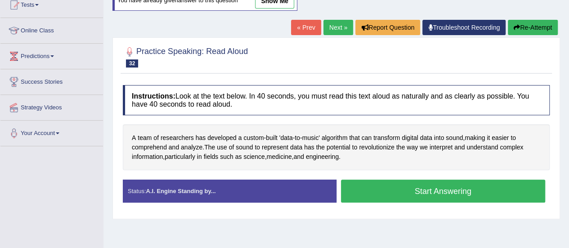
click at [419, 187] on button "Start Answering" at bounding box center [443, 190] width 205 height 23
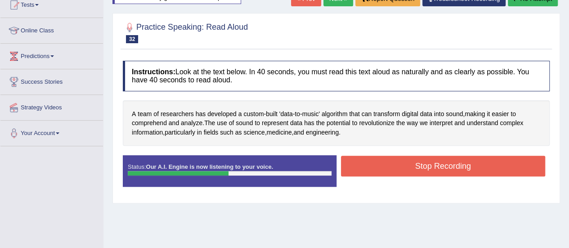
click at [416, 159] on button "Stop Recording" at bounding box center [443, 166] width 205 height 21
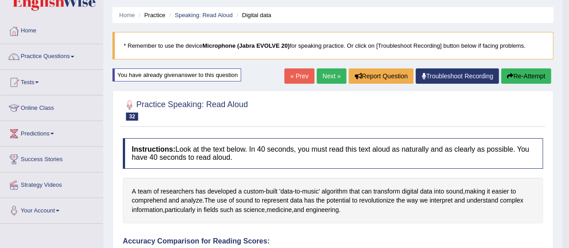
scroll to position [26, 0]
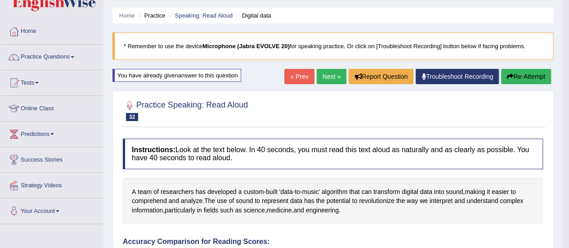
click at [327, 75] on link "Next »" at bounding box center [331, 76] width 30 height 15
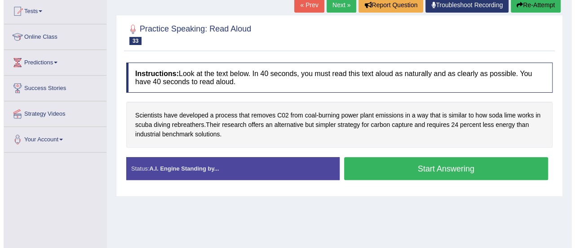
scroll to position [98, 0]
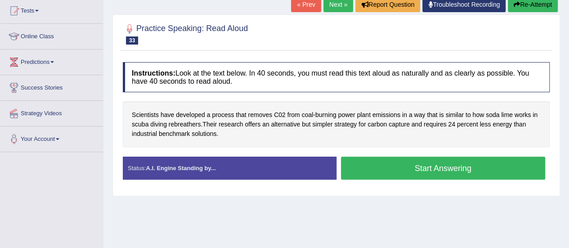
click at [362, 165] on button "Start Answering" at bounding box center [443, 167] width 205 height 23
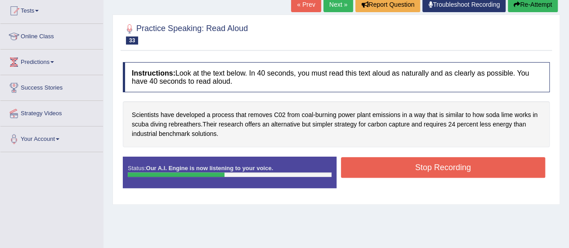
click at [362, 165] on button "Stop Recording" at bounding box center [443, 167] width 205 height 21
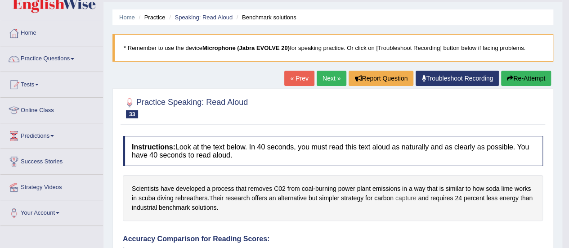
scroll to position [23, 0]
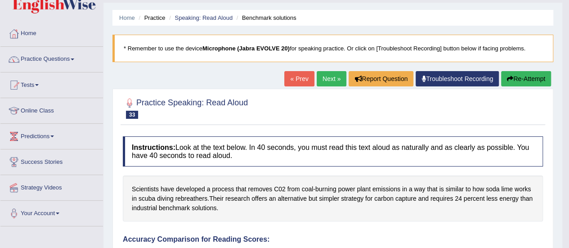
click at [325, 74] on link "Next »" at bounding box center [331, 78] width 30 height 15
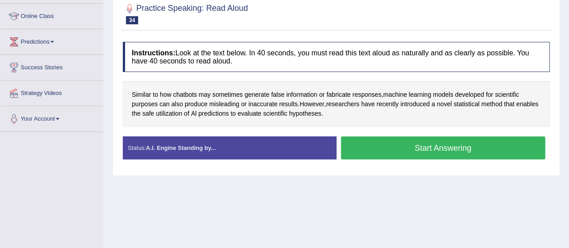
scroll to position [125, 0]
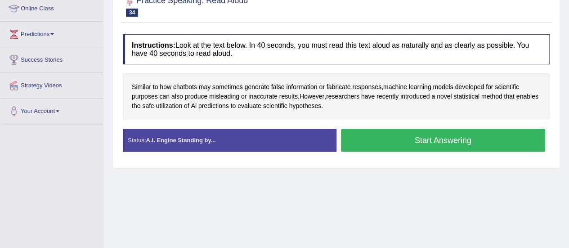
click at [370, 137] on button "Start Answering" at bounding box center [443, 140] width 205 height 23
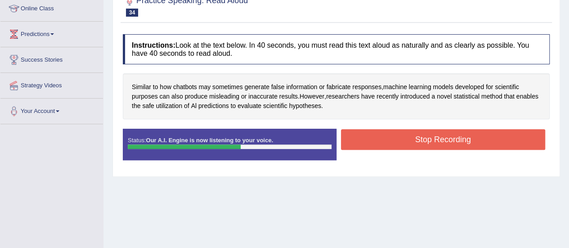
click at [370, 137] on button "Stop Recording" at bounding box center [443, 139] width 205 height 21
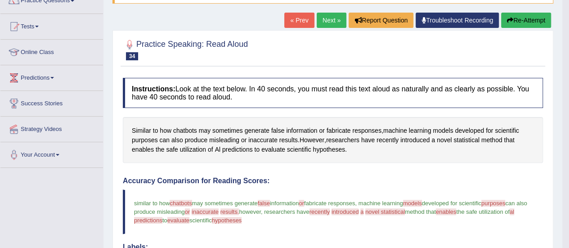
scroll to position [79, 0]
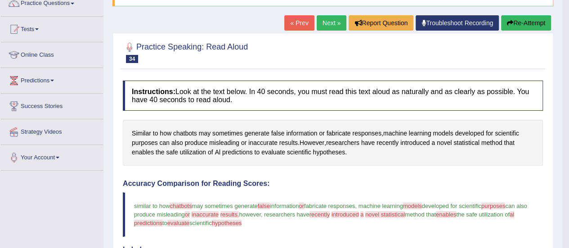
click at [513, 26] on button "Re-Attempt" at bounding box center [526, 22] width 50 height 15
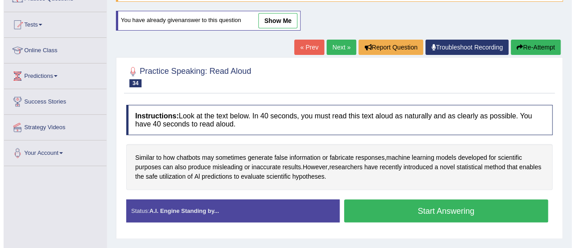
scroll to position [79, 0]
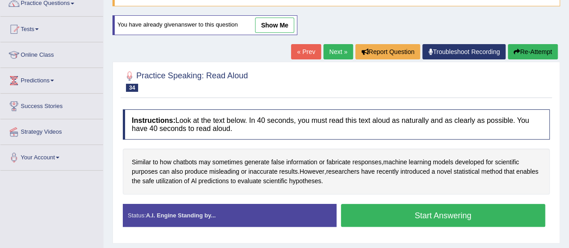
click at [387, 216] on button "Start Answering" at bounding box center [443, 215] width 205 height 23
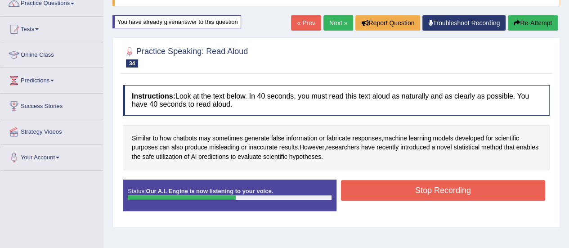
click at [400, 189] on button "Stop Recording" at bounding box center [443, 190] width 205 height 21
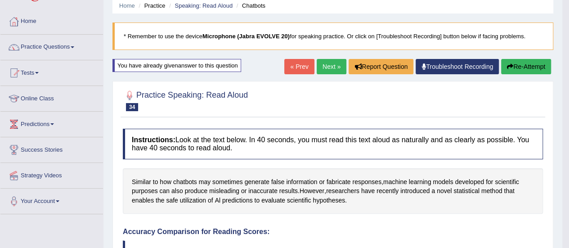
scroll to position [34, 0]
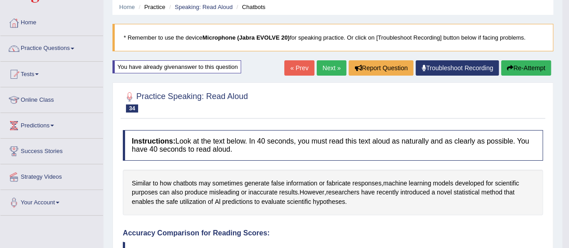
click at [517, 71] on button "Re-Attempt" at bounding box center [526, 67] width 50 height 15
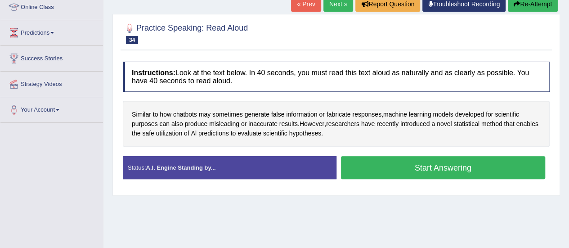
scroll to position [129, 0]
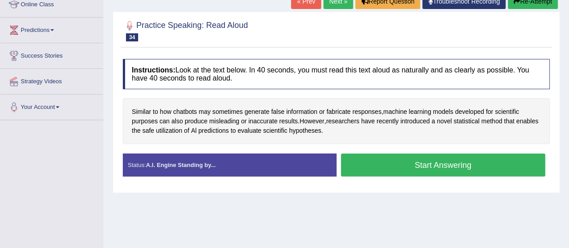
click at [423, 160] on button "Start Answering" at bounding box center [443, 164] width 205 height 23
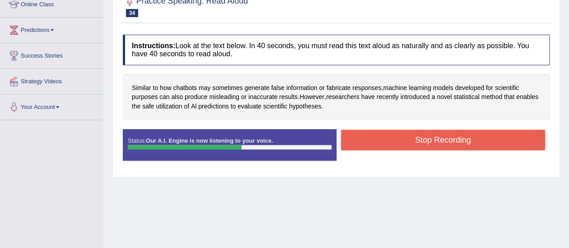
click at [409, 139] on button "Stop Recording" at bounding box center [443, 139] width 205 height 21
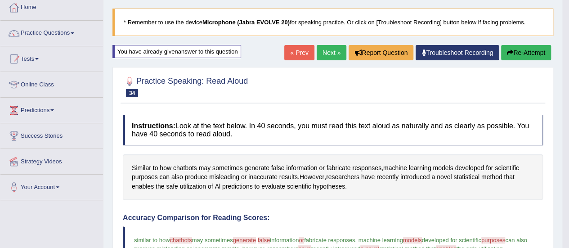
scroll to position [49, 0]
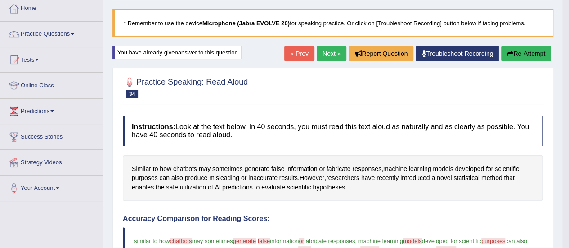
click at [520, 52] on button "Re-Attempt" at bounding box center [526, 53] width 50 height 15
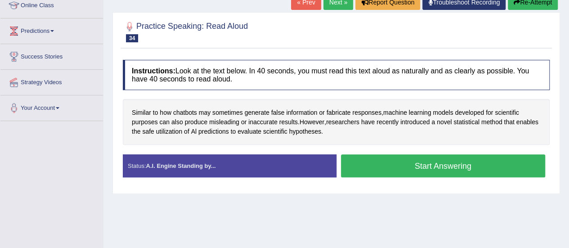
scroll to position [132, 0]
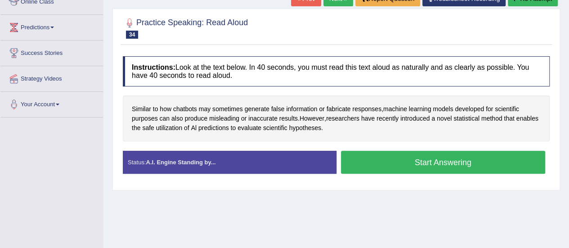
click at [411, 160] on button "Start Answering" at bounding box center [443, 162] width 205 height 23
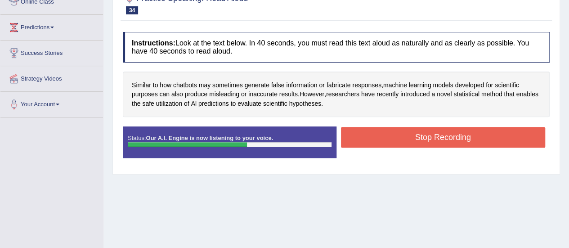
click at [399, 137] on button "Stop Recording" at bounding box center [443, 137] width 205 height 21
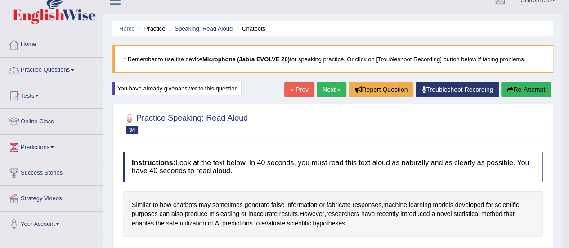
scroll to position [0, 0]
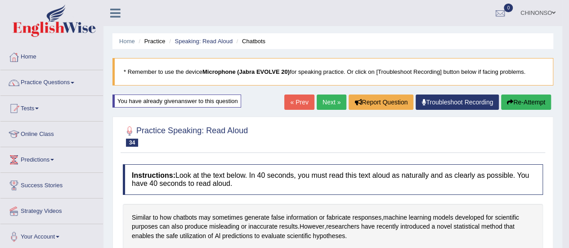
click at [322, 98] on link "Next »" at bounding box center [331, 101] width 30 height 15
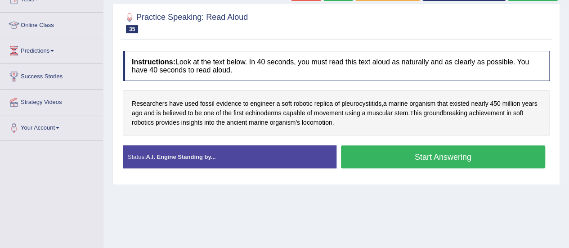
scroll to position [114, 0]
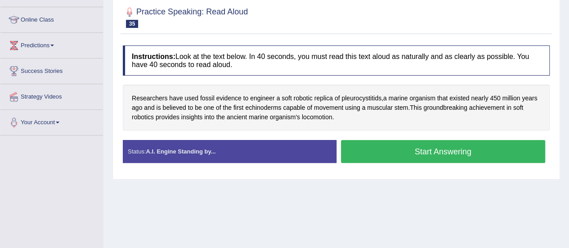
click at [375, 144] on button "Start Answering" at bounding box center [443, 151] width 205 height 23
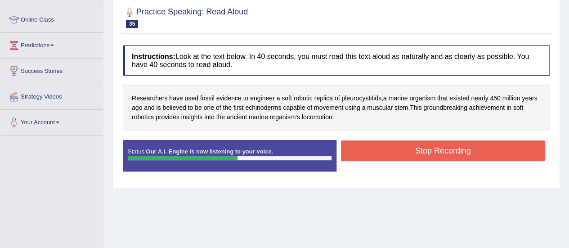
click at [375, 144] on button "Stop Recording" at bounding box center [443, 150] width 205 height 21
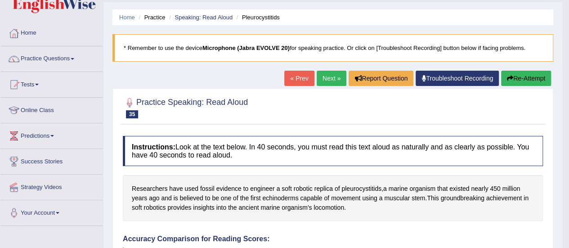
scroll to position [27, 0]
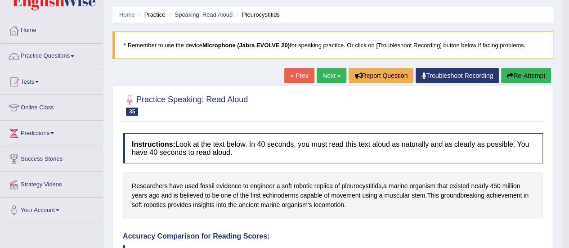
click at [523, 75] on button "Re-Attempt" at bounding box center [526, 75] width 50 height 15
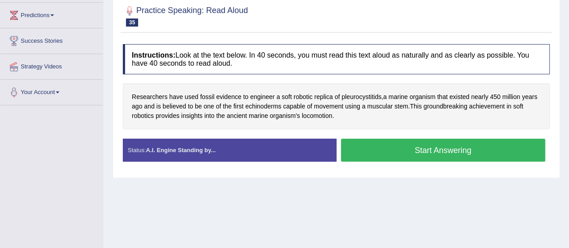
scroll to position [146, 0]
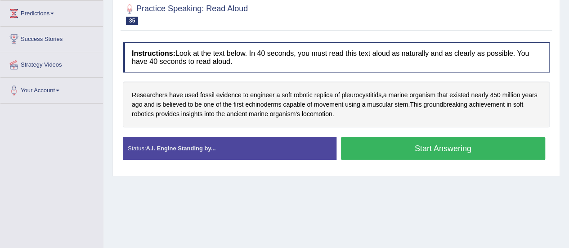
click at [377, 145] on button "Start Answering" at bounding box center [443, 148] width 205 height 23
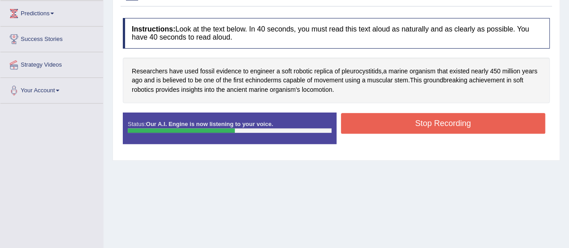
click at [382, 119] on button "Stop Recording" at bounding box center [443, 123] width 205 height 21
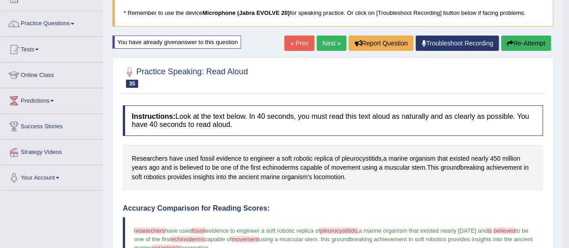
scroll to position [57, 0]
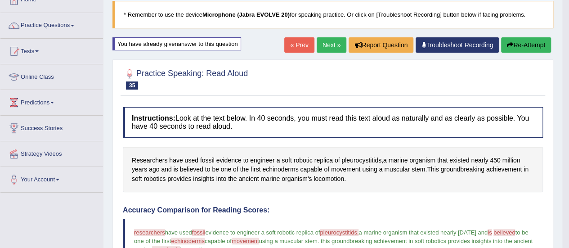
click at [327, 45] on link "Next »" at bounding box center [331, 44] width 30 height 15
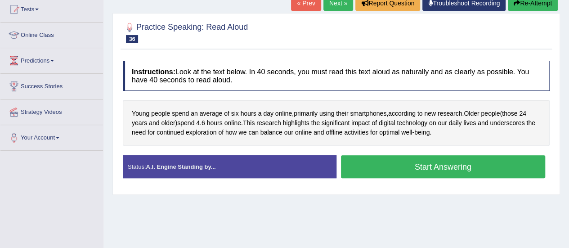
scroll to position [104, 0]
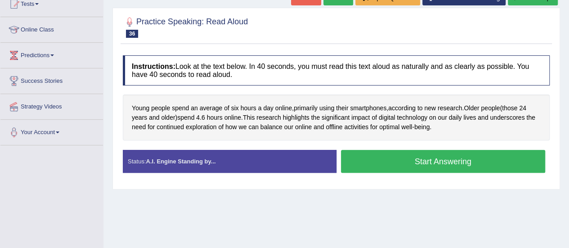
click at [367, 160] on button "Start Answering" at bounding box center [443, 161] width 205 height 23
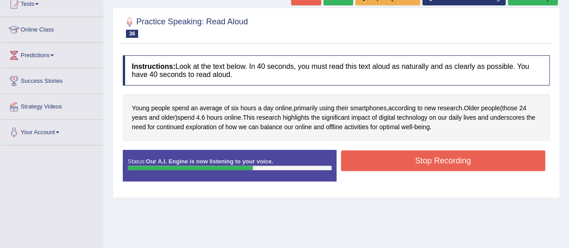
click at [367, 160] on button "Stop Recording" at bounding box center [443, 160] width 205 height 21
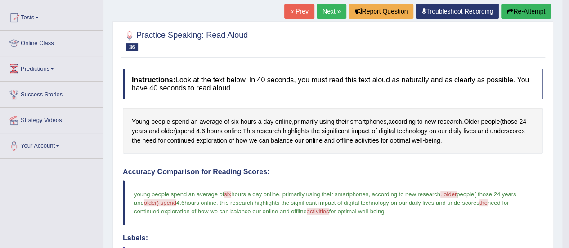
scroll to position [90, 0]
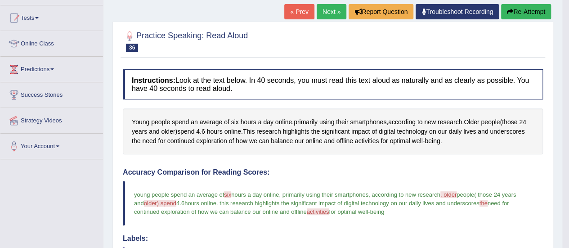
click at [329, 13] on link "Next »" at bounding box center [331, 11] width 30 height 15
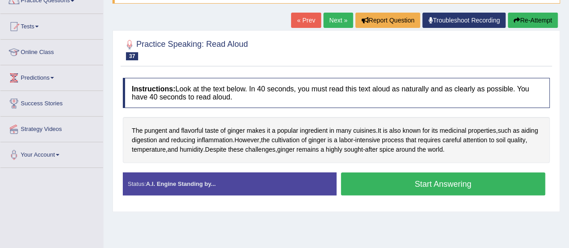
scroll to position [85, 0]
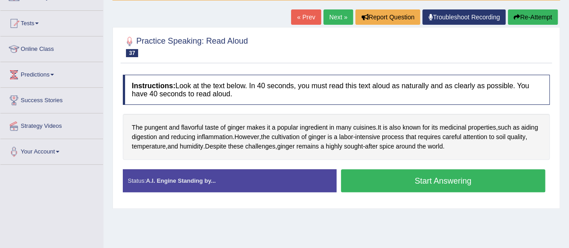
click at [388, 179] on button "Start Answering" at bounding box center [443, 180] width 205 height 23
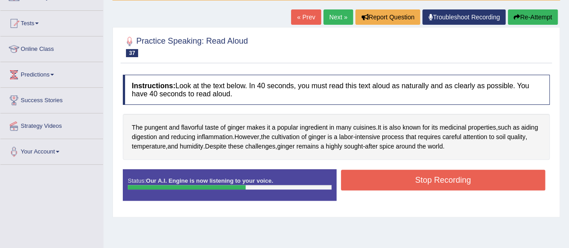
click at [388, 179] on button "Stop Recording" at bounding box center [443, 179] width 205 height 21
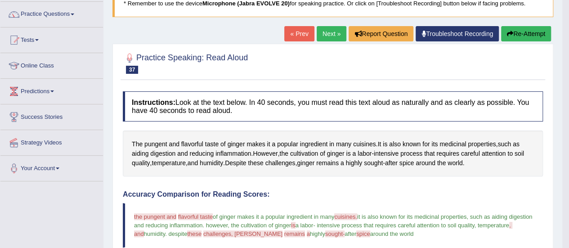
scroll to position [67, 0]
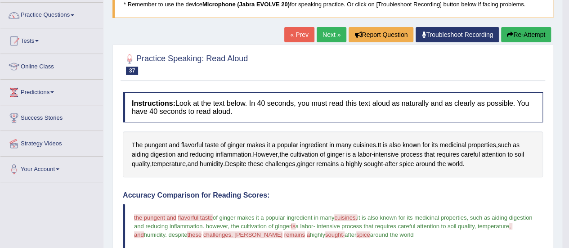
click at [507, 35] on icon "button" at bounding box center [510, 34] width 6 height 6
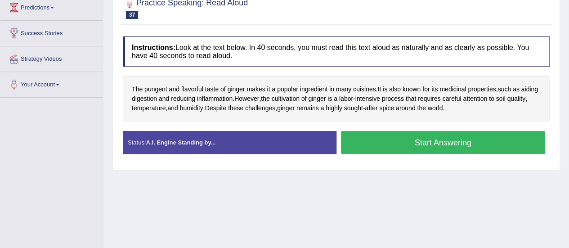
scroll to position [151, 0]
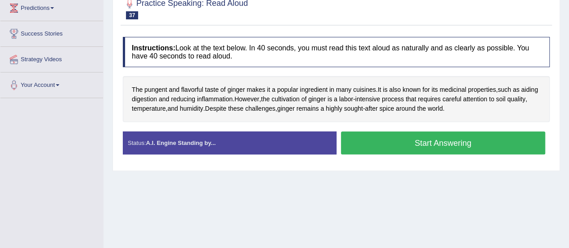
click at [358, 138] on button "Start Answering" at bounding box center [443, 142] width 205 height 23
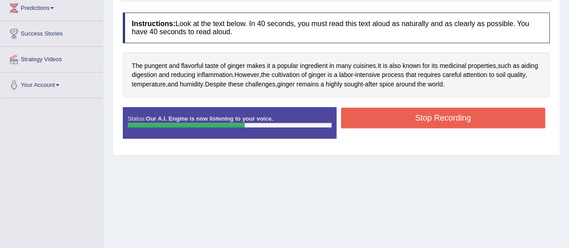
click at [372, 116] on button "Stop Recording" at bounding box center [443, 117] width 205 height 21
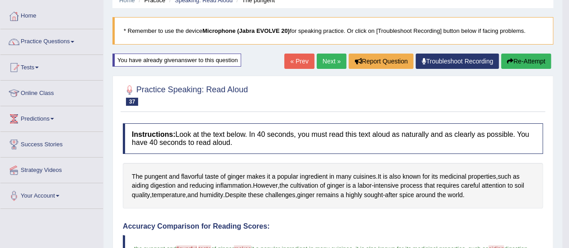
scroll to position [40, 0]
click at [325, 60] on link "Next »" at bounding box center [331, 61] width 30 height 15
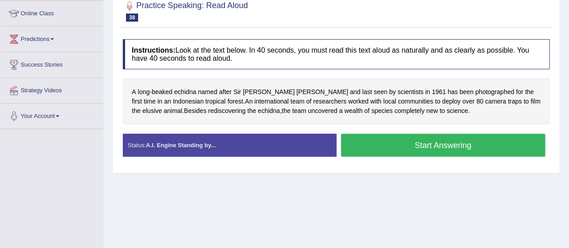
scroll to position [123, 0]
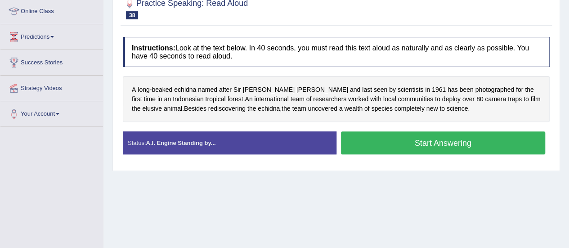
click at [373, 141] on button "Start Answering" at bounding box center [443, 142] width 205 height 23
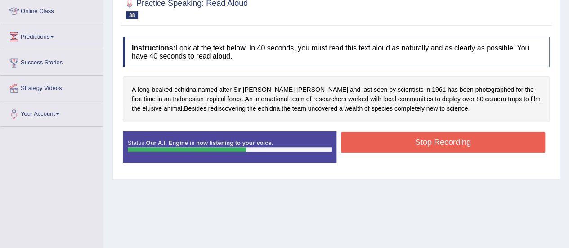
click at [373, 141] on button "Stop Recording" at bounding box center [443, 142] width 205 height 21
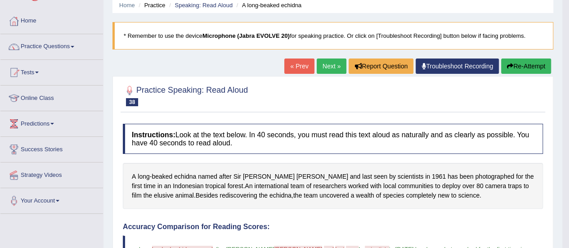
scroll to position [35, 0]
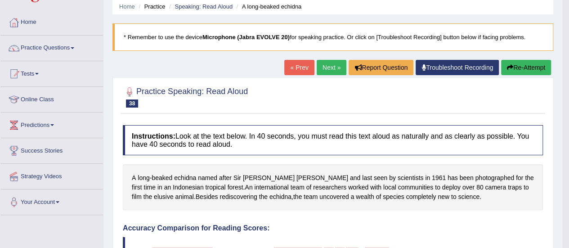
click at [323, 69] on link "Next »" at bounding box center [331, 67] width 30 height 15
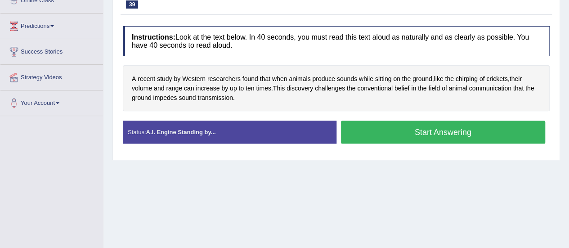
scroll to position [134, 0]
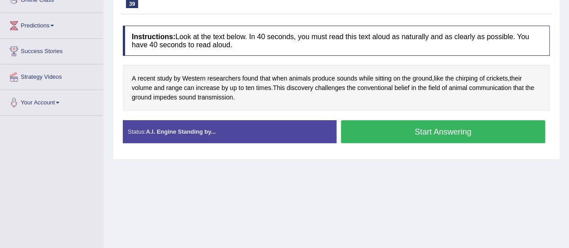
click at [372, 127] on button "Start Answering" at bounding box center [443, 131] width 205 height 23
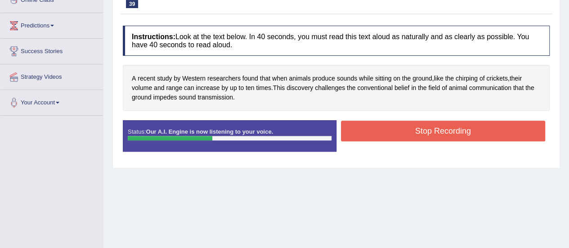
click at [372, 127] on button "Stop Recording" at bounding box center [443, 130] width 205 height 21
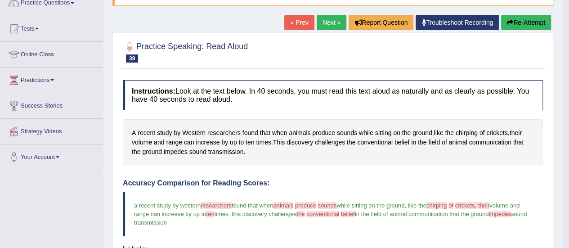
scroll to position [78, 0]
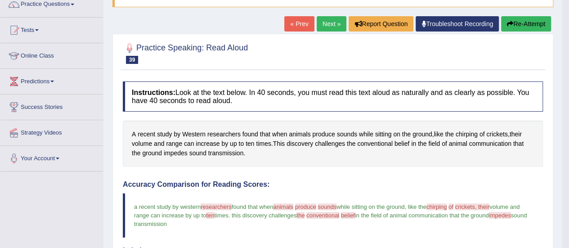
click at [516, 20] on button "Re-Attempt" at bounding box center [526, 23] width 50 height 15
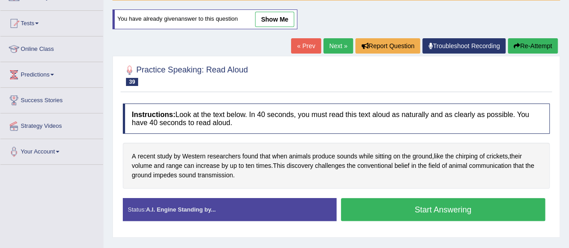
scroll to position [78, 0]
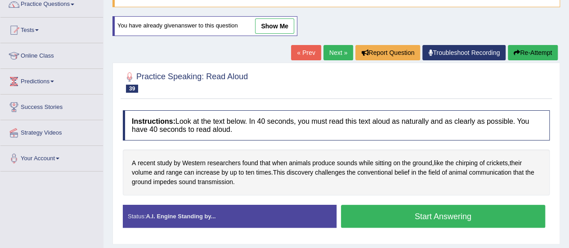
click at [386, 211] on button "Start Answering" at bounding box center [443, 216] width 205 height 23
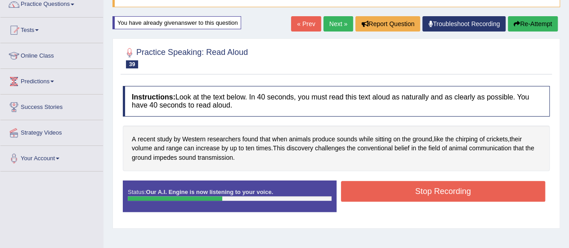
click at [391, 195] on button "Stop Recording" at bounding box center [443, 191] width 205 height 21
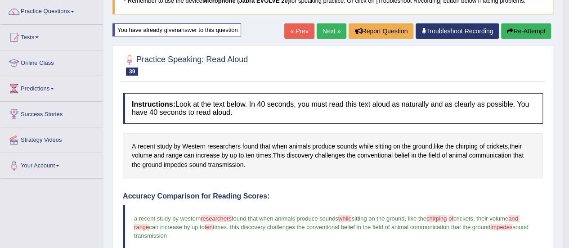
scroll to position [71, 0]
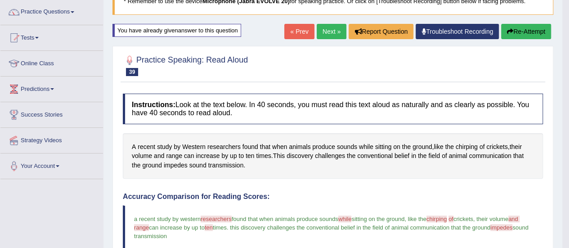
click at [322, 30] on link "Next »" at bounding box center [331, 31] width 30 height 15
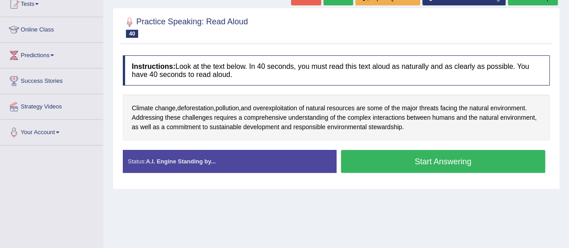
scroll to position [105, 0]
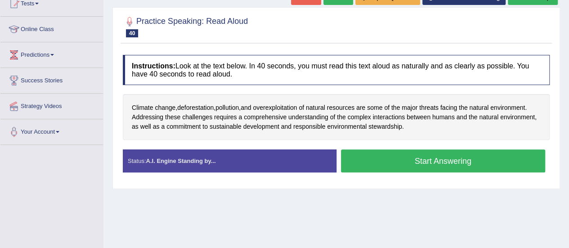
click at [385, 160] on button "Start Answering" at bounding box center [443, 160] width 205 height 23
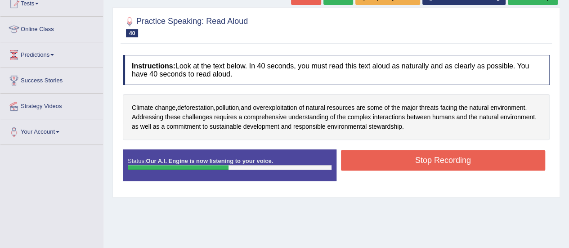
click at [385, 160] on button "Stop Recording" at bounding box center [443, 160] width 205 height 21
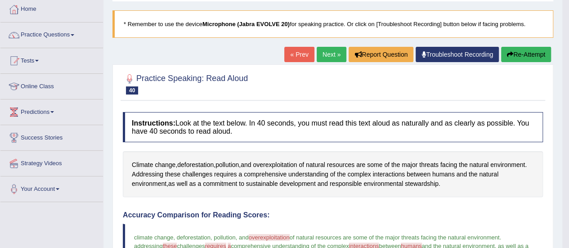
scroll to position [47, 0]
click at [517, 52] on button "Re-Attempt" at bounding box center [526, 54] width 50 height 15
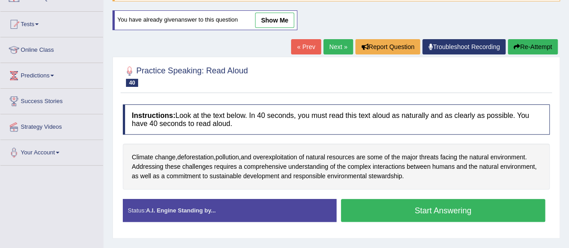
scroll to position [85, 0]
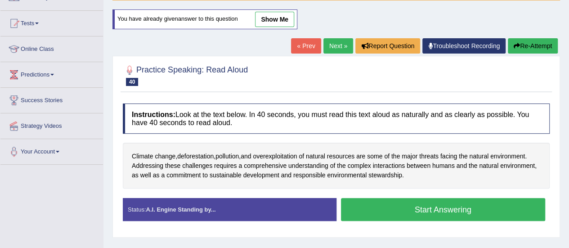
click at [372, 206] on button "Start Answering" at bounding box center [443, 209] width 205 height 23
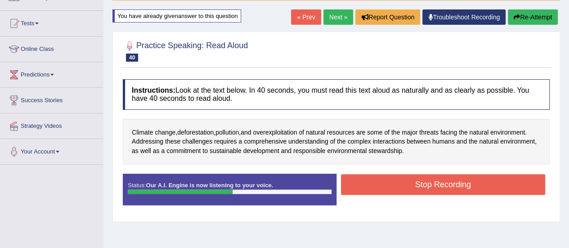
click at [387, 187] on button "Stop Recording" at bounding box center [443, 184] width 205 height 21
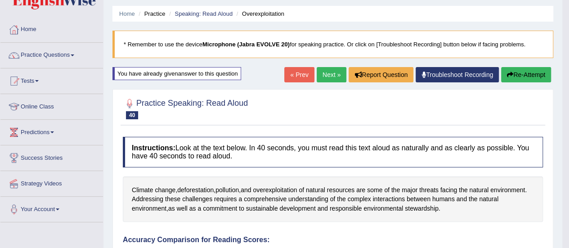
scroll to position [25, 0]
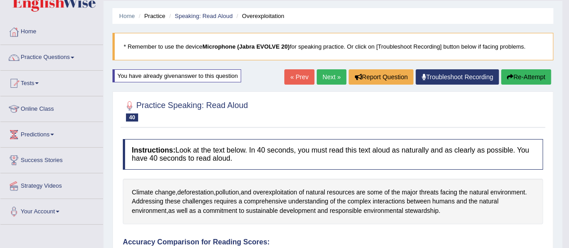
click at [517, 81] on button "Re-Attempt" at bounding box center [526, 76] width 50 height 15
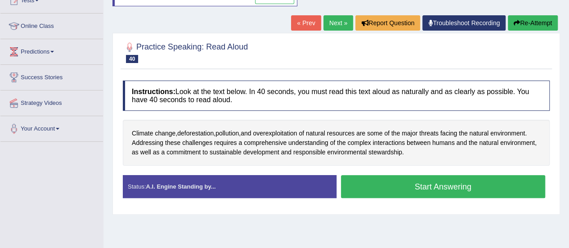
scroll to position [109, 0]
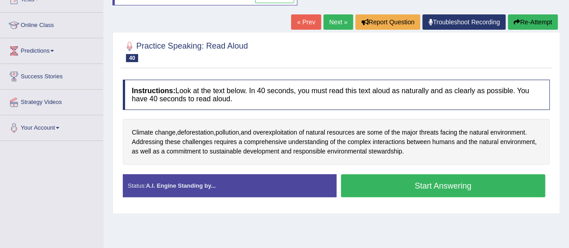
click at [373, 182] on button "Start Answering" at bounding box center [443, 185] width 205 height 23
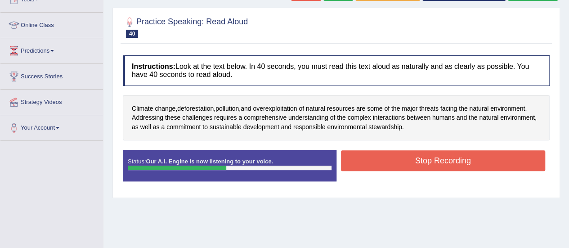
click at [368, 155] on button "Stop Recording" at bounding box center [443, 160] width 205 height 21
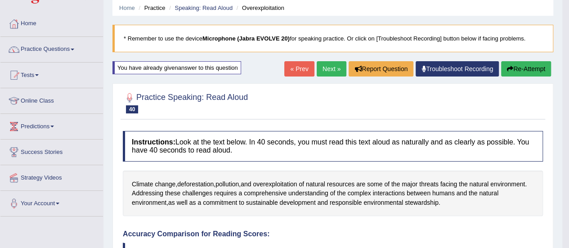
scroll to position [22, 0]
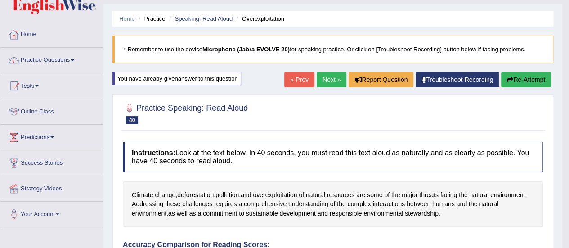
click at [321, 76] on link "Next »" at bounding box center [331, 79] width 30 height 15
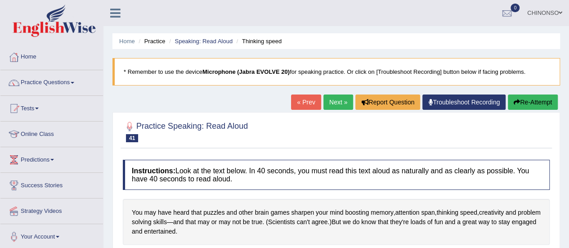
click at [305, 102] on link "« Prev" at bounding box center [306, 101] width 30 height 15
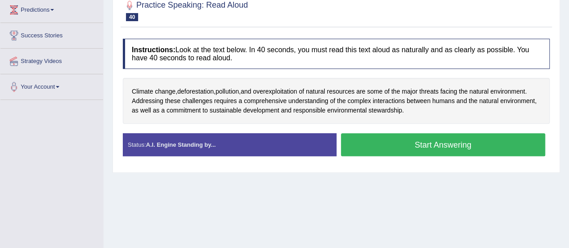
scroll to position [155, 0]
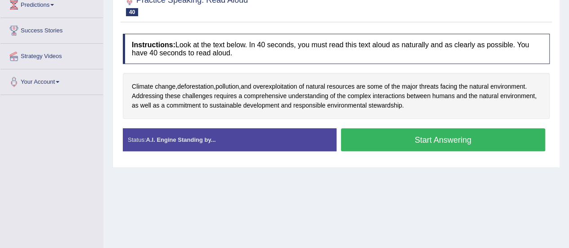
click at [371, 135] on button "Start Answering" at bounding box center [443, 139] width 205 height 23
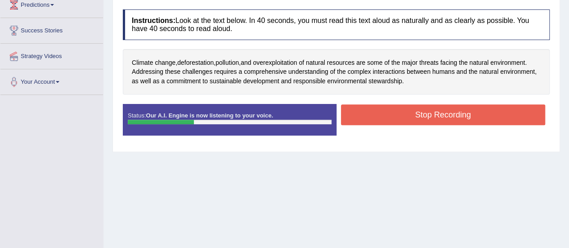
click at [374, 114] on button "Stop Recording" at bounding box center [443, 114] width 205 height 21
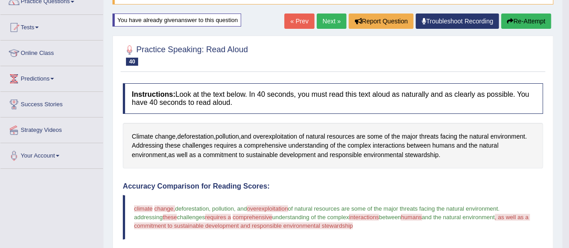
scroll to position [80, 0]
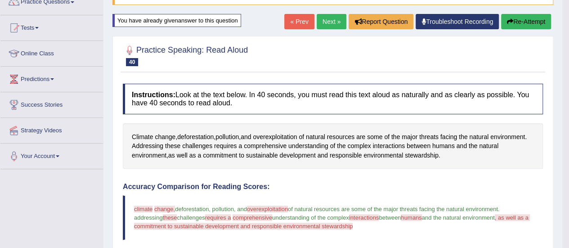
click at [521, 22] on button "Re-Attempt" at bounding box center [526, 21] width 50 height 15
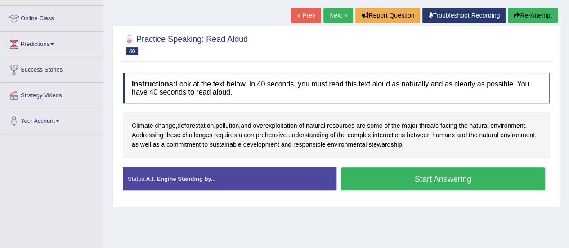
scroll to position [125, 0]
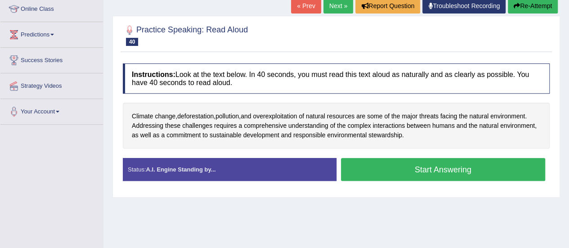
click at [389, 169] on button "Start Answering" at bounding box center [443, 169] width 205 height 23
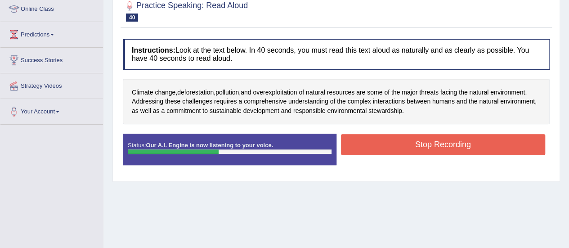
click at [389, 142] on button "Stop Recording" at bounding box center [443, 144] width 205 height 21
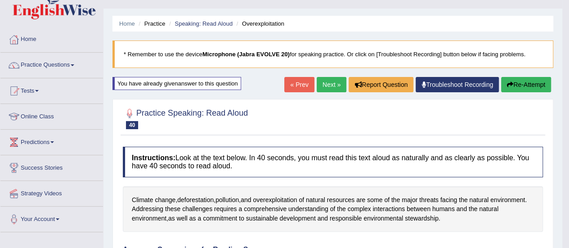
scroll to position [14, 0]
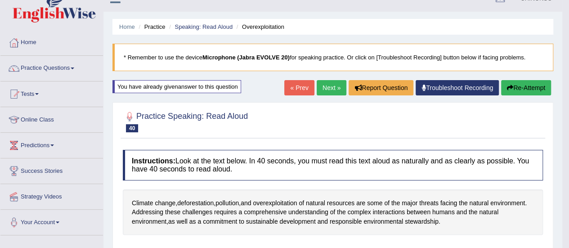
click at [323, 84] on link "Next »" at bounding box center [331, 87] width 30 height 15
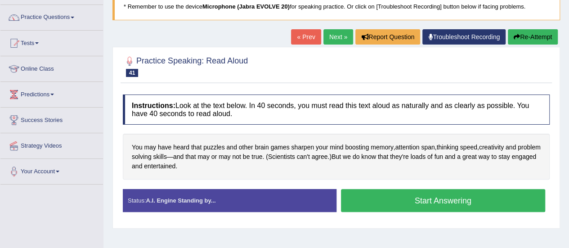
scroll to position [67, 0]
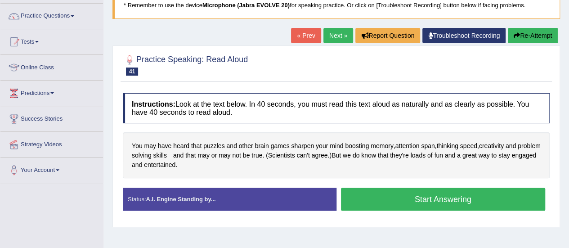
click at [378, 199] on button "Start Answering" at bounding box center [443, 198] width 205 height 23
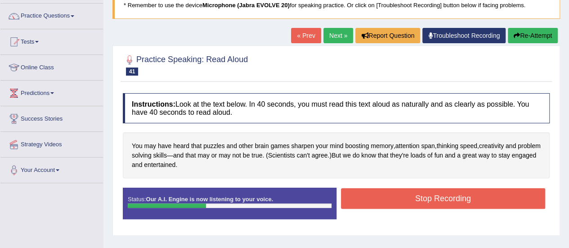
click at [378, 199] on button "Stop Recording" at bounding box center [443, 198] width 205 height 21
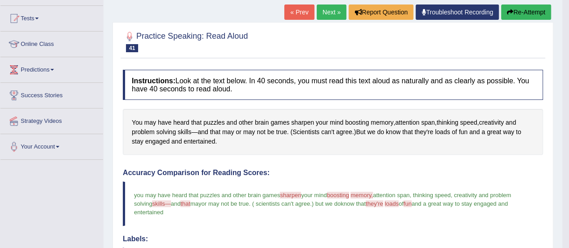
scroll to position [89, 0]
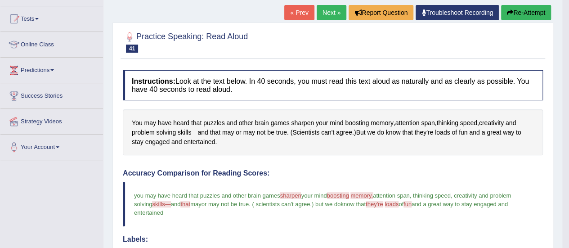
click at [321, 9] on link "Next »" at bounding box center [331, 12] width 30 height 15
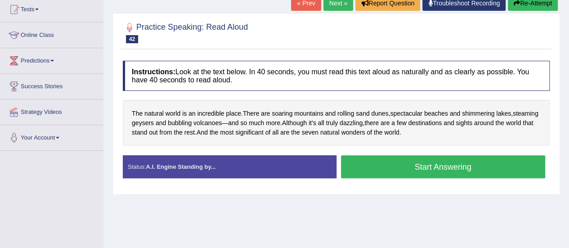
scroll to position [99, 0]
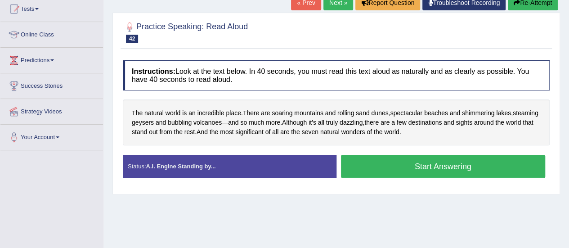
click at [396, 166] on button "Start Answering" at bounding box center [443, 166] width 205 height 23
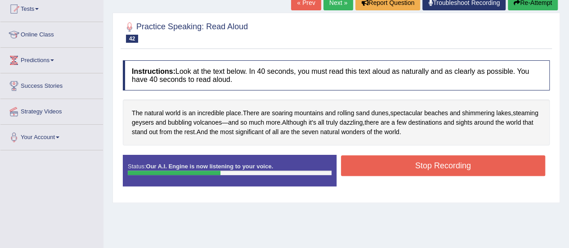
click at [396, 166] on button "Stop Recording" at bounding box center [443, 165] width 205 height 21
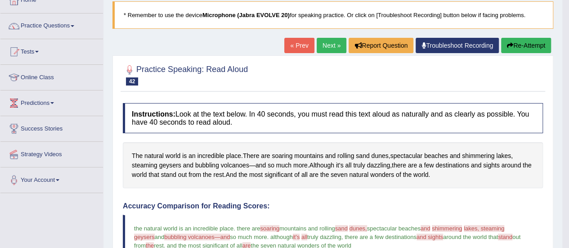
scroll to position [56, 0]
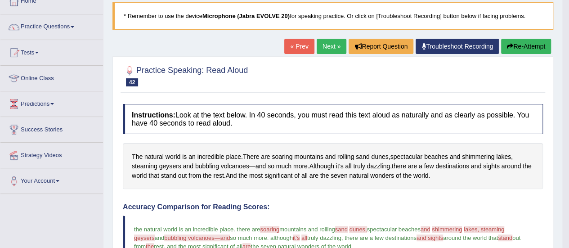
click at [320, 48] on link "Next »" at bounding box center [331, 46] width 30 height 15
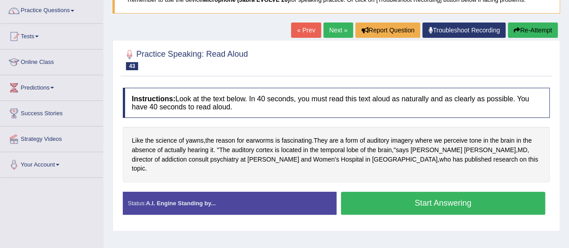
scroll to position [86, 0]
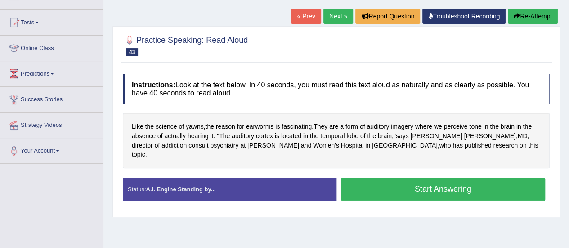
click at [382, 179] on button "Start Answering" at bounding box center [443, 189] width 205 height 23
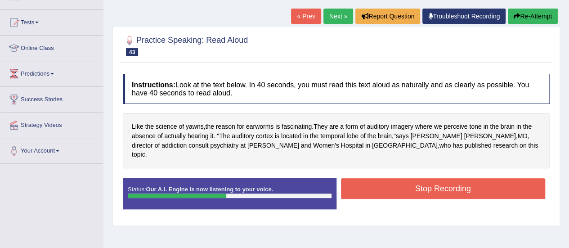
click at [382, 179] on button "Stop Recording" at bounding box center [443, 188] width 205 height 21
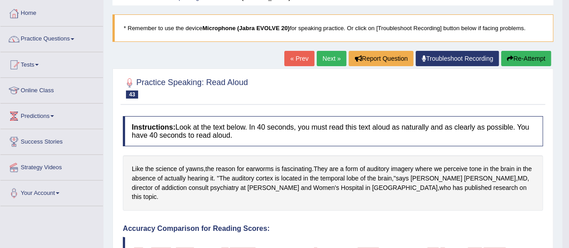
scroll to position [41, 0]
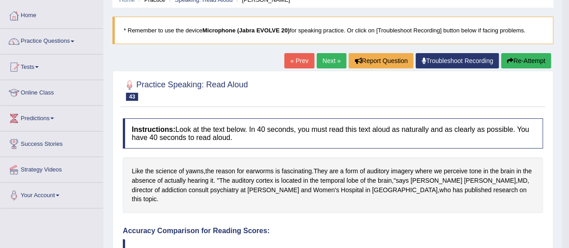
click at [331, 59] on link "Next »" at bounding box center [331, 60] width 30 height 15
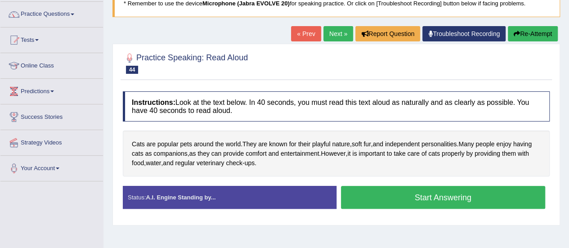
scroll to position [72, 0]
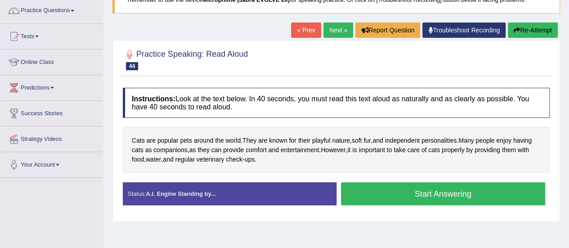
click at [367, 191] on button "Start Answering" at bounding box center [443, 193] width 205 height 23
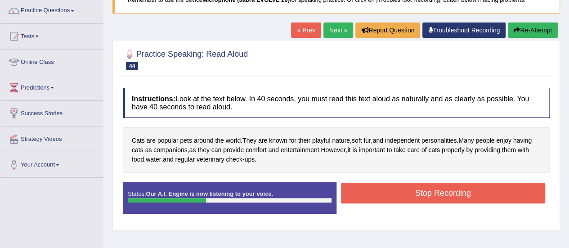
click at [367, 191] on button "Stop Recording" at bounding box center [443, 192] width 205 height 21
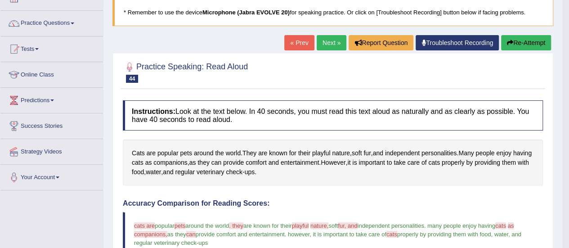
scroll to position [58, 0]
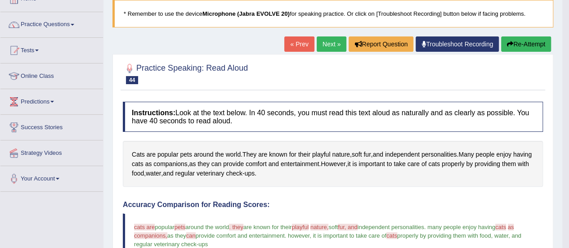
click at [513, 40] on button "Re-Attempt" at bounding box center [526, 43] width 50 height 15
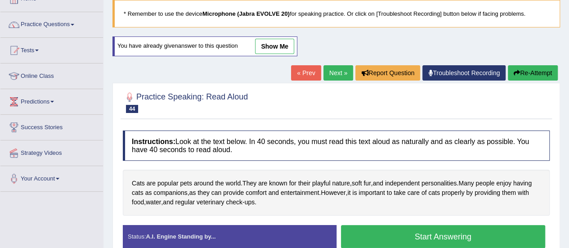
click at [408, 237] on button "Start Answering" at bounding box center [443, 236] width 205 height 23
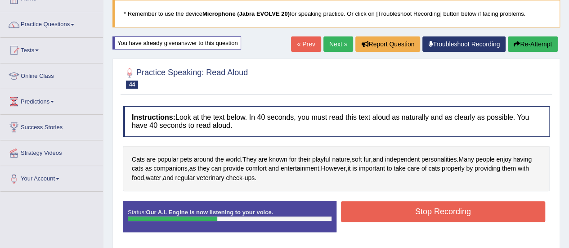
click at [406, 209] on button "Stop Recording" at bounding box center [443, 211] width 205 height 21
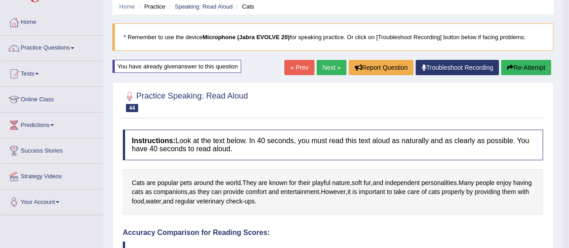
scroll to position [36, 0]
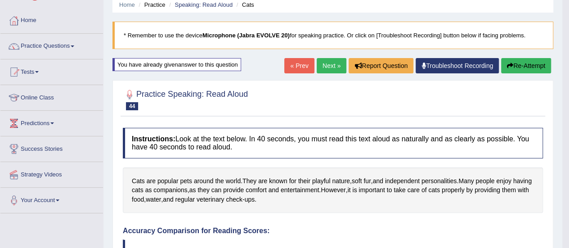
click at [326, 65] on link "Next »" at bounding box center [331, 65] width 30 height 15
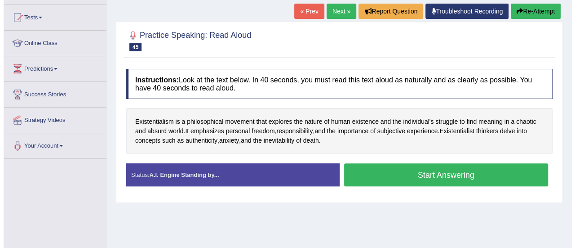
scroll to position [92, 0]
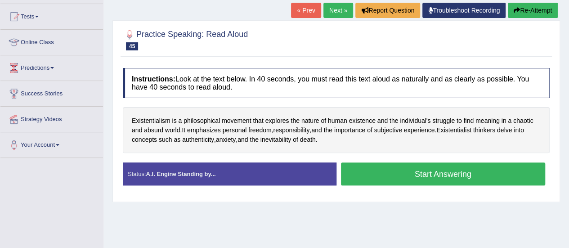
click at [381, 177] on button "Start Answering" at bounding box center [443, 173] width 205 height 23
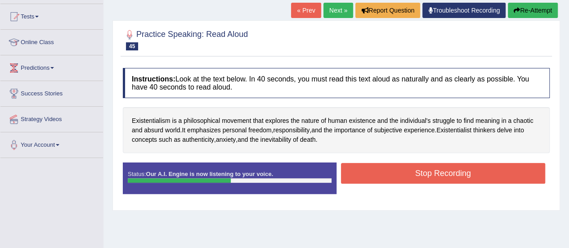
click at [381, 177] on button "Stop Recording" at bounding box center [443, 173] width 205 height 21
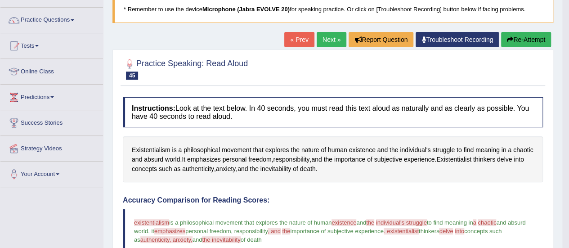
scroll to position [62, 0]
click at [517, 38] on button "Re-Attempt" at bounding box center [526, 39] width 50 height 15
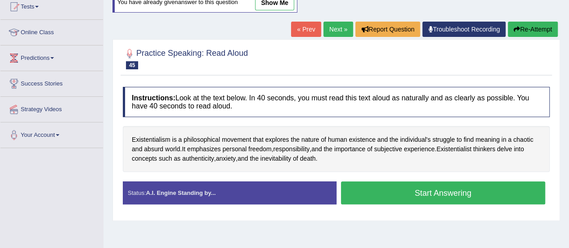
scroll to position [109, 0]
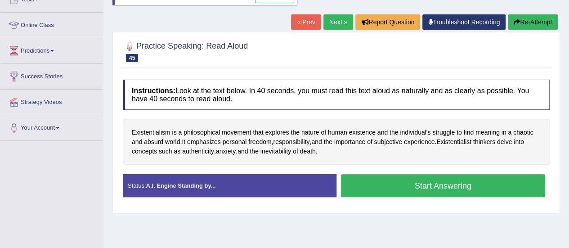
click at [389, 184] on button "Start Answering" at bounding box center [443, 185] width 205 height 23
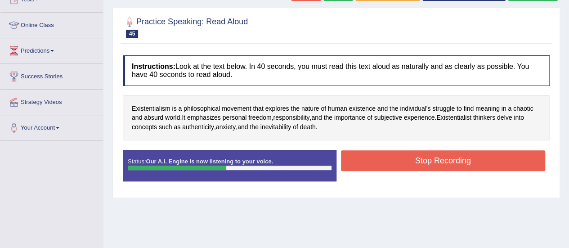
click at [433, 160] on button "Stop Recording" at bounding box center [443, 160] width 205 height 21
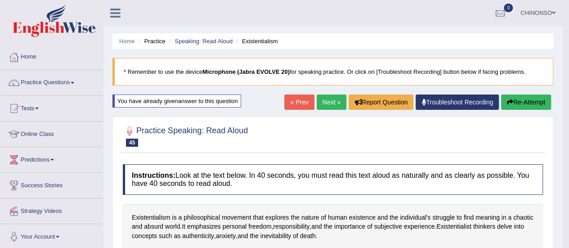
scroll to position [3, 0]
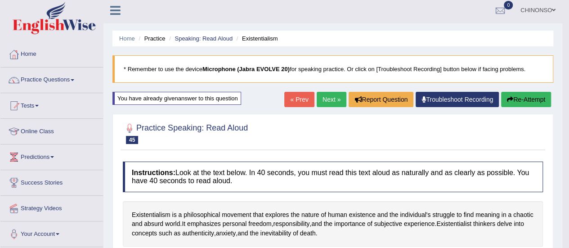
click at [46, 83] on link "Practice Questions" at bounding box center [51, 78] width 102 height 22
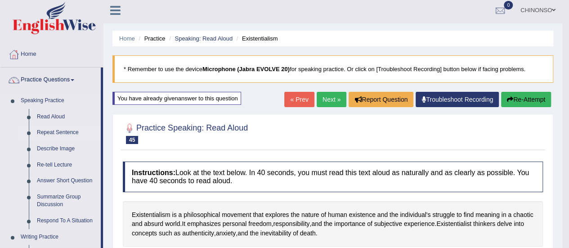
click at [49, 132] on link "Repeat Sentence" at bounding box center [67, 133] width 68 height 16
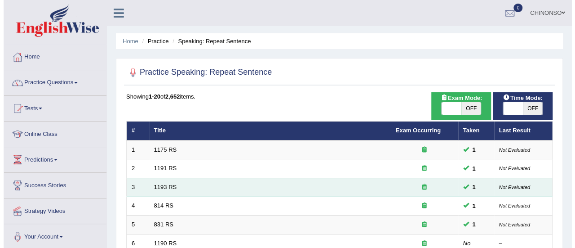
scroll to position [81, 0]
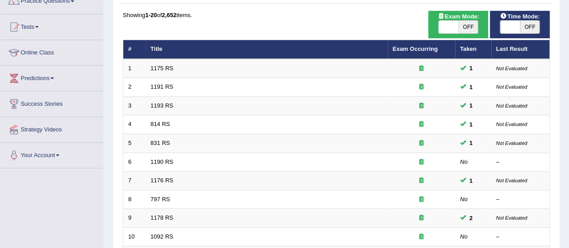
click at [458, 29] on span "OFF" at bounding box center [468, 27] width 20 height 13
checkbox input "true"
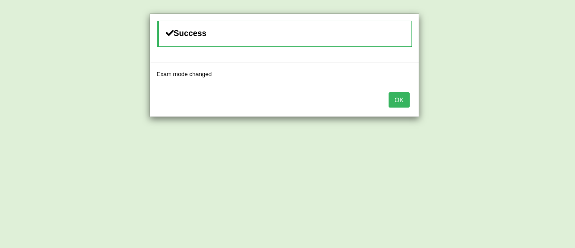
click at [395, 96] on button "OK" at bounding box center [399, 99] width 21 height 15
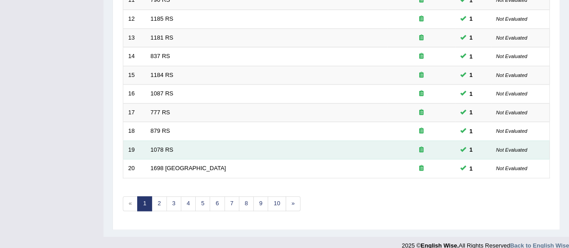
scroll to position [338, 0]
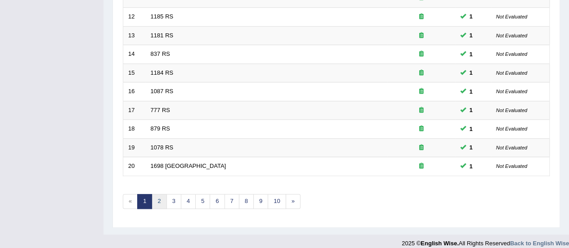
click at [154, 196] on link "2" at bounding box center [158, 201] width 15 height 15
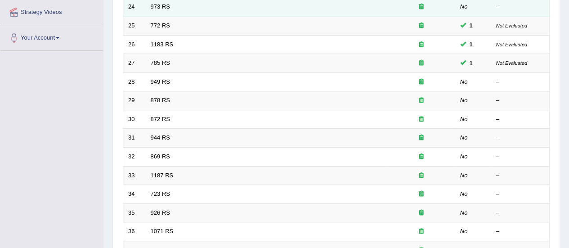
scroll to position [190, 0]
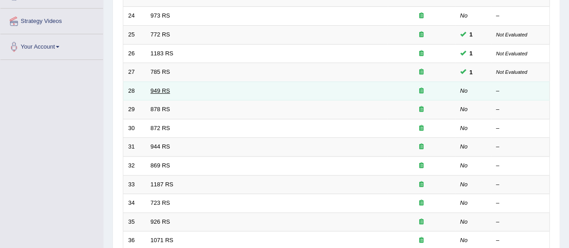
click at [163, 88] on link "949 RS" at bounding box center [160, 90] width 19 height 7
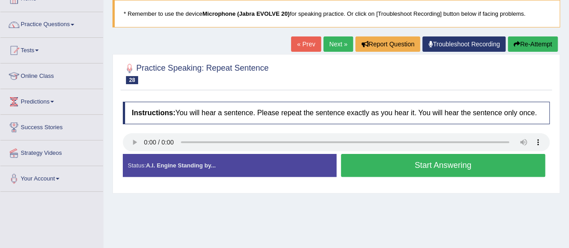
scroll to position [58, 0]
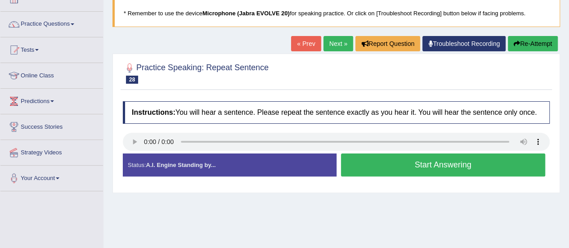
click at [383, 165] on button "Start Answering" at bounding box center [443, 164] width 205 height 23
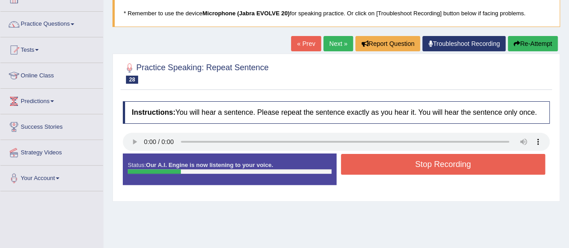
click at [383, 165] on button "Stop Recording" at bounding box center [443, 164] width 205 height 21
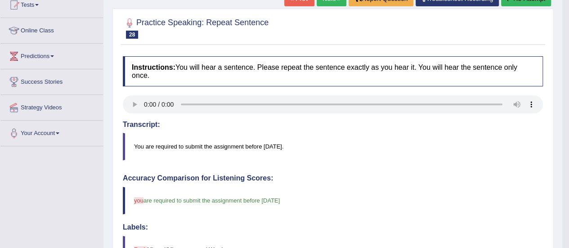
scroll to position [73, 0]
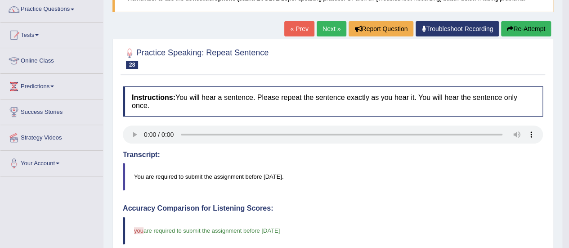
click at [326, 28] on link "Next »" at bounding box center [331, 28] width 30 height 15
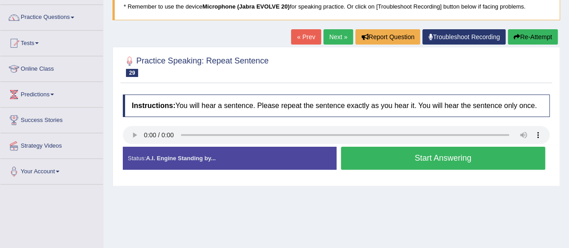
scroll to position [66, 0]
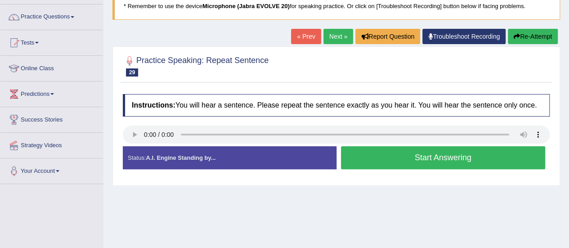
click at [407, 159] on button "Start Answering" at bounding box center [443, 157] width 205 height 23
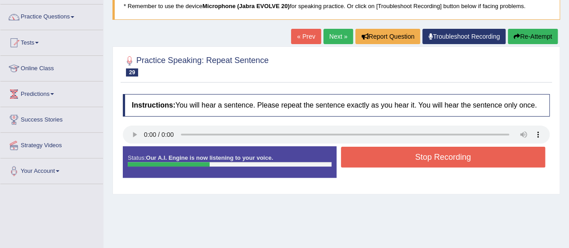
click at [407, 159] on button "Stop Recording" at bounding box center [443, 157] width 205 height 21
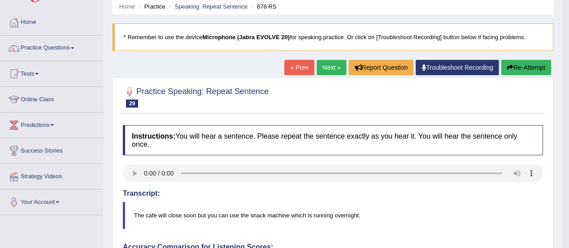
scroll to position [34, 0]
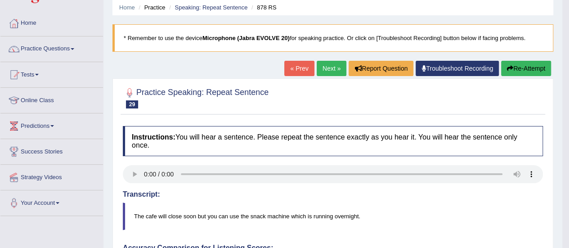
click at [320, 63] on link "Next »" at bounding box center [331, 68] width 30 height 15
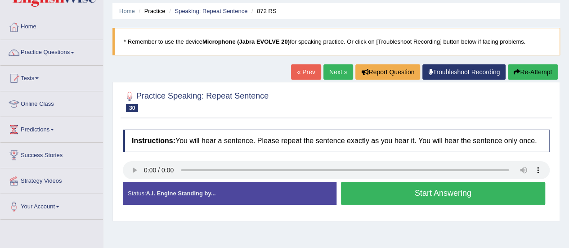
scroll to position [31, 0]
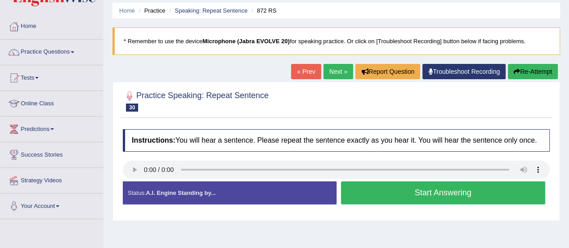
click at [389, 189] on button "Start Answering" at bounding box center [443, 192] width 205 height 23
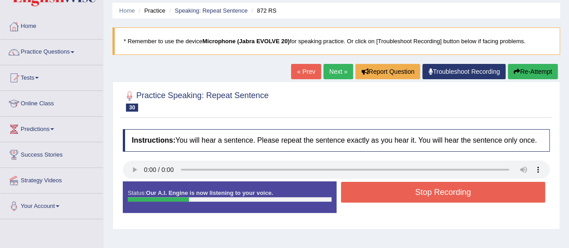
click at [389, 189] on button "Stop Recording" at bounding box center [443, 192] width 205 height 21
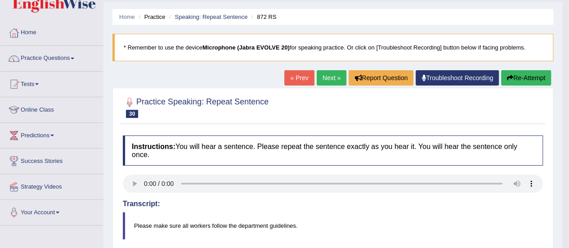
scroll to position [24, 0]
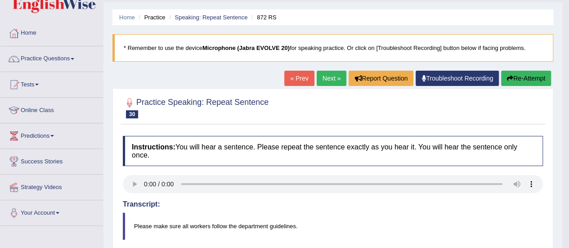
click at [322, 74] on link "Next »" at bounding box center [331, 78] width 30 height 15
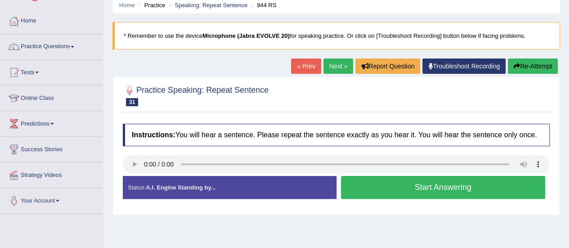
scroll to position [36, 0]
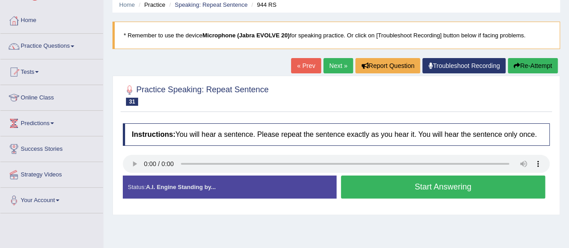
click at [428, 189] on button "Start Answering" at bounding box center [443, 186] width 205 height 23
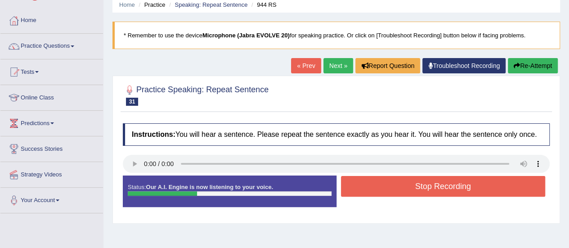
click at [428, 189] on button "Stop Recording" at bounding box center [443, 186] width 205 height 21
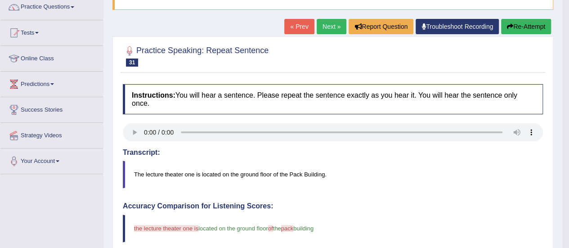
scroll to position [75, 0]
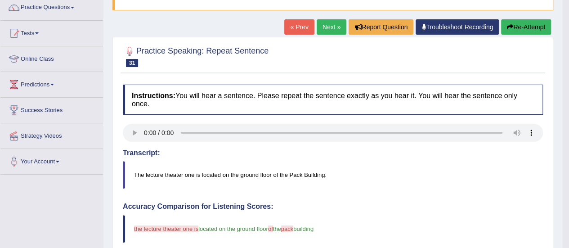
click at [327, 28] on link "Next »" at bounding box center [331, 26] width 30 height 15
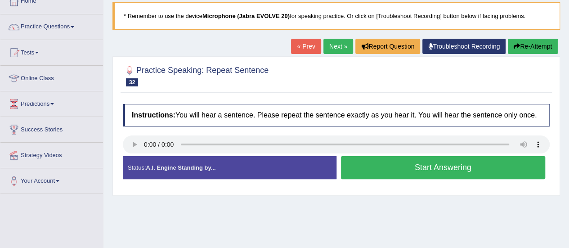
scroll to position [58, 0]
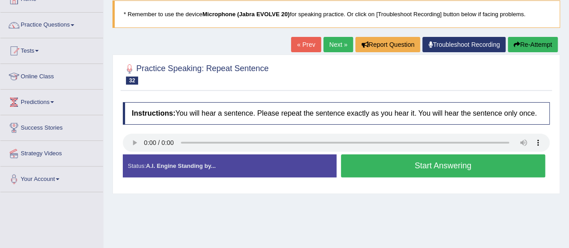
click at [423, 167] on button "Start Answering" at bounding box center [443, 165] width 205 height 23
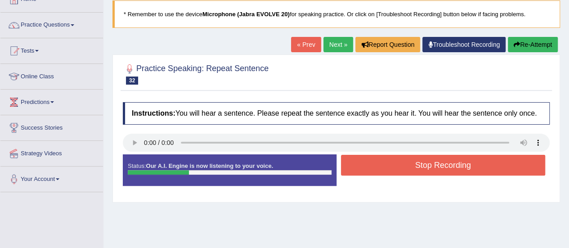
click at [423, 167] on button "Stop Recording" at bounding box center [443, 165] width 205 height 21
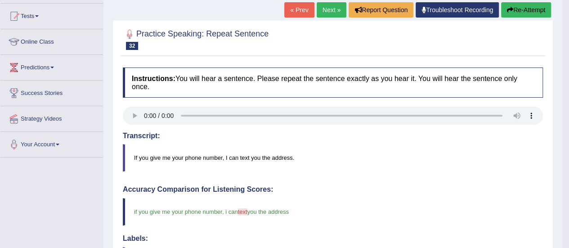
scroll to position [91, 0]
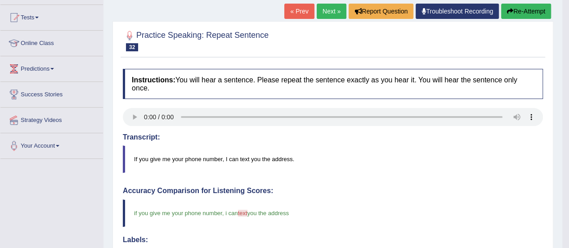
click at [328, 12] on link "Next »" at bounding box center [331, 11] width 30 height 15
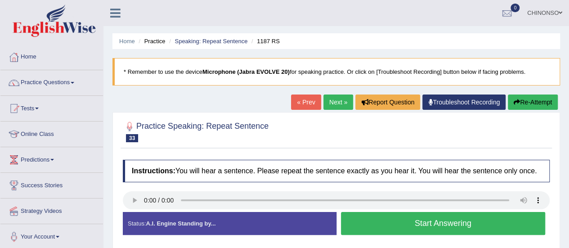
click at [409, 224] on button "Start Answering" at bounding box center [443, 223] width 205 height 23
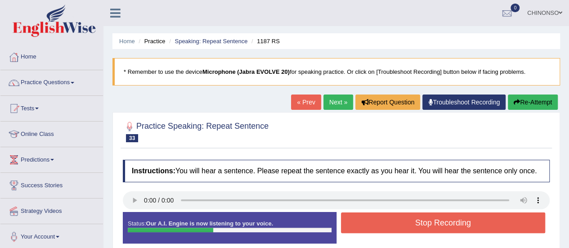
click at [409, 224] on button "Stop Recording" at bounding box center [443, 222] width 205 height 21
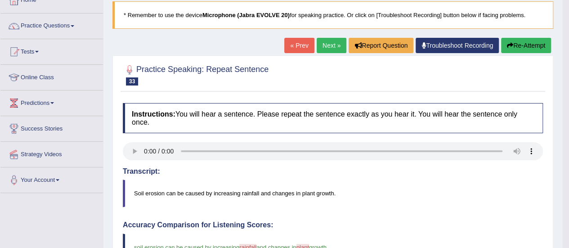
scroll to position [56, 0]
click at [319, 45] on link "Next »" at bounding box center [331, 45] width 30 height 15
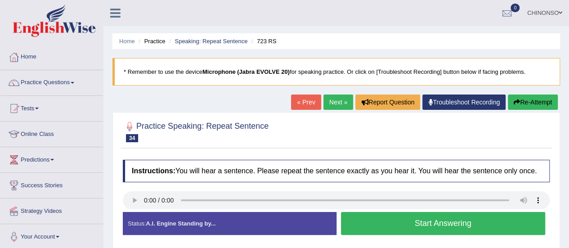
click at [370, 219] on button "Start Answering" at bounding box center [443, 223] width 205 height 23
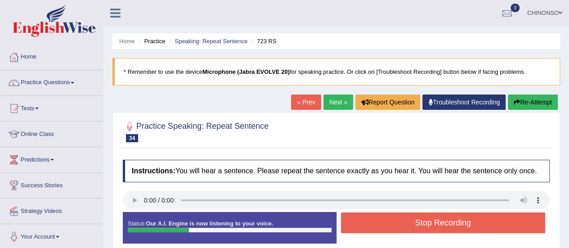
click at [370, 219] on button "Stop Recording" at bounding box center [443, 222] width 205 height 21
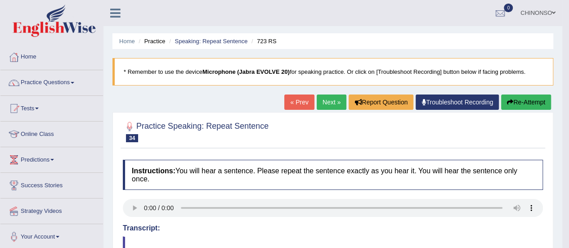
click at [532, 105] on button "Re-Attempt" at bounding box center [526, 101] width 50 height 15
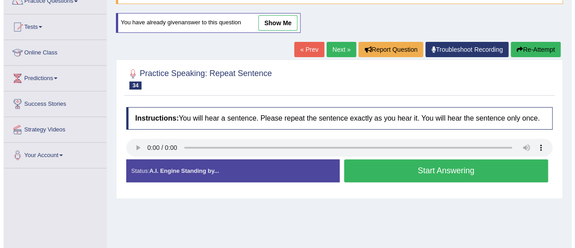
scroll to position [83, 0]
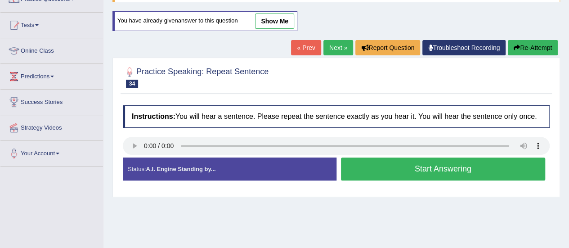
click at [418, 166] on button "Start Answering" at bounding box center [443, 168] width 205 height 23
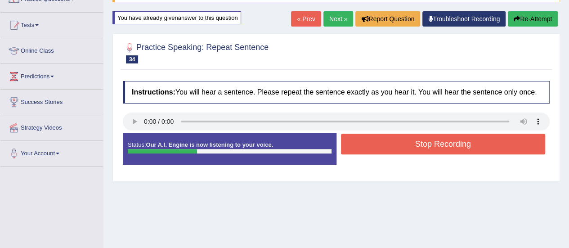
click at [393, 138] on button "Stop Recording" at bounding box center [443, 143] width 205 height 21
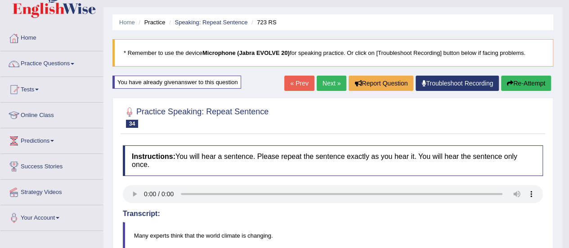
scroll to position [0, 0]
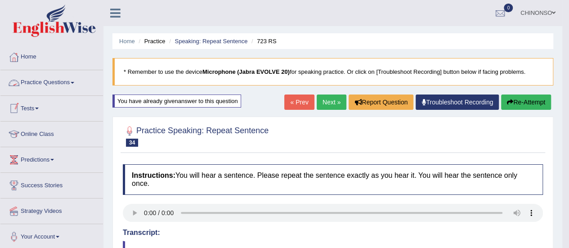
click at [49, 78] on link "Practice Questions" at bounding box center [51, 81] width 102 height 22
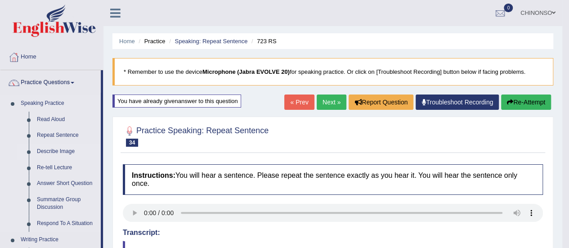
click at [52, 153] on link "Describe Image" at bounding box center [67, 151] width 68 height 16
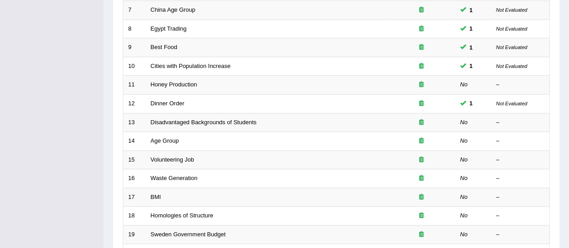
scroll to position [252, 0]
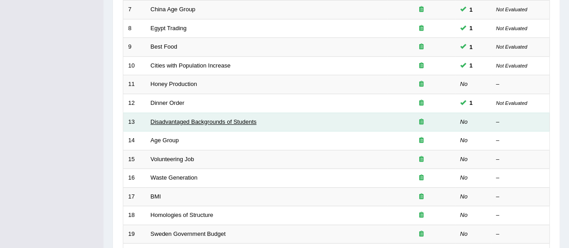
click at [188, 118] on link "Disadvantaged Backgrounds of Students" at bounding box center [204, 121] width 106 height 7
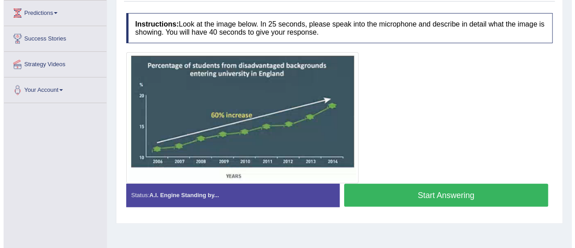
scroll to position [147, 0]
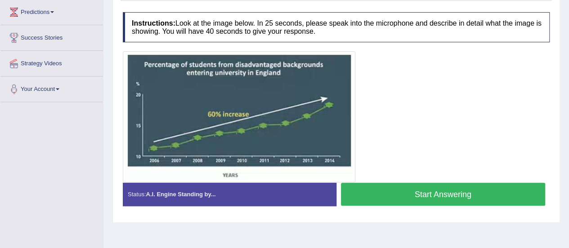
click at [401, 193] on button "Start Answering" at bounding box center [443, 193] width 205 height 23
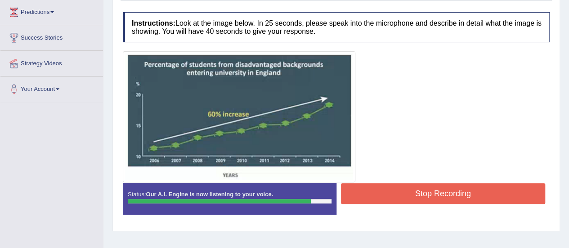
click at [401, 193] on button "Stop Recording" at bounding box center [443, 193] width 205 height 21
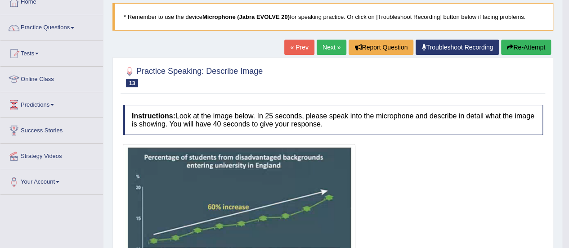
scroll to position [54, 0]
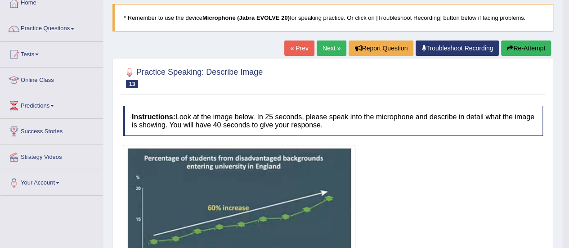
click at [328, 45] on link "Next »" at bounding box center [331, 47] width 30 height 15
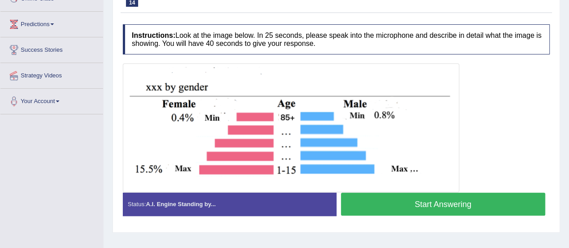
scroll to position [135, 0]
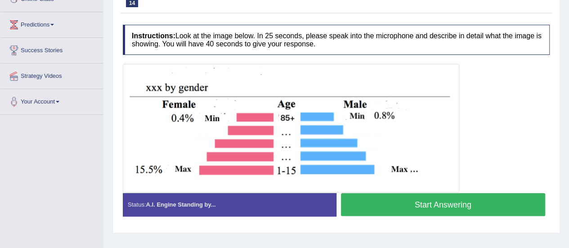
click at [375, 204] on button "Start Answering" at bounding box center [443, 204] width 205 height 23
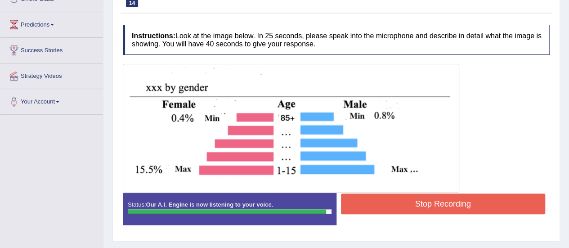
click at [375, 204] on button "Stop Recording" at bounding box center [443, 203] width 205 height 21
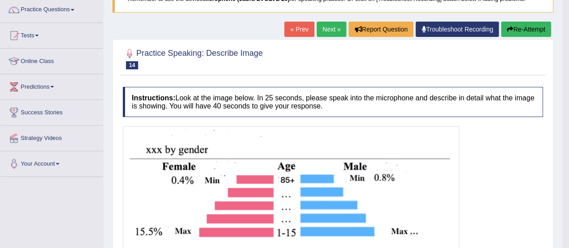
scroll to position [71, 0]
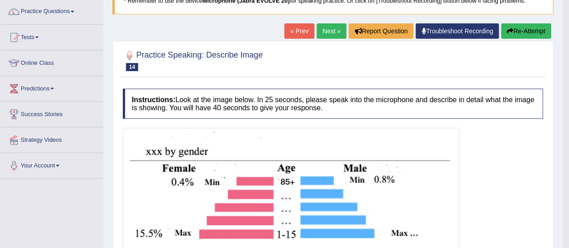
click at [325, 27] on link "Next »" at bounding box center [331, 30] width 30 height 15
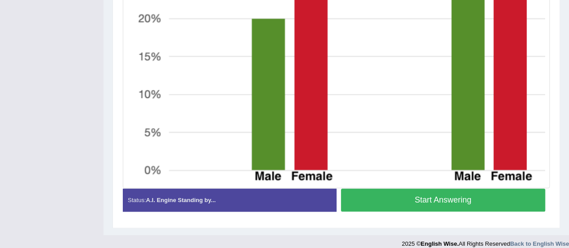
scroll to position [406, 0]
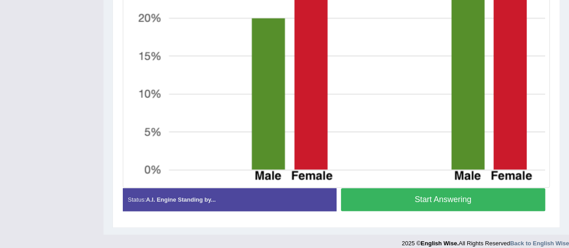
click at [396, 197] on button "Start Answering" at bounding box center [443, 199] width 205 height 23
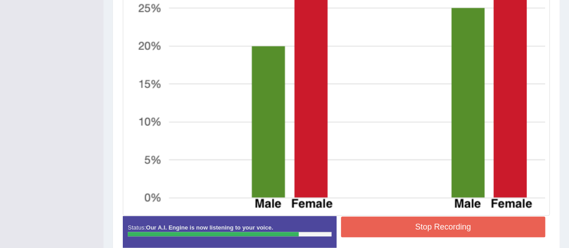
scroll to position [378, 0]
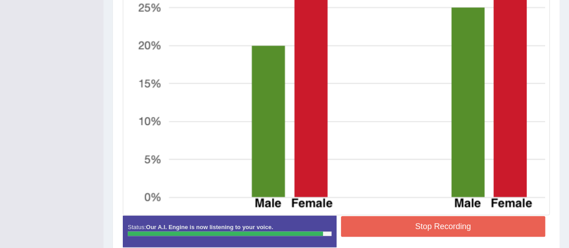
click at [391, 230] on button "Stop Recording" at bounding box center [443, 226] width 205 height 21
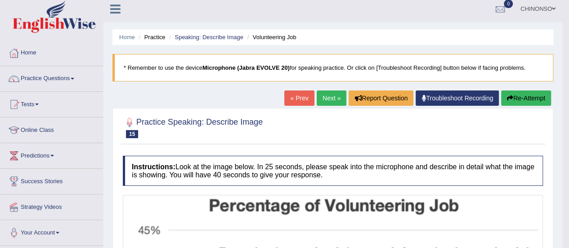
scroll to position [4, 0]
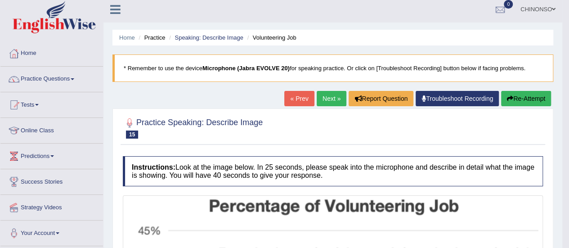
click at [329, 96] on link "Next »" at bounding box center [331, 98] width 30 height 15
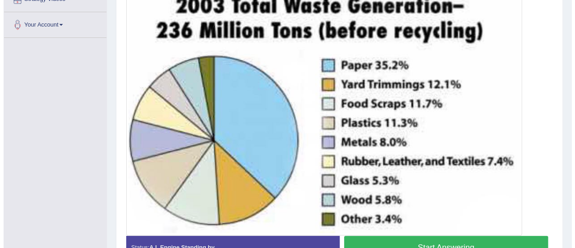
scroll to position [212, 0]
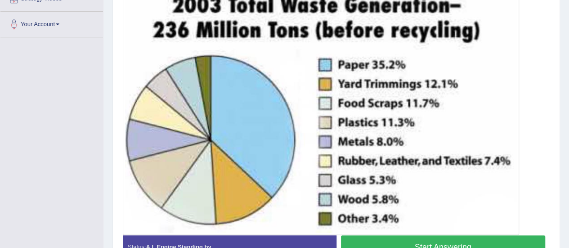
click at [359, 240] on button "Start Answering" at bounding box center [443, 246] width 205 height 23
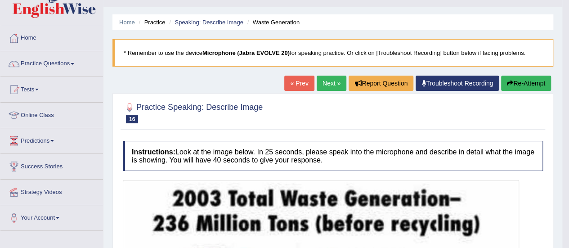
scroll to position [0, 0]
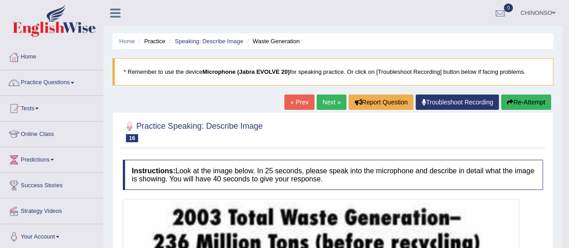
click at [325, 97] on link "Next »" at bounding box center [331, 101] width 30 height 15
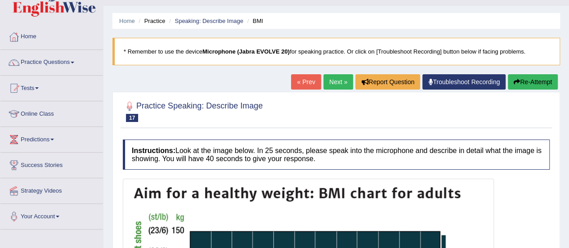
scroll to position [13, 0]
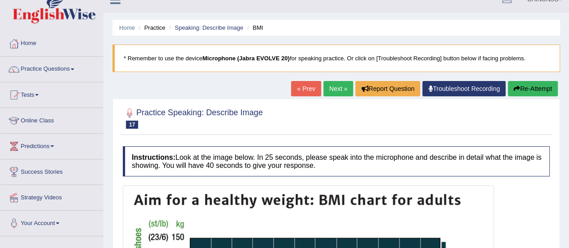
click at [332, 86] on link "Next »" at bounding box center [338, 88] width 30 height 15
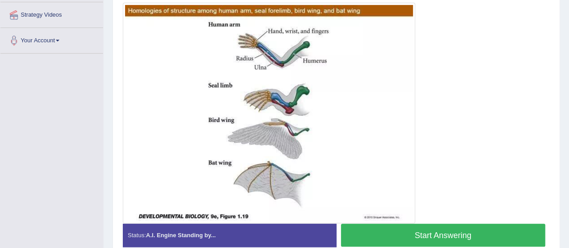
scroll to position [196, 0]
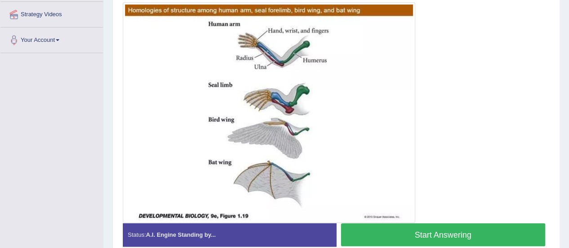
click at [396, 238] on button "Start Answering" at bounding box center [443, 234] width 205 height 23
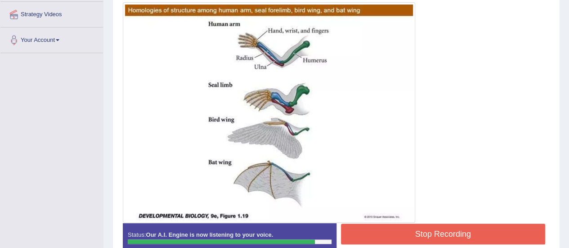
click at [396, 238] on button "Stop Recording" at bounding box center [443, 233] width 205 height 21
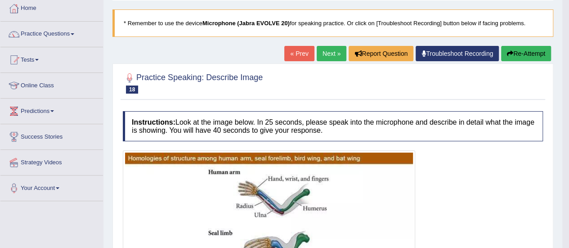
scroll to position [0, 0]
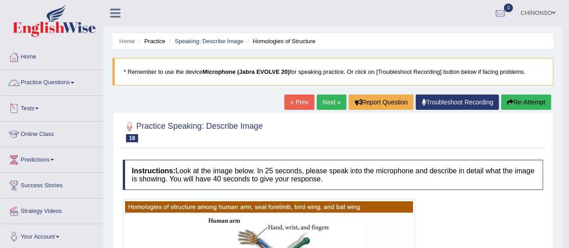
click at [40, 83] on link "Practice Questions" at bounding box center [51, 81] width 102 height 22
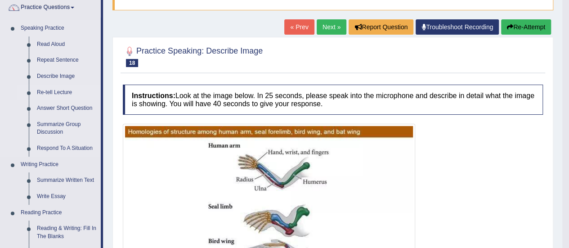
scroll to position [76, 0]
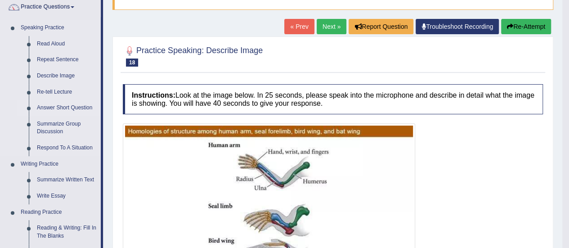
click at [53, 107] on link "Answer Short Question" at bounding box center [67, 108] width 68 height 16
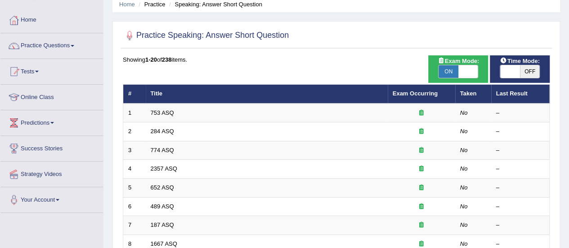
scroll to position [27, 0]
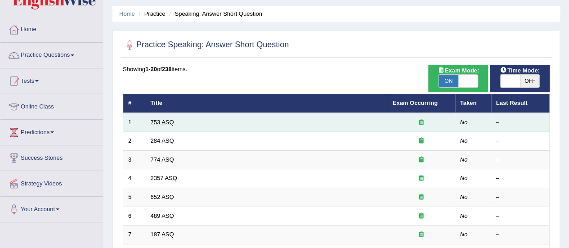
click at [161, 120] on link "753 ASQ" at bounding box center [162, 122] width 23 height 7
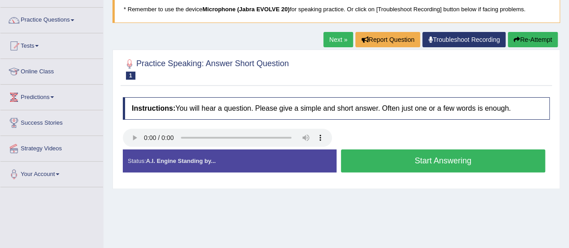
scroll to position [63, 0]
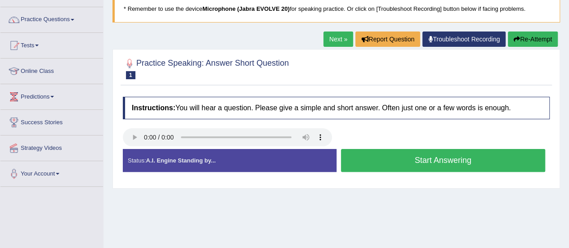
click at [374, 156] on button "Start Answering" at bounding box center [443, 160] width 205 height 23
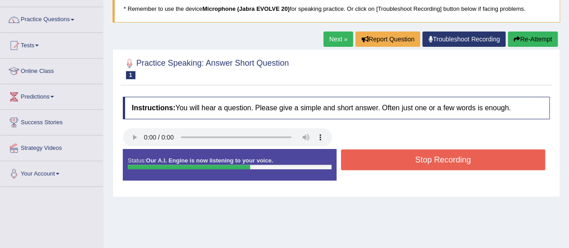
click at [369, 158] on button "Stop Recording" at bounding box center [443, 159] width 205 height 21
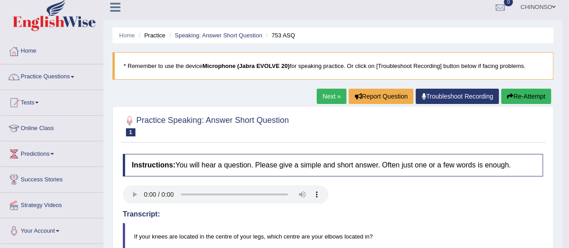
scroll to position [3, 0]
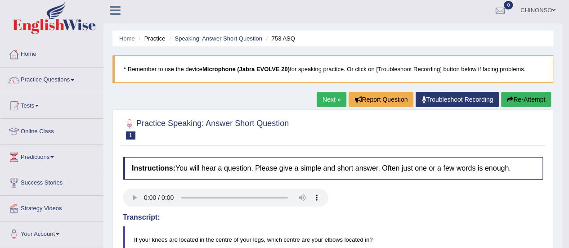
click at [512, 98] on button "Re-Attempt" at bounding box center [526, 99] width 50 height 15
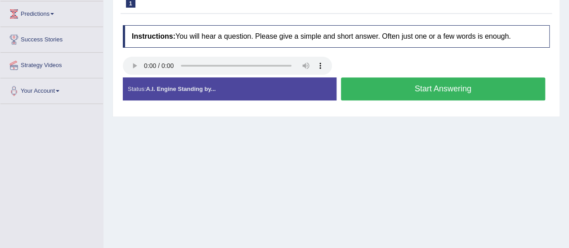
scroll to position [146, 0]
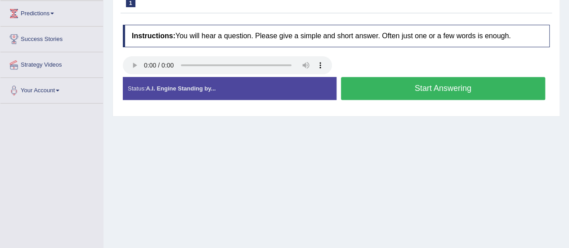
click at [404, 86] on button "Start Answering" at bounding box center [443, 88] width 205 height 23
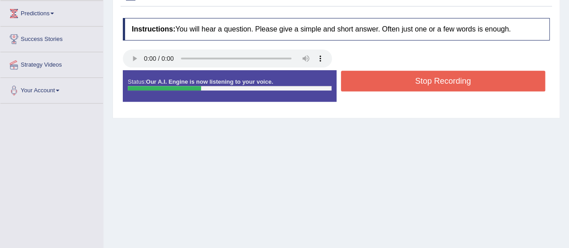
click at [407, 80] on button "Stop Recording" at bounding box center [443, 81] width 205 height 21
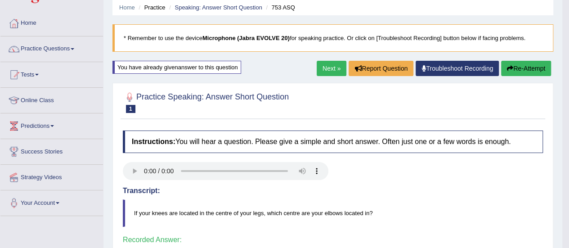
scroll to position [36, 0]
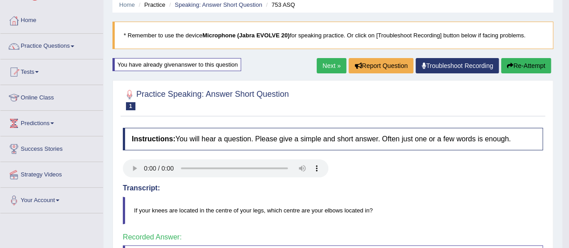
click at [330, 62] on link "Next »" at bounding box center [331, 65] width 30 height 15
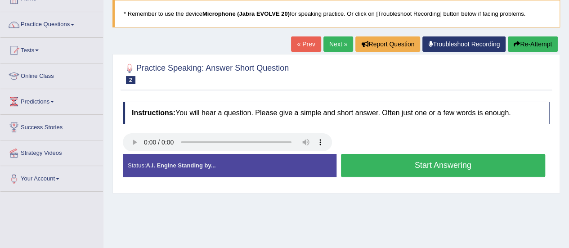
scroll to position [70, 0]
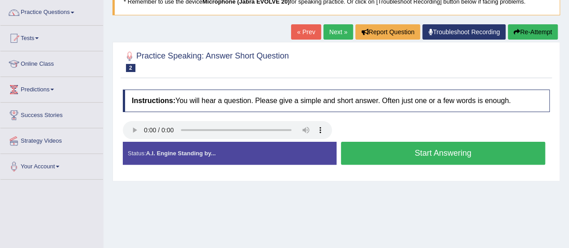
click at [408, 153] on button "Start Answering" at bounding box center [443, 153] width 205 height 23
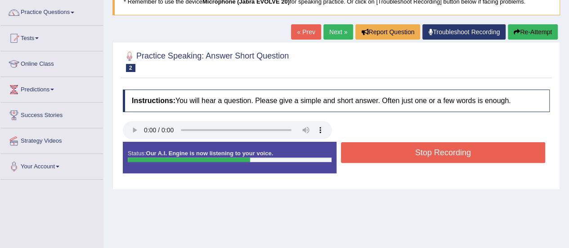
click at [408, 153] on button "Stop Recording" at bounding box center [443, 152] width 205 height 21
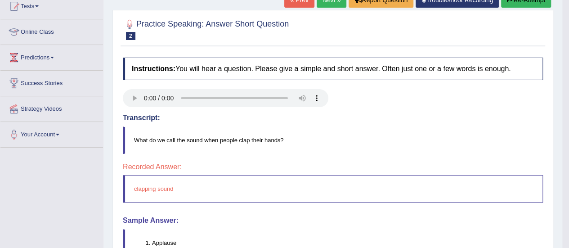
scroll to position [84, 0]
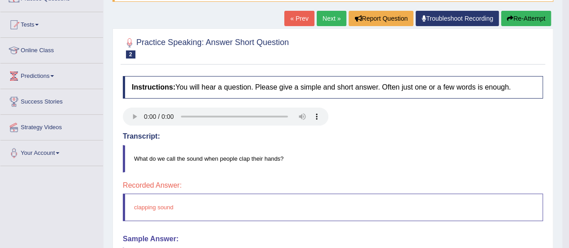
click at [328, 15] on link "Next »" at bounding box center [331, 18] width 30 height 15
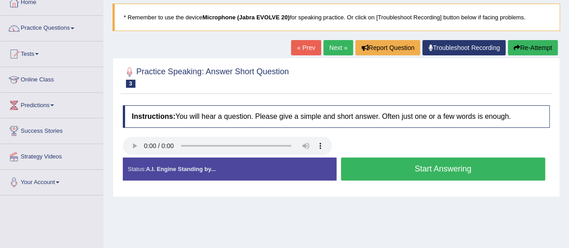
scroll to position [58, 0]
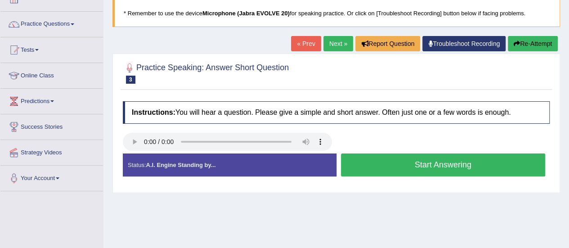
click at [364, 165] on button "Start Answering" at bounding box center [443, 164] width 205 height 23
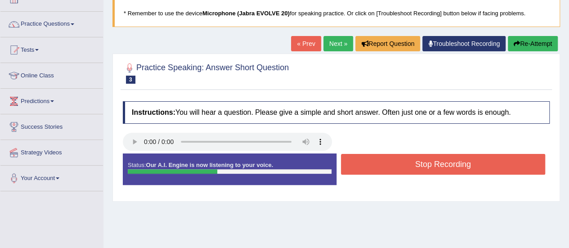
click at [364, 165] on button "Stop Recording" at bounding box center [443, 164] width 205 height 21
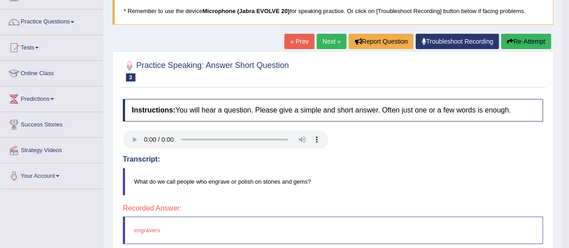
scroll to position [60, 0]
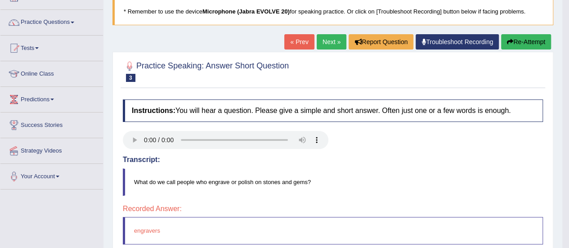
click at [324, 37] on link "Next »" at bounding box center [331, 41] width 30 height 15
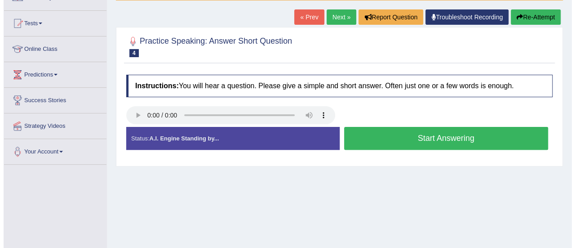
scroll to position [87, 0]
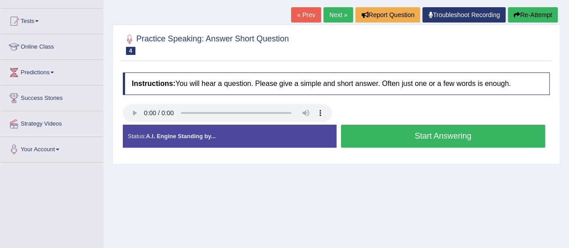
click at [379, 129] on button "Start Answering" at bounding box center [443, 136] width 205 height 23
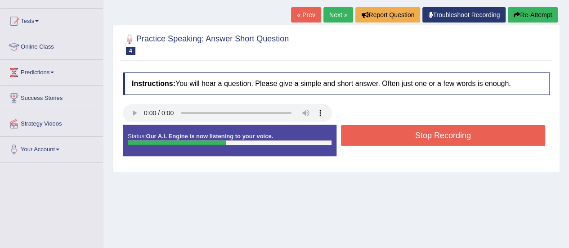
click at [391, 133] on button "Stop Recording" at bounding box center [443, 135] width 205 height 21
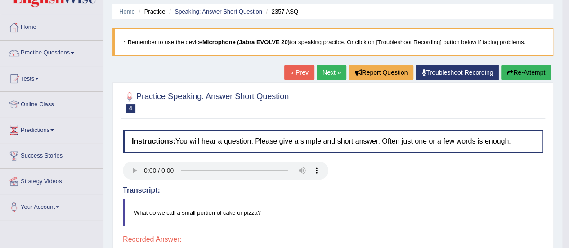
scroll to position [29, 0]
